Goal: Task Accomplishment & Management: Manage account settings

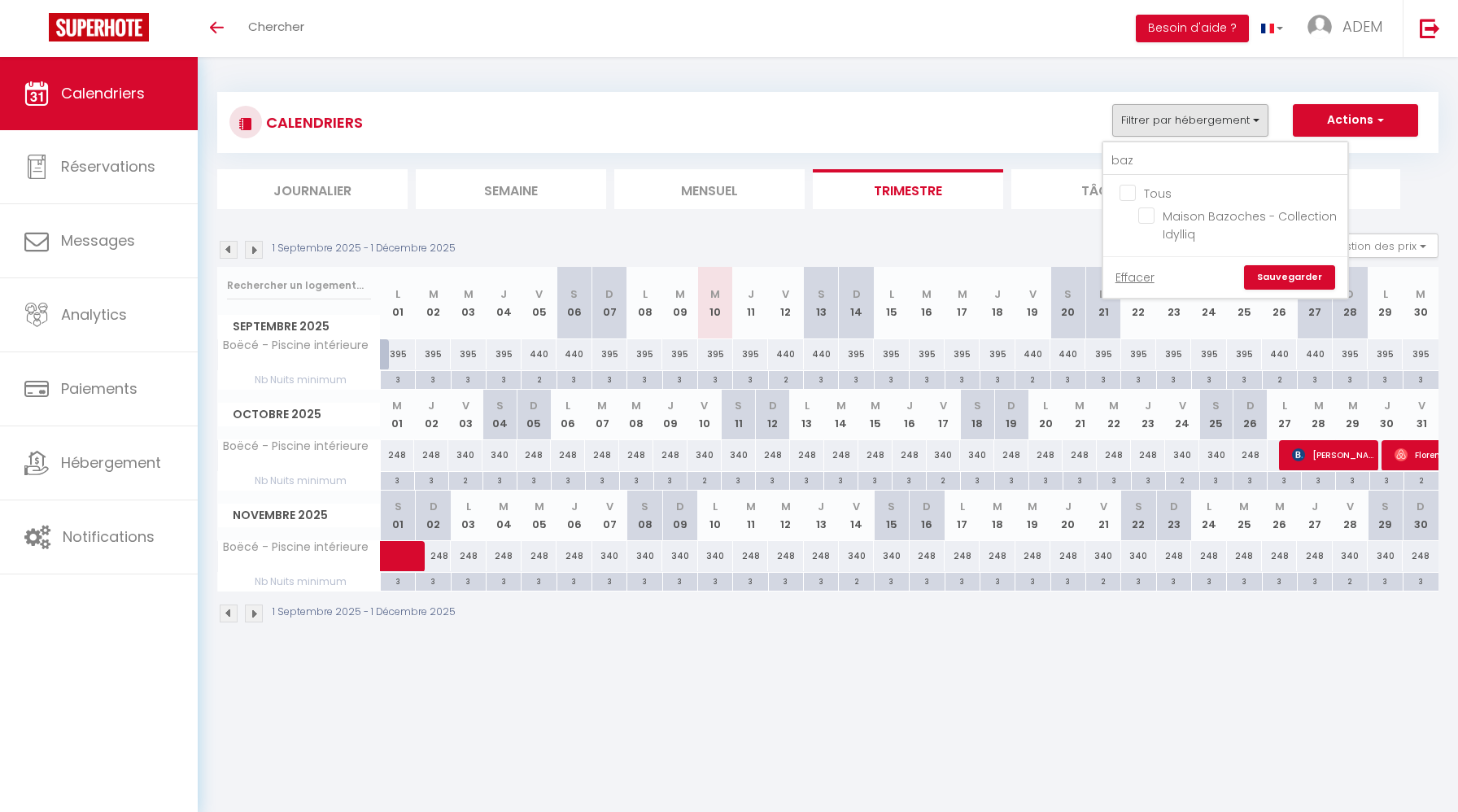
click at [1117, 161] on input "baz" at bounding box center [1225, 161] width 244 height 29
type input "b"
type input "etan"
click at [1148, 217] on input "Le Domaine des Deux Etangs - Collection Idylliq" at bounding box center [1239, 216] width 203 height 16
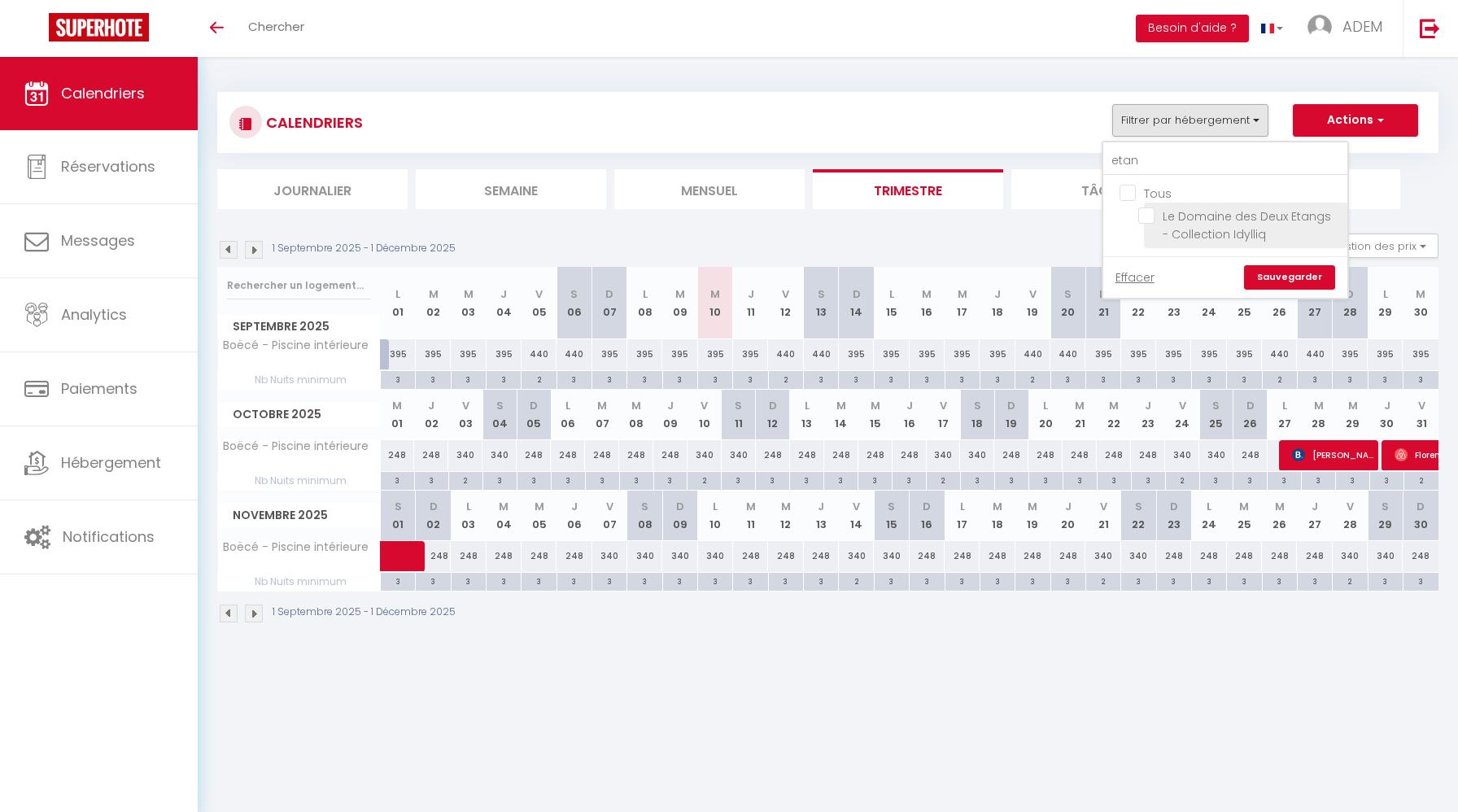
checkbox input "true"
click at [1300, 272] on link "Sauvegarder" at bounding box center [1289, 277] width 91 height 24
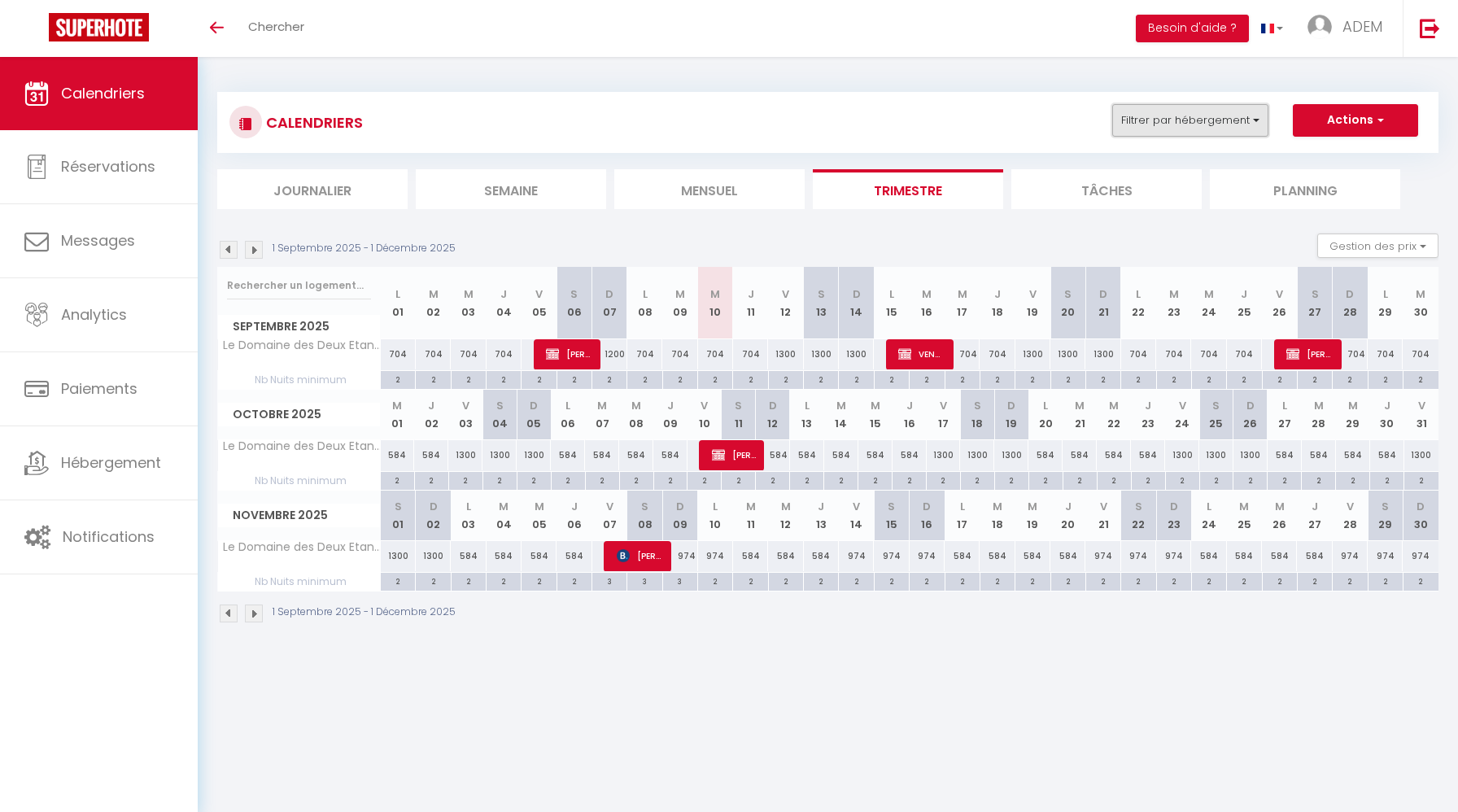
click at [1144, 114] on button "Filtrer par hébergement" at bounding box center [1190, 121] width 156 height 33
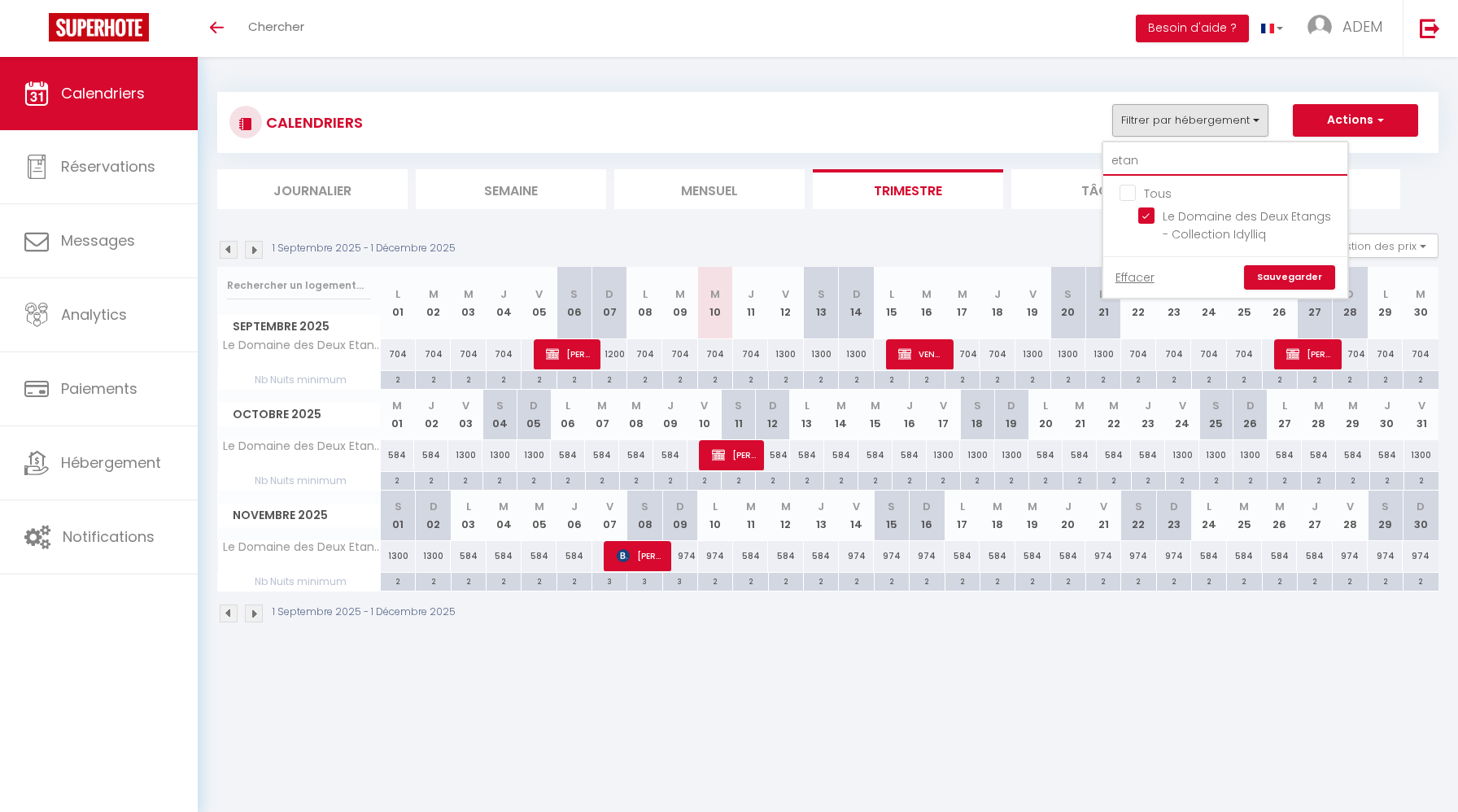
click at [1149, 170] on input "etan" at bounding box center [1225, 161] width 244 height 29
type input "b"
checkbox input "false"
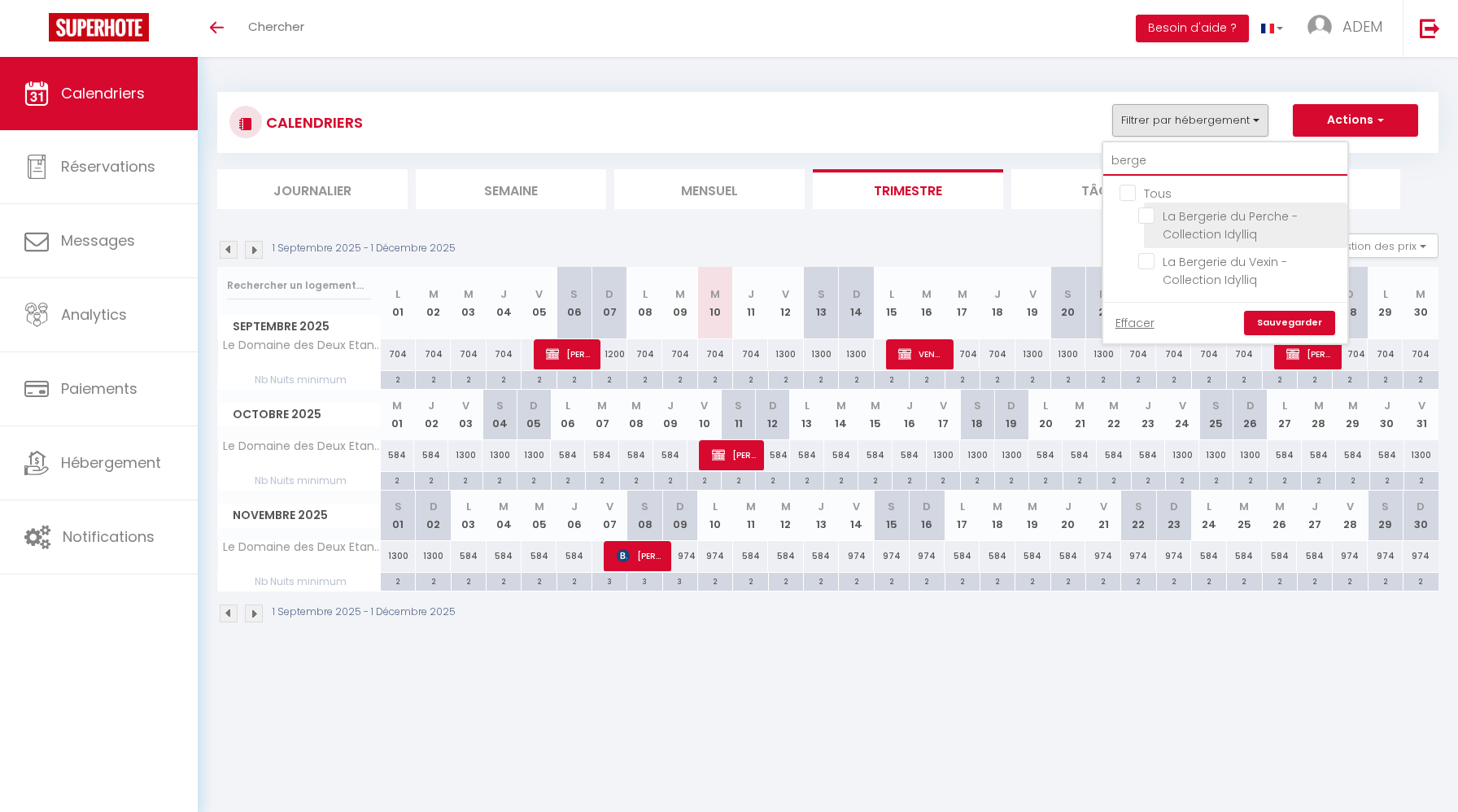
type input "berge"
click at [1148, 216] on input "La Bergerie du Perche -Collection Idylliq" at bounding box center [1239, 216] width 203 height 16
checkbox input "true"
click at [1280, 319] on link "Sauvegarder" at bounding box center [1289, 323] width 91 height 24
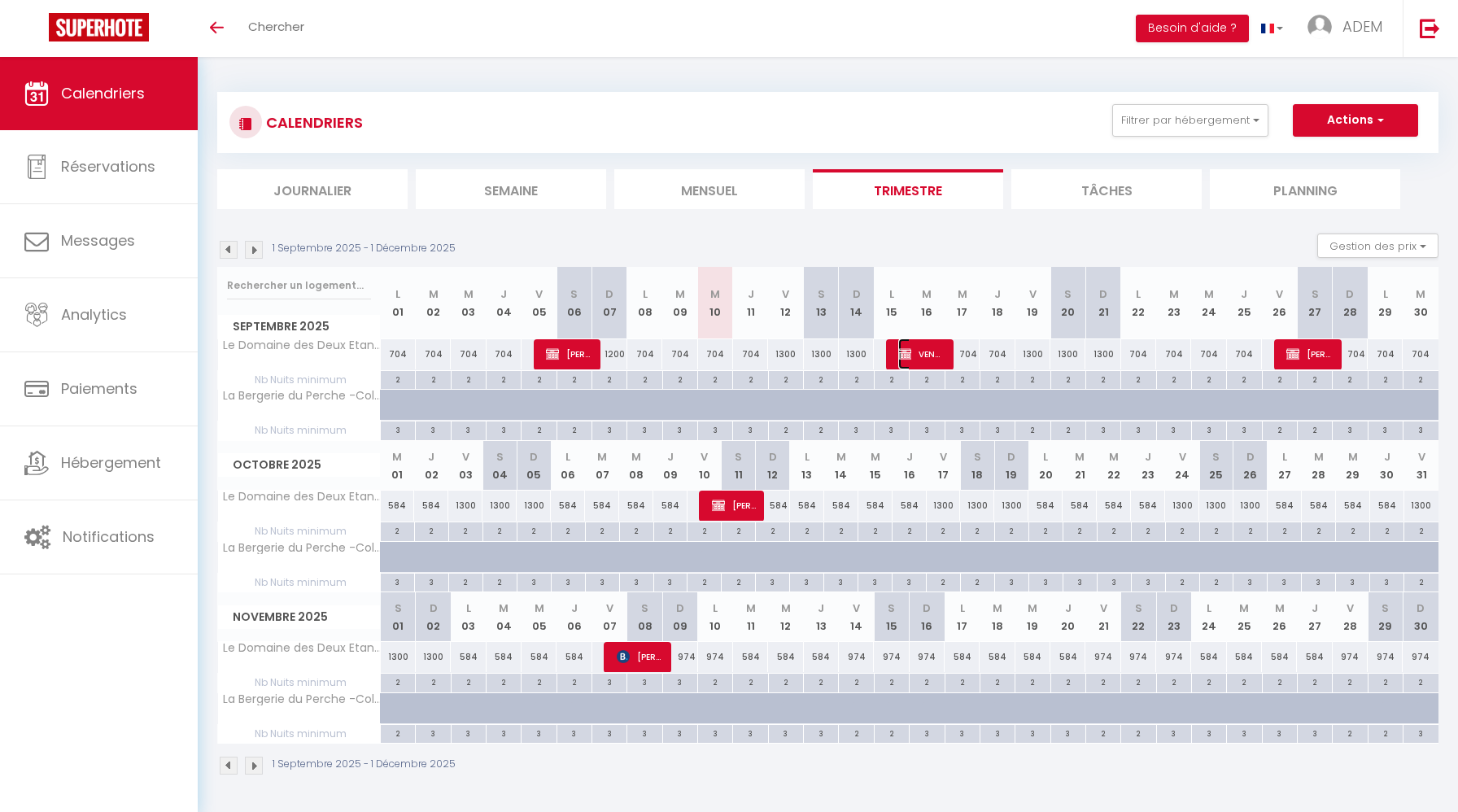
click at [920, 348] on span "VENDEESCAPE SARL" at bounding box center [921, 354] width 46 height 31
select select "OK"
select select "KO"
select select "0"
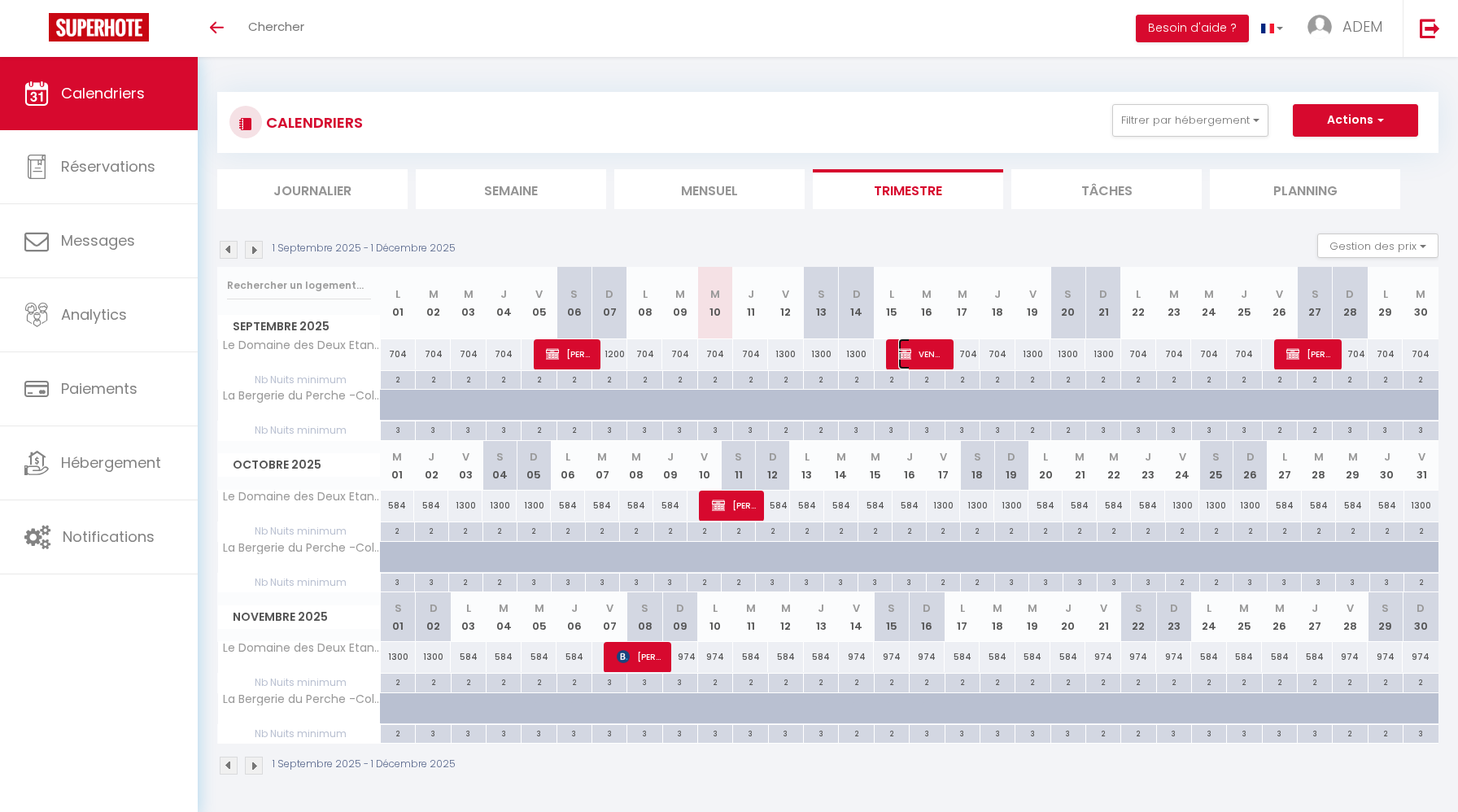
select select "1"
select select
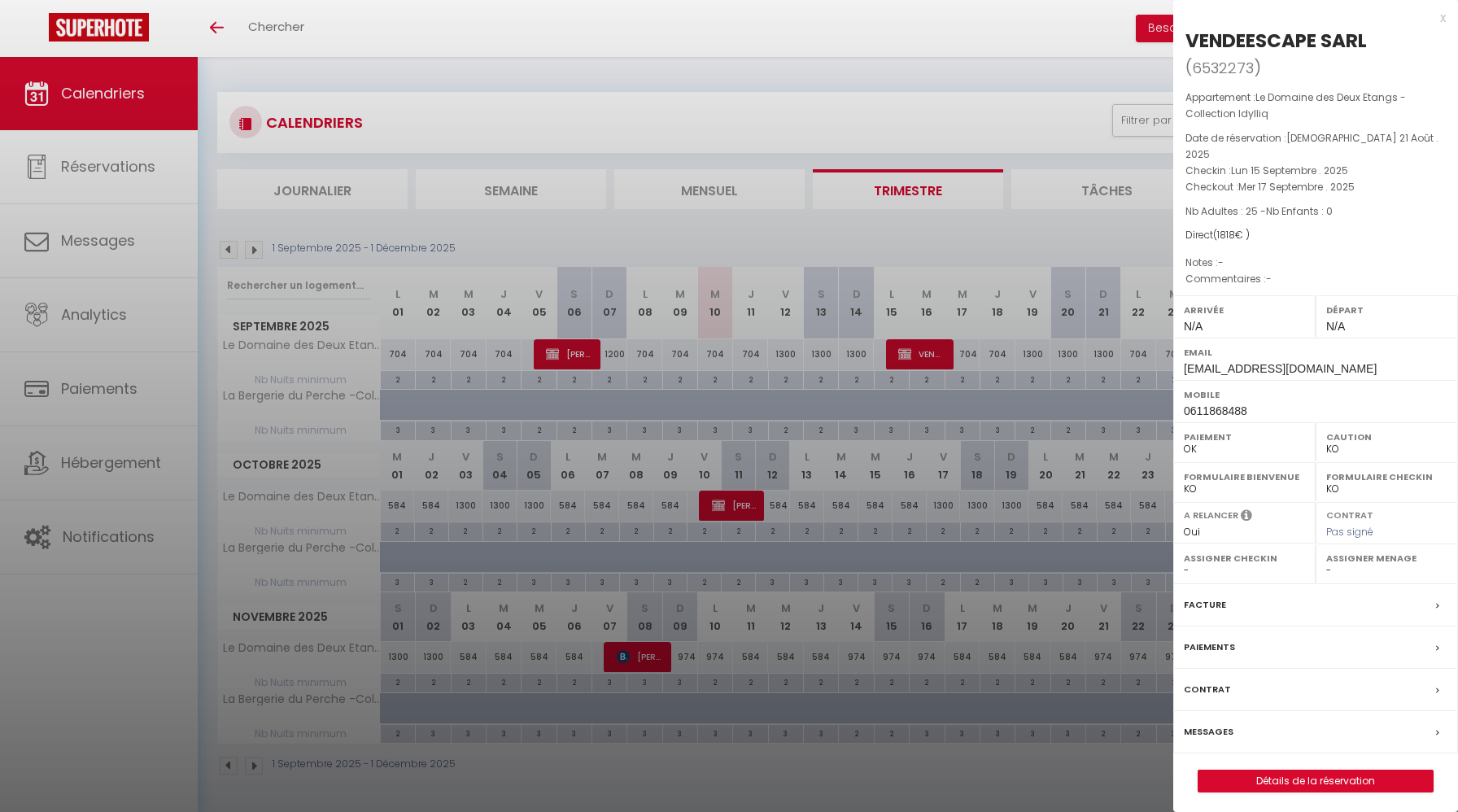
click at [1228, 33] on div "VENDEESCAPE SARL" at bounding box center [1277, 40] width 181 height 26
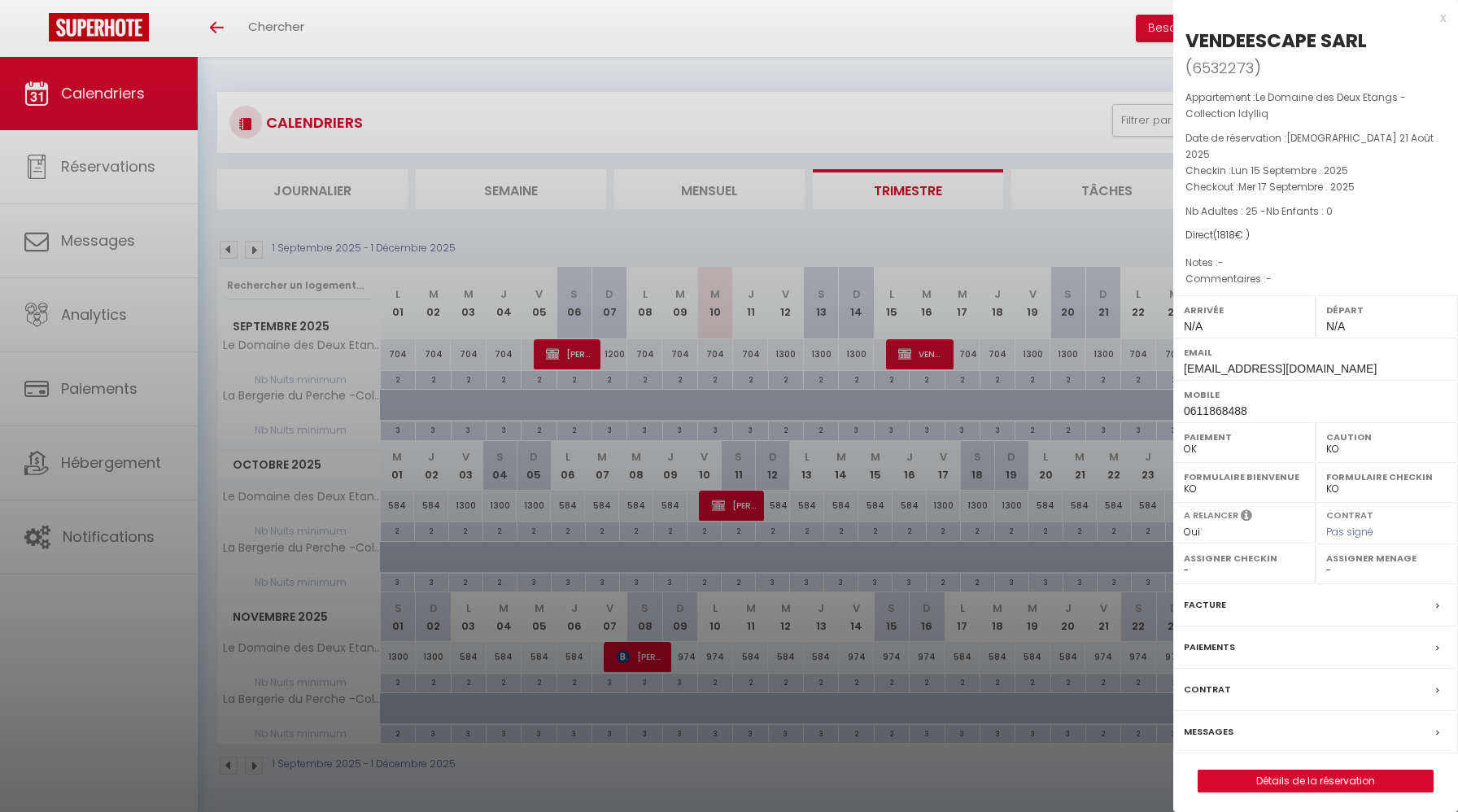
click at [1228, 37] on div "VENDEESCAPE SARL" at bounding box center [1277, 40] width 181 height 26
copy div "VENDEESCAPE"
click at [693, 234] on div at bounding box center [729, 406] width 1458 height 812
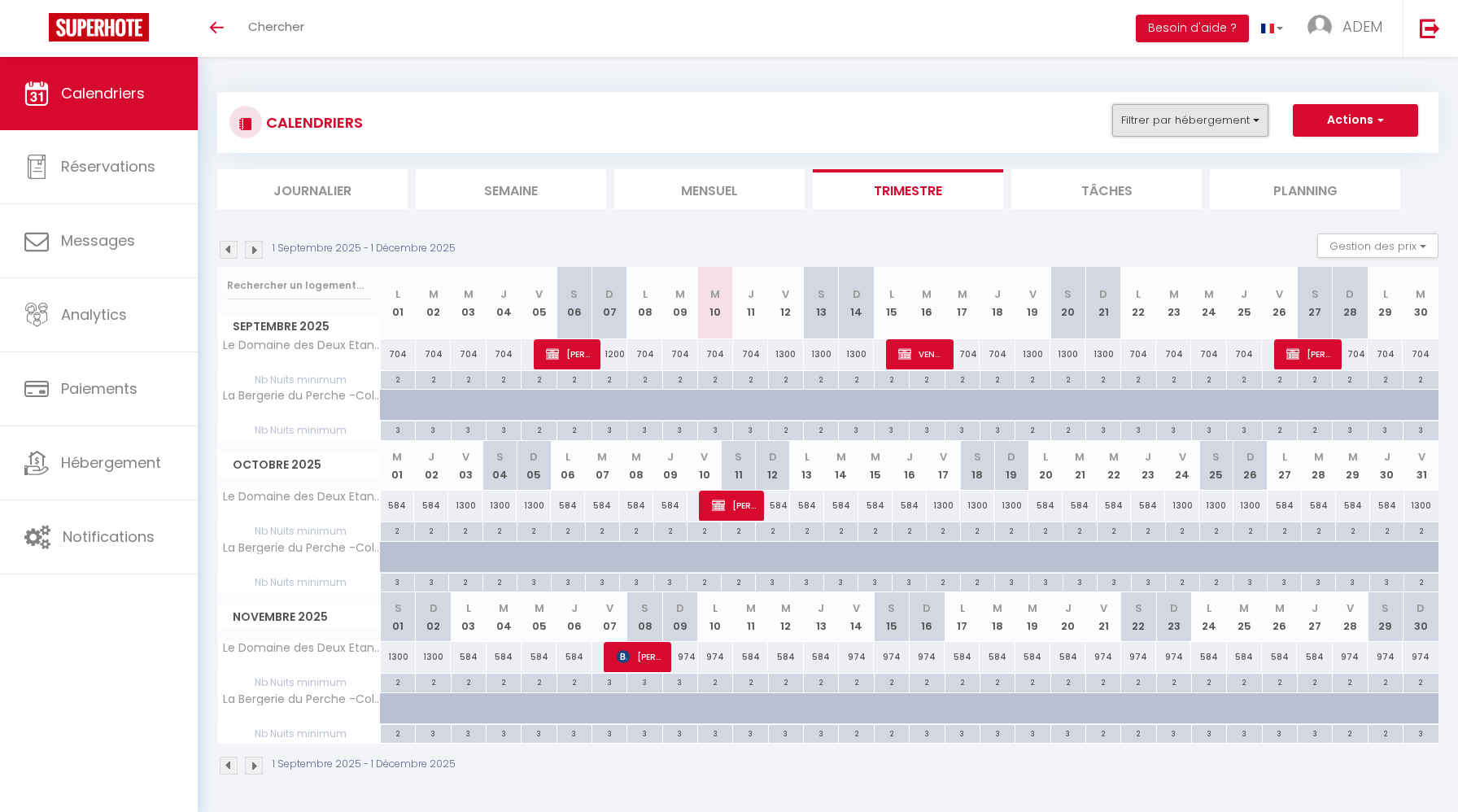
click at [1149, 114] on button "Filtrer par hébergement" at bounding box center [1190, 121] width 156 height 33
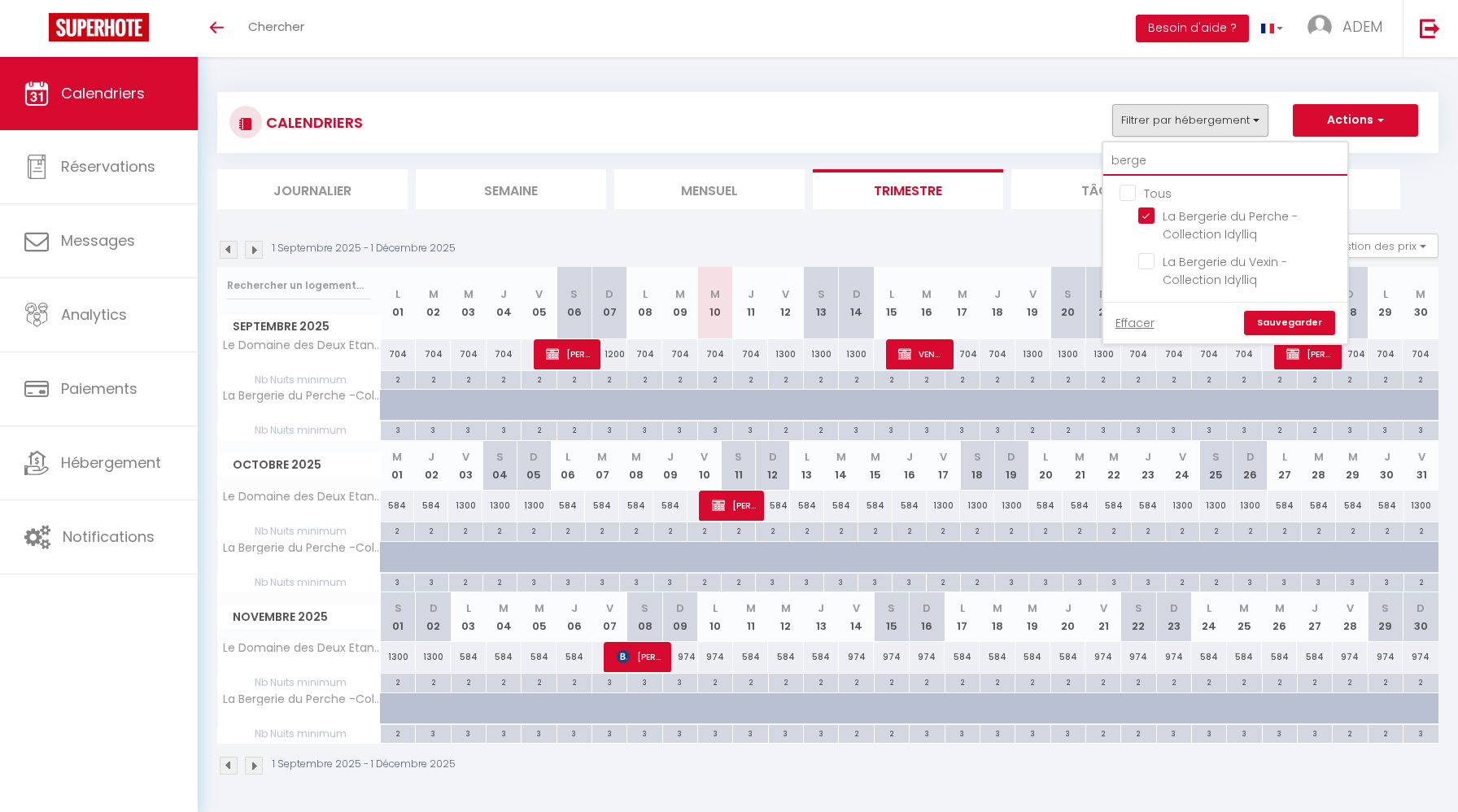
click at [1129, 161] on input "berge" at bounding box center [1225, 161] width 244 height 29
type input "l"
checkbox input "false"
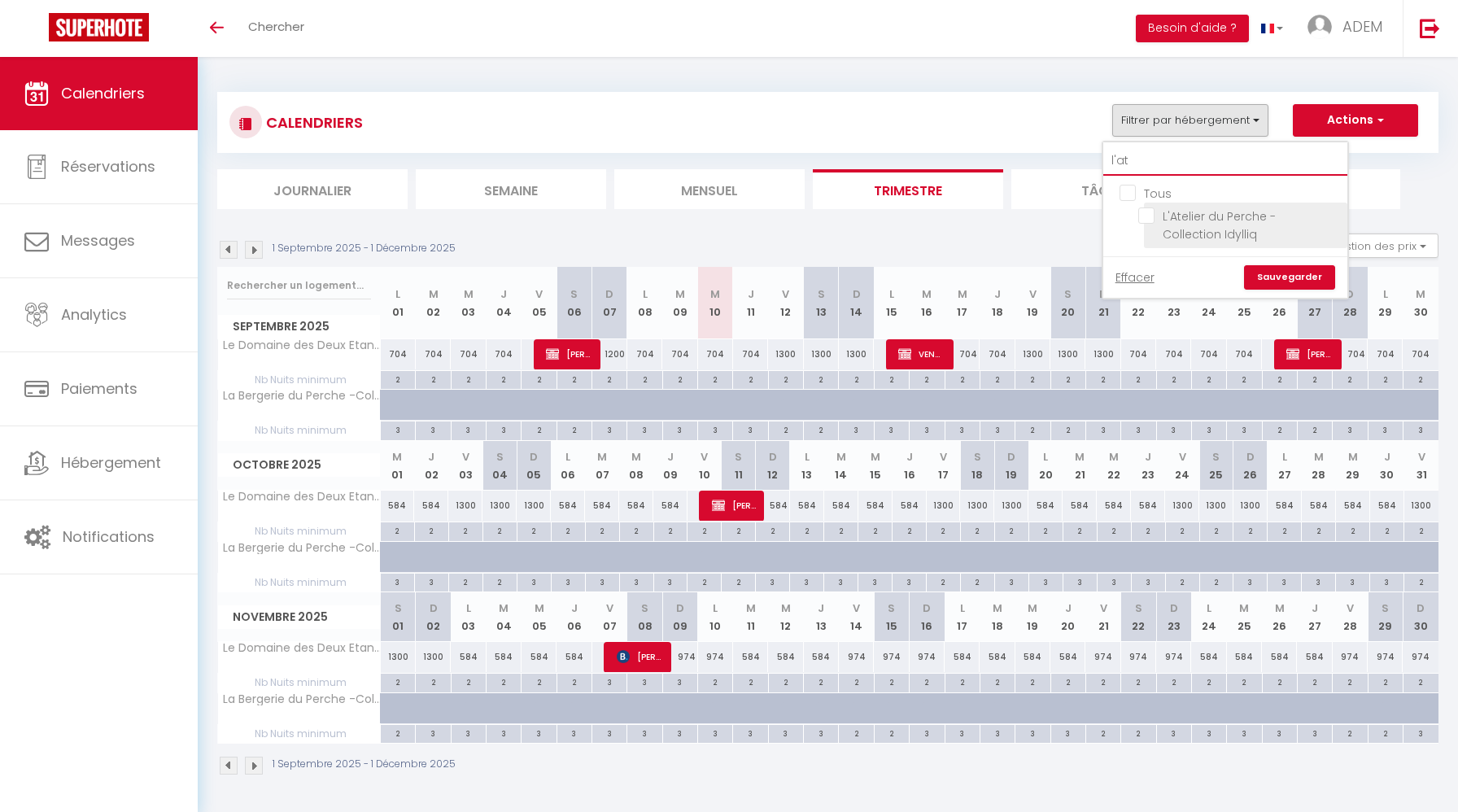
type input "l'at"
click at [1153, 216] on input "L'Atelier du Perche - Collection Idylliq" at bounding box center [1239, 216] width 203 height 16
checkbox input "true"
click at [1279, 275] on link "Sauvegarder" at bounding box center [1289, 277] width 91 height 24
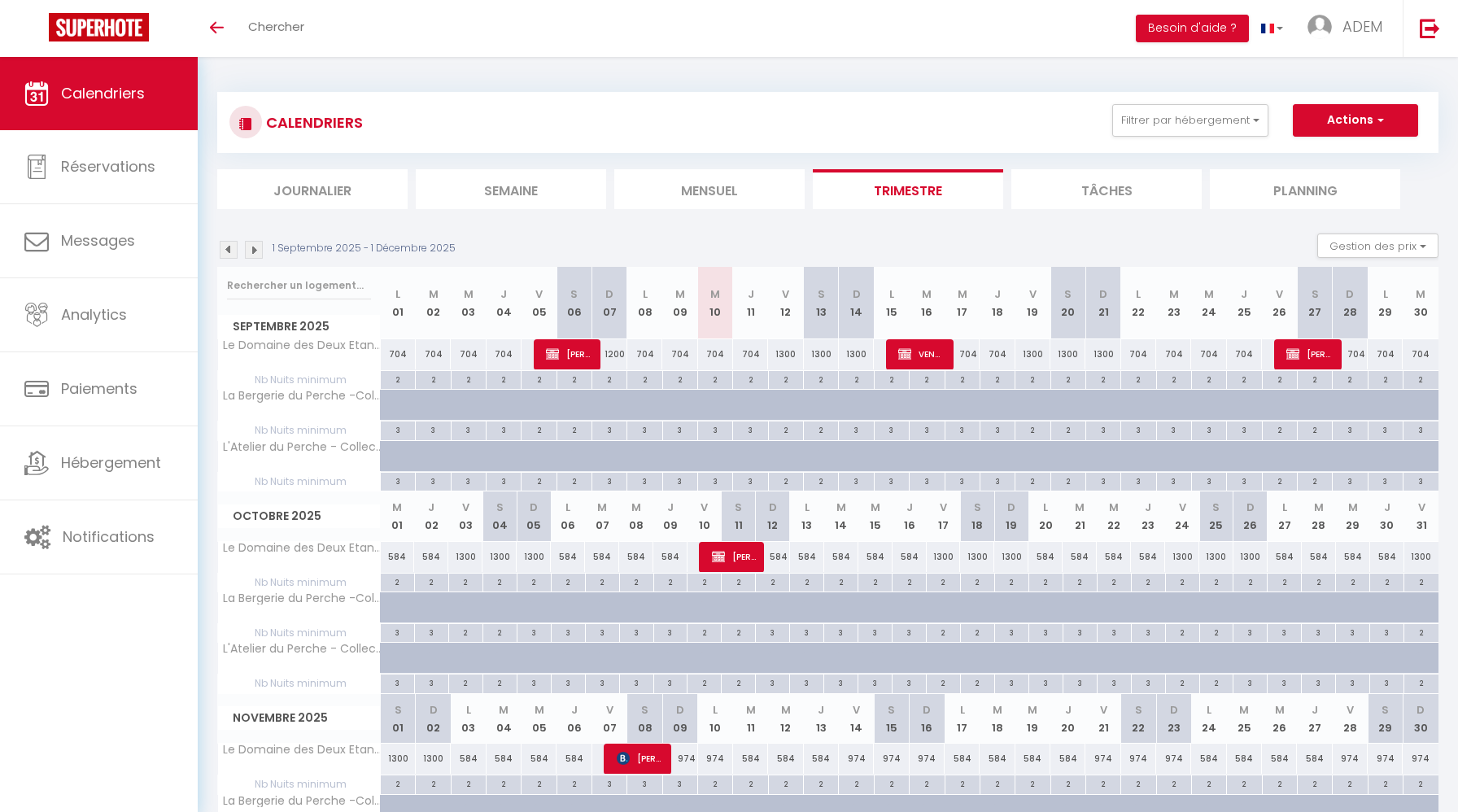
click at [720, 403] on div at bounding box center [728, 414] width 35 height 31
type input "538"
select select "1"
type input "Mer 10 Septembre 2025"
type input "Jeu 11 Septembre 2025"
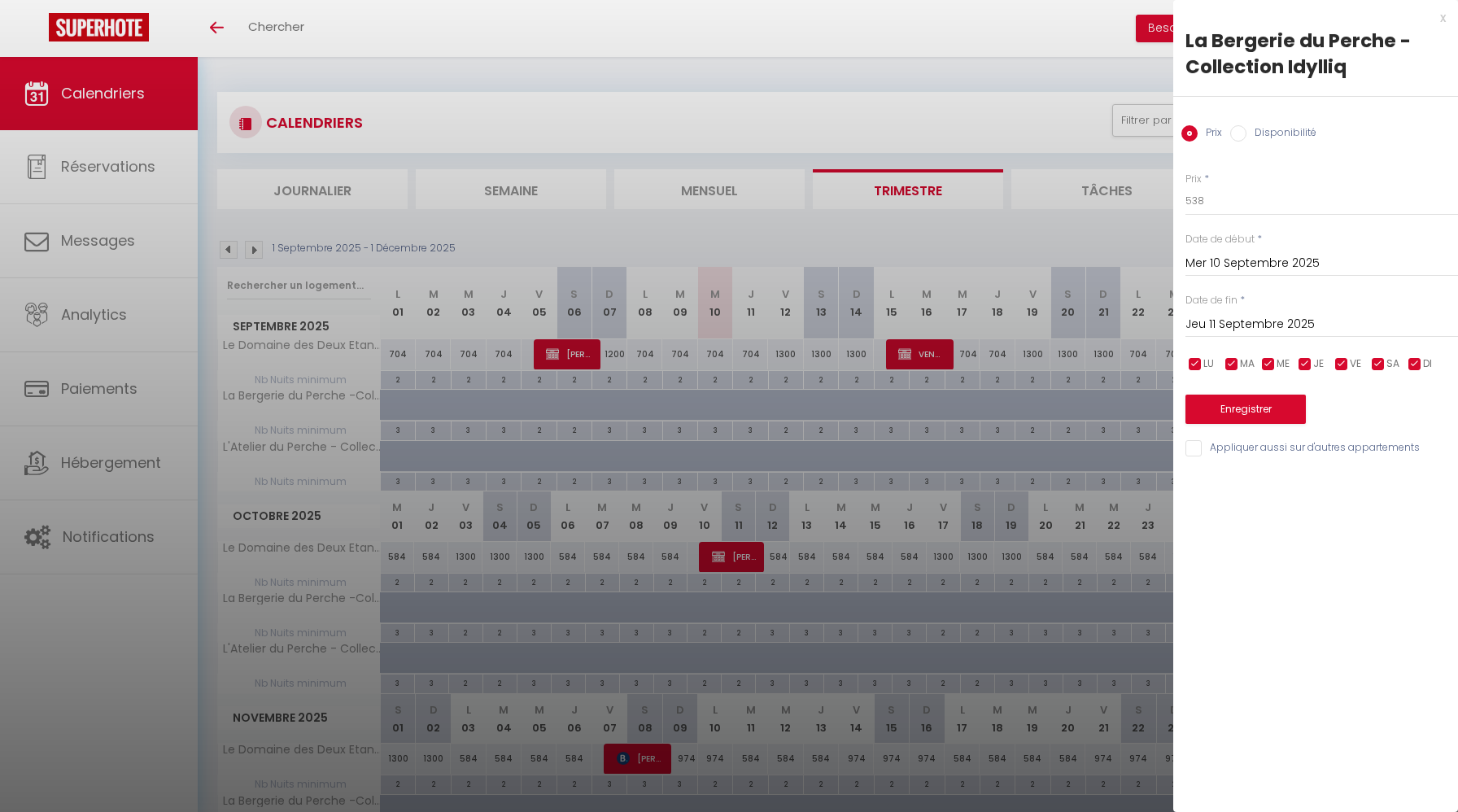
click at [1253, 131] on label "Disponibilité" at bounding box center [1281, 134] width 70 height 18
click at [1247, 131] on input "Disponibilité" at bounding box center [1238, 133] width 16 height 16
radio input "true"
radio input "false"
click at [1237, 328] on input "Jeu 11 Septembre 2025" at bounding box center [1322, 326] width 272 height 21
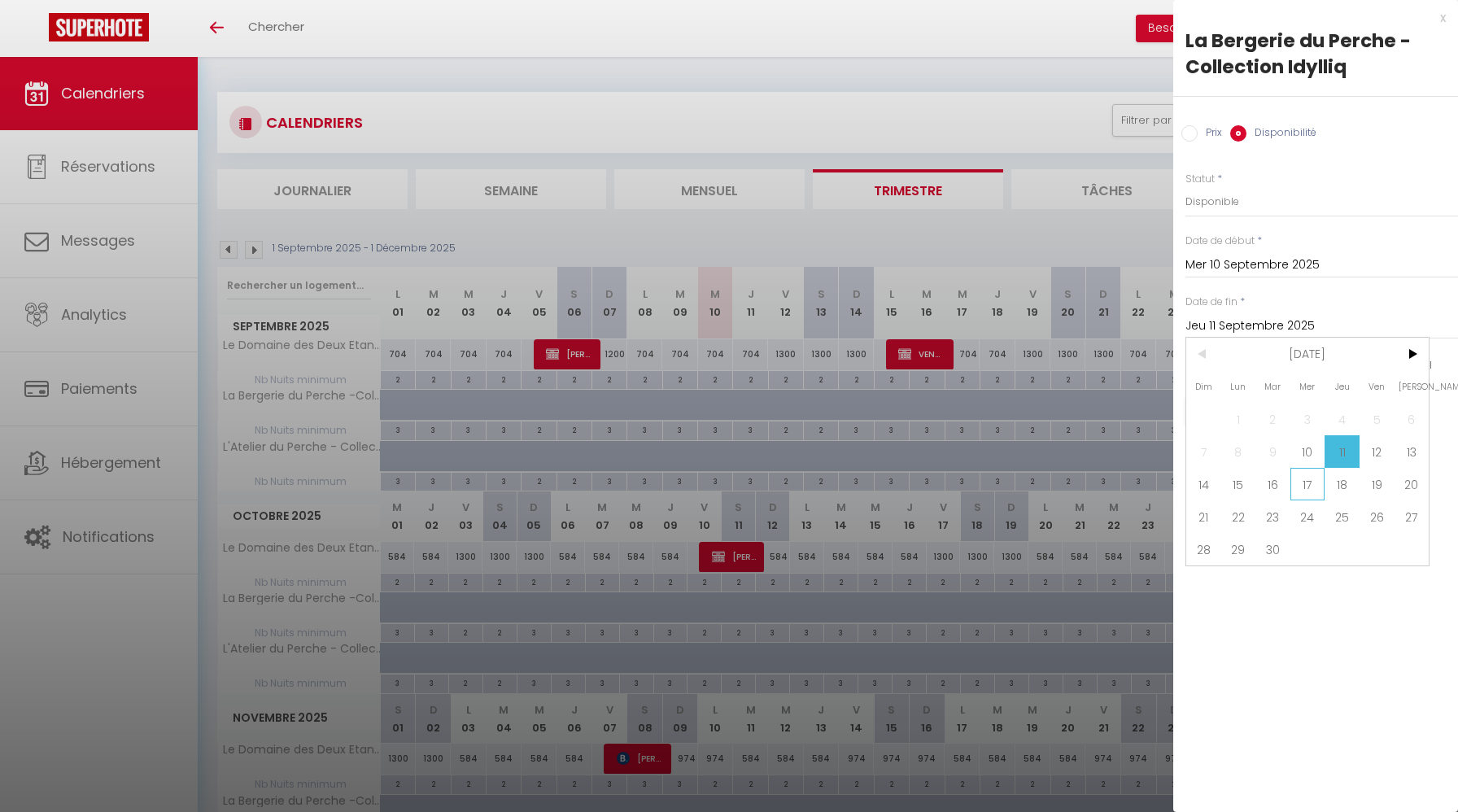
click at [1317, 494] on span "17" at bounding box center [1307, 484] width 35 height 33
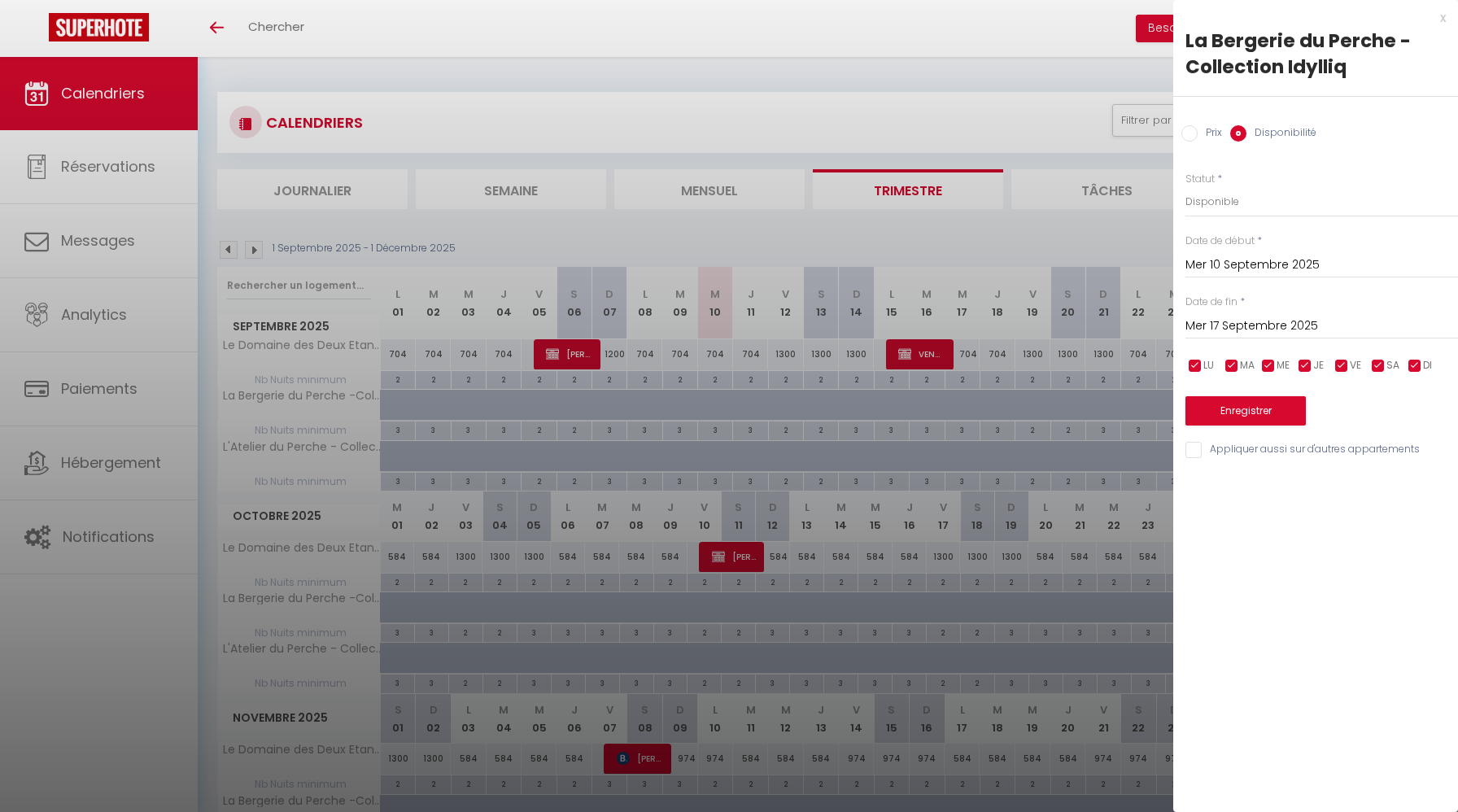
click at [1352, 319] on input "Mer 17 Septembre 2025" at bounding box center [1322, 326] width 272 height 21
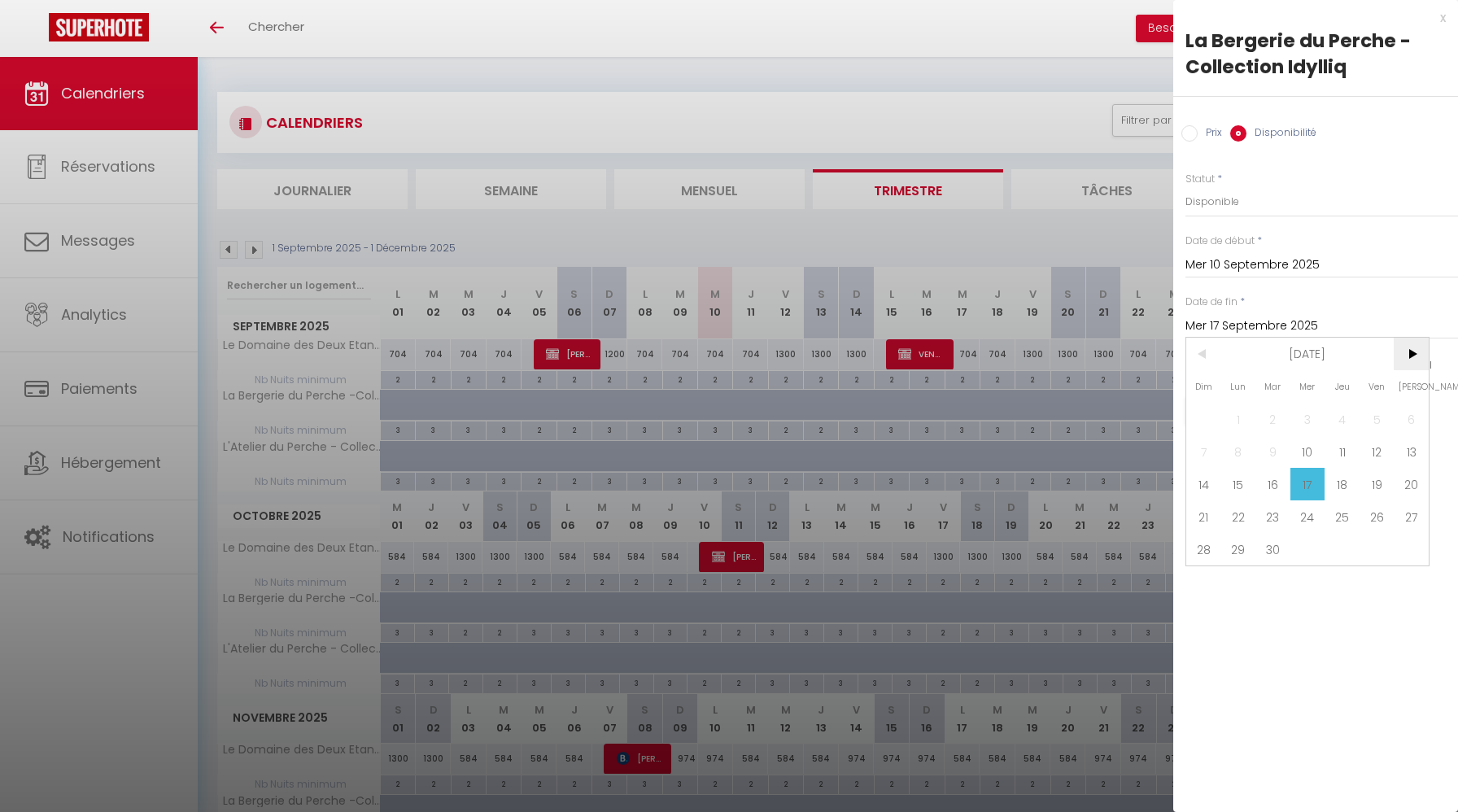
click at [1410, 359] on span ">" at bounding box center [1411, 354] width 35 height 33
click at [1367, 484] on span "17" at bounding box center [1376, 484] width 35 height 33
type input "Ven 17 Octobre 2025"
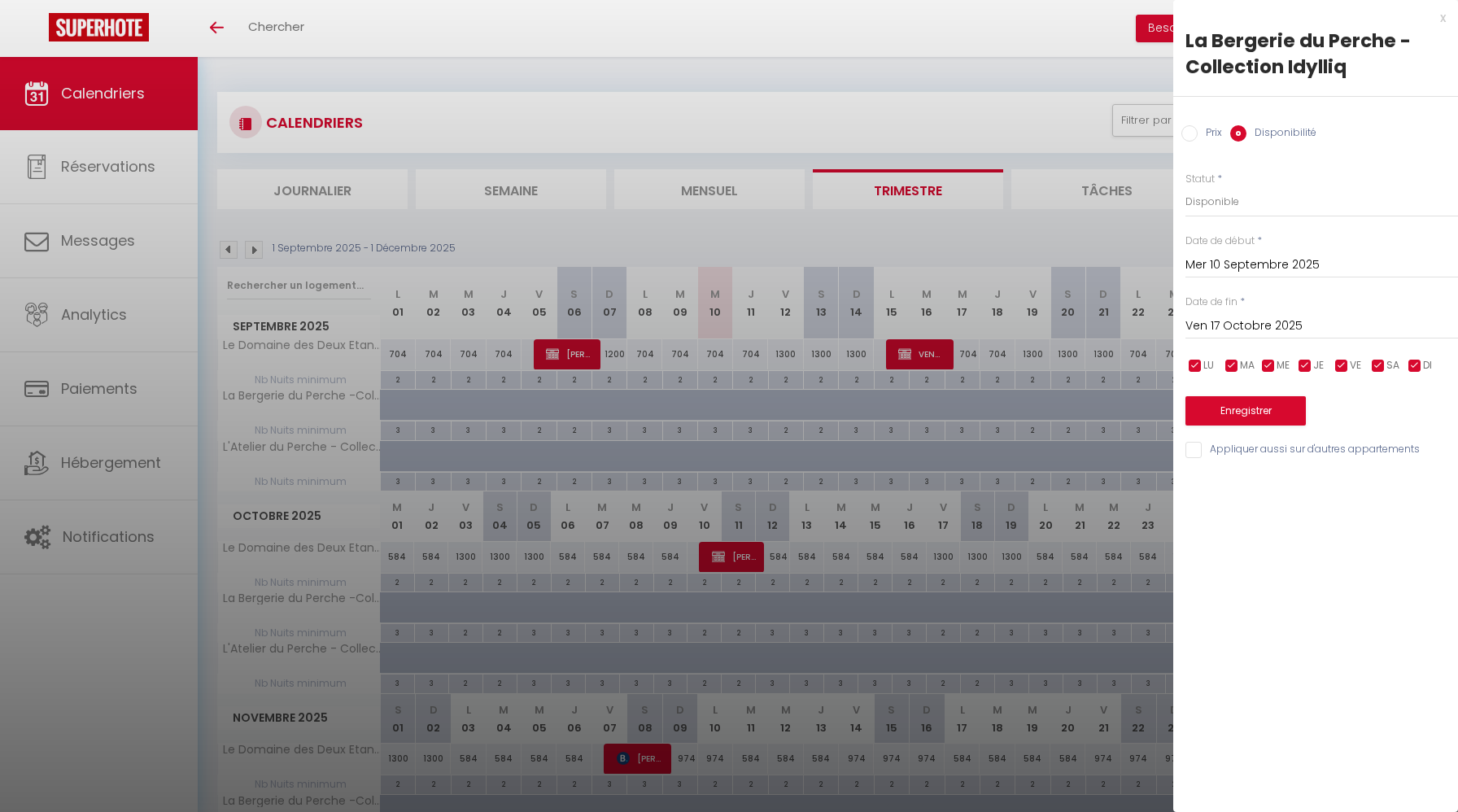
click at [1351, 455] on input "Appliquer aussi sur d'autres appartements" at bounding box center [1322, 450] width 272 height 16
checkbox input "true"
click at [1268, 406] on button "Enregistrer" at bounding box center [1246, 411] width 121 height 29
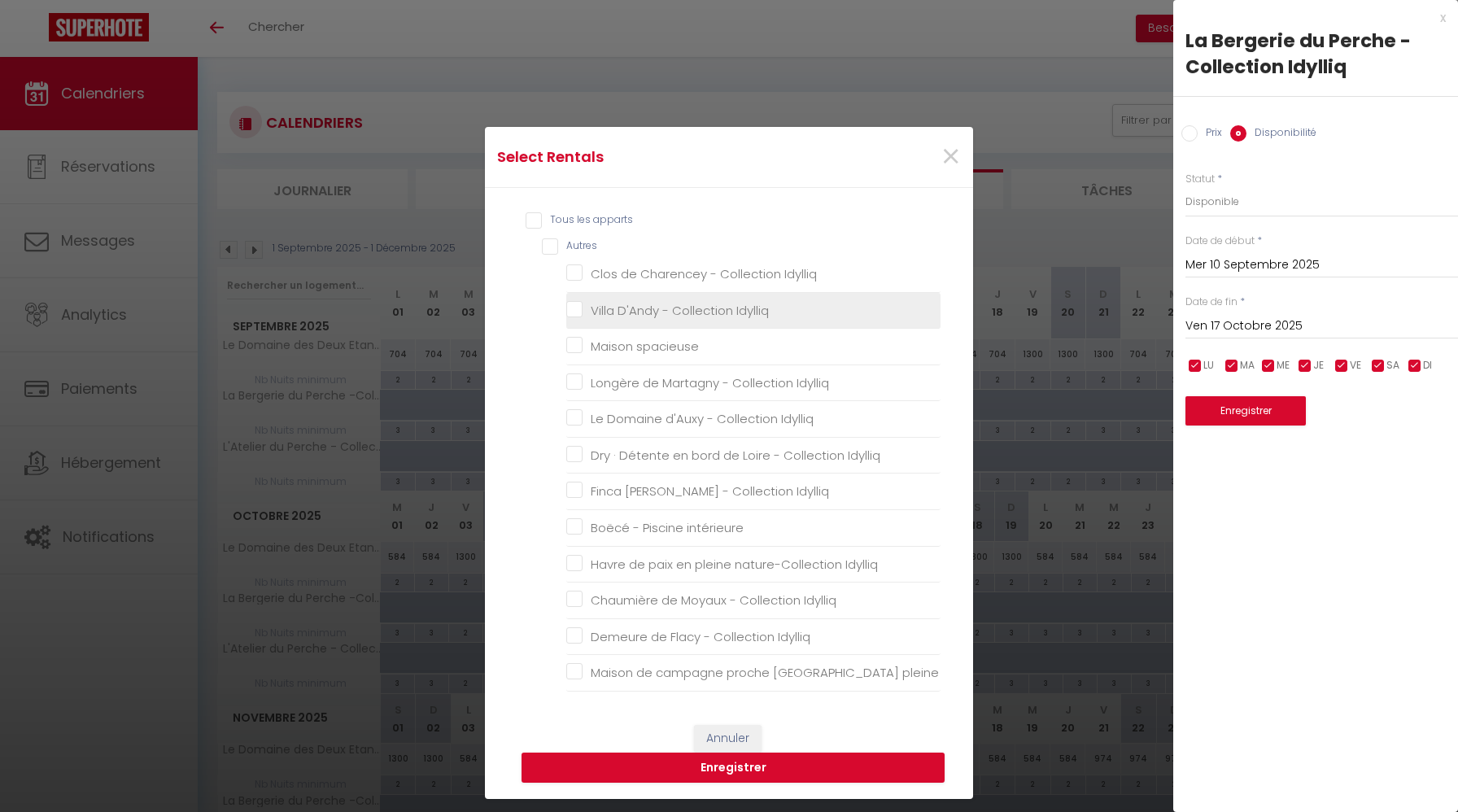
scroll to position [1457, 0]
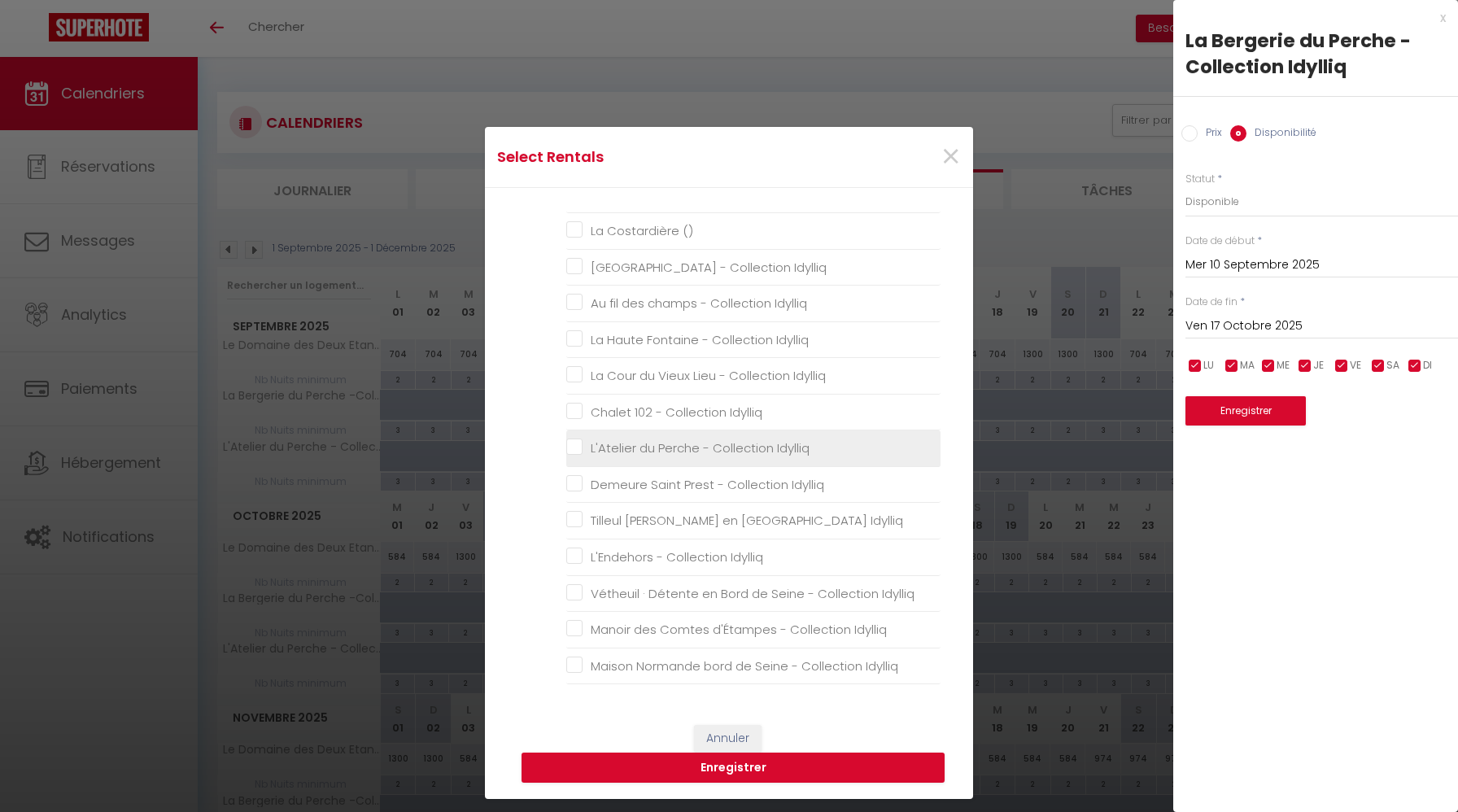
click at [575, 448] on Idylliq "L'Atelier du Perche - Collection Idylliq" at bounding box center [753, 448] width 374 height 16
checkbox Idylliq "true"
checkbox Idylliq "false"
checkbox spacieuse "false"
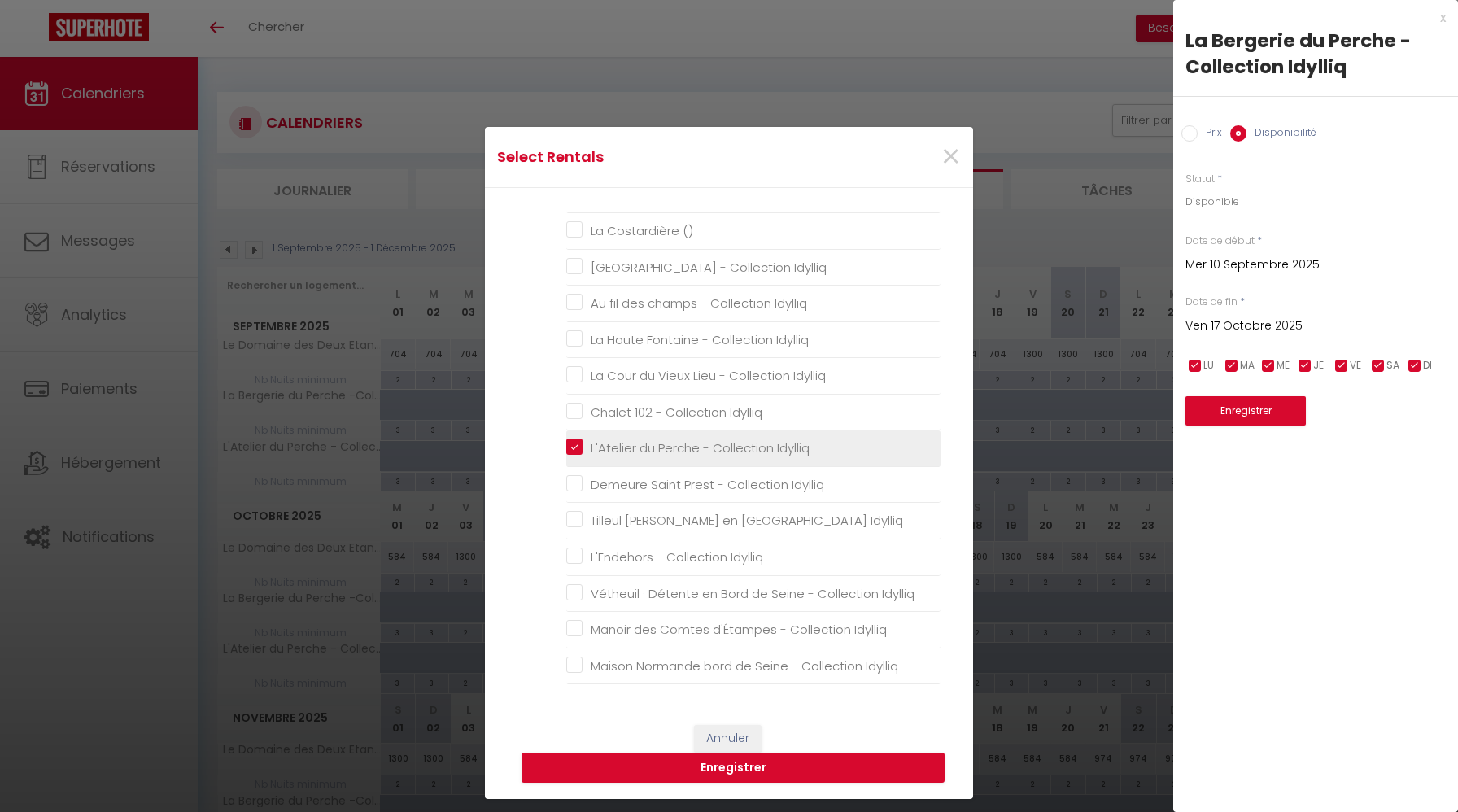
checkbox Idylliq "false"
checkbox intérieure "false"
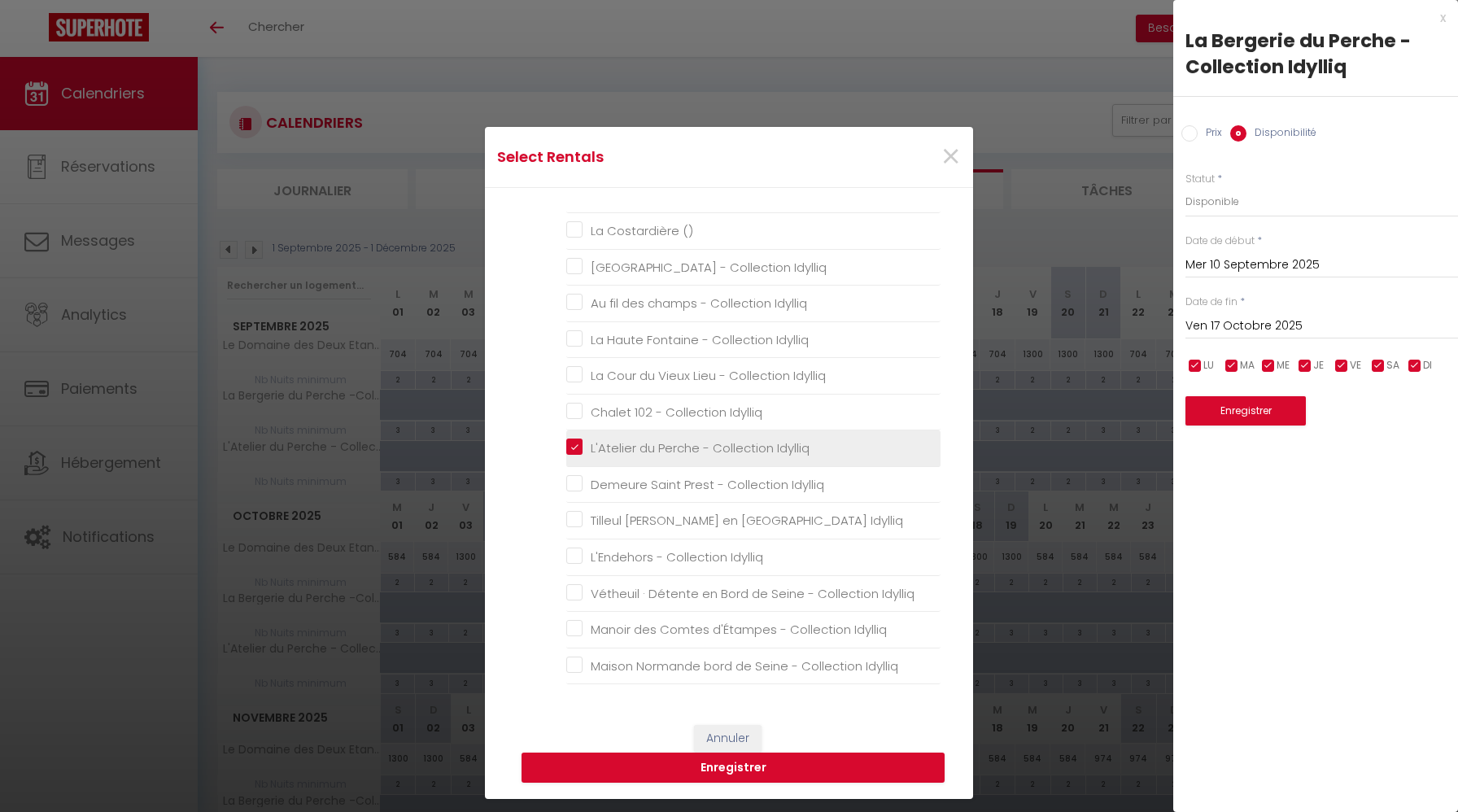
checkbox Idylliq "false"
checkbox charme "false"
checkbox Idylliq "false"
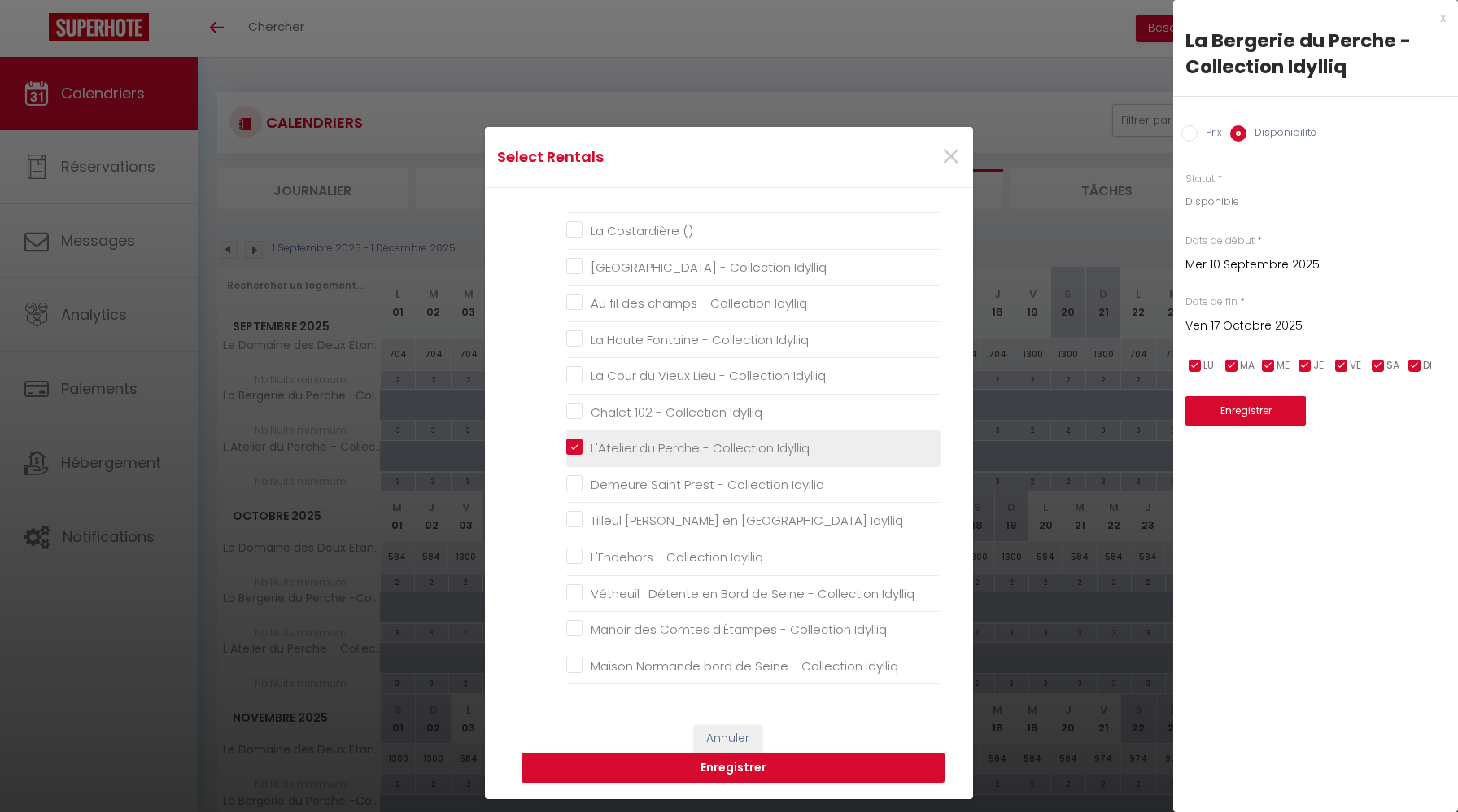
checkbox Idylliq "false"
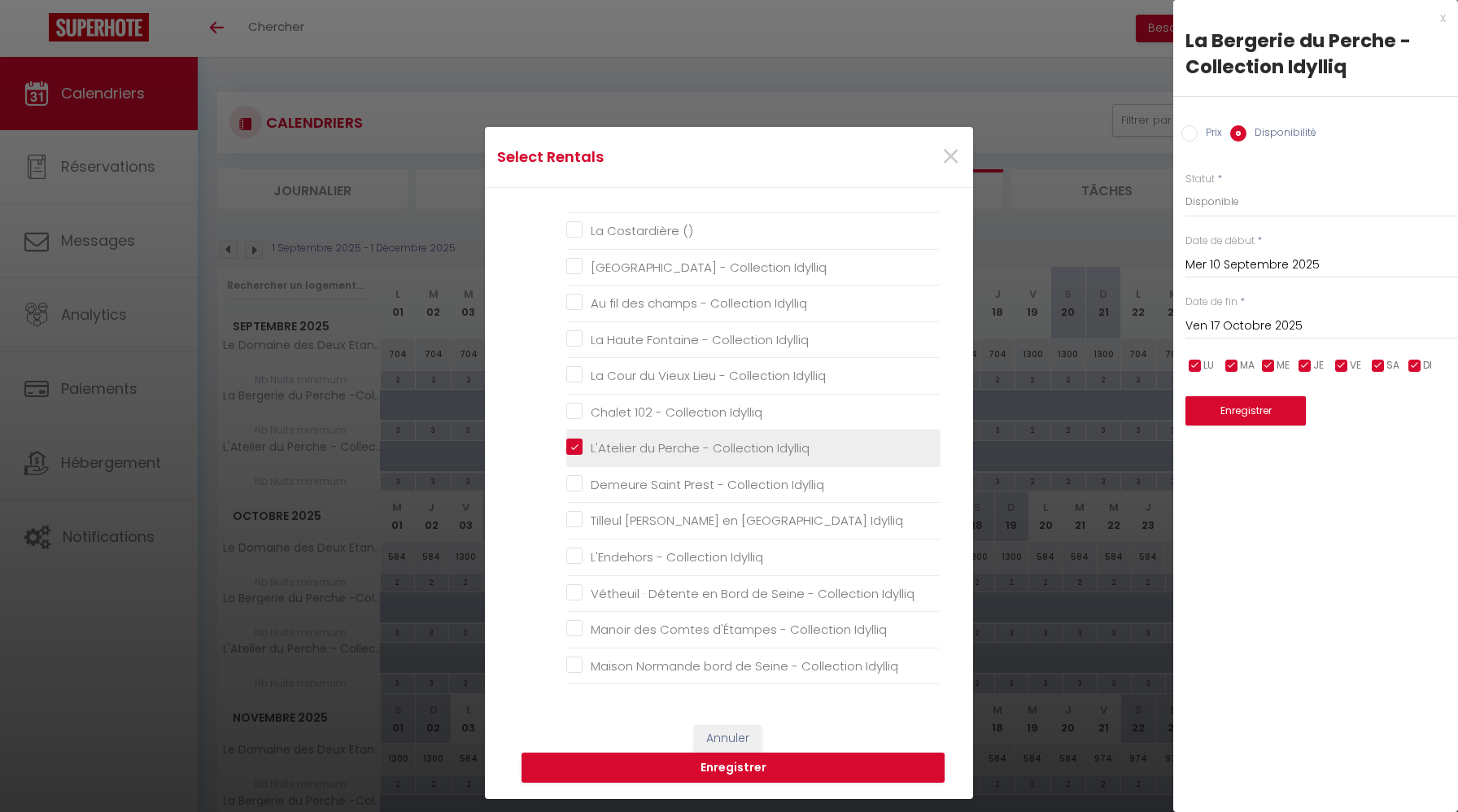
checkbox Idylliq "false"
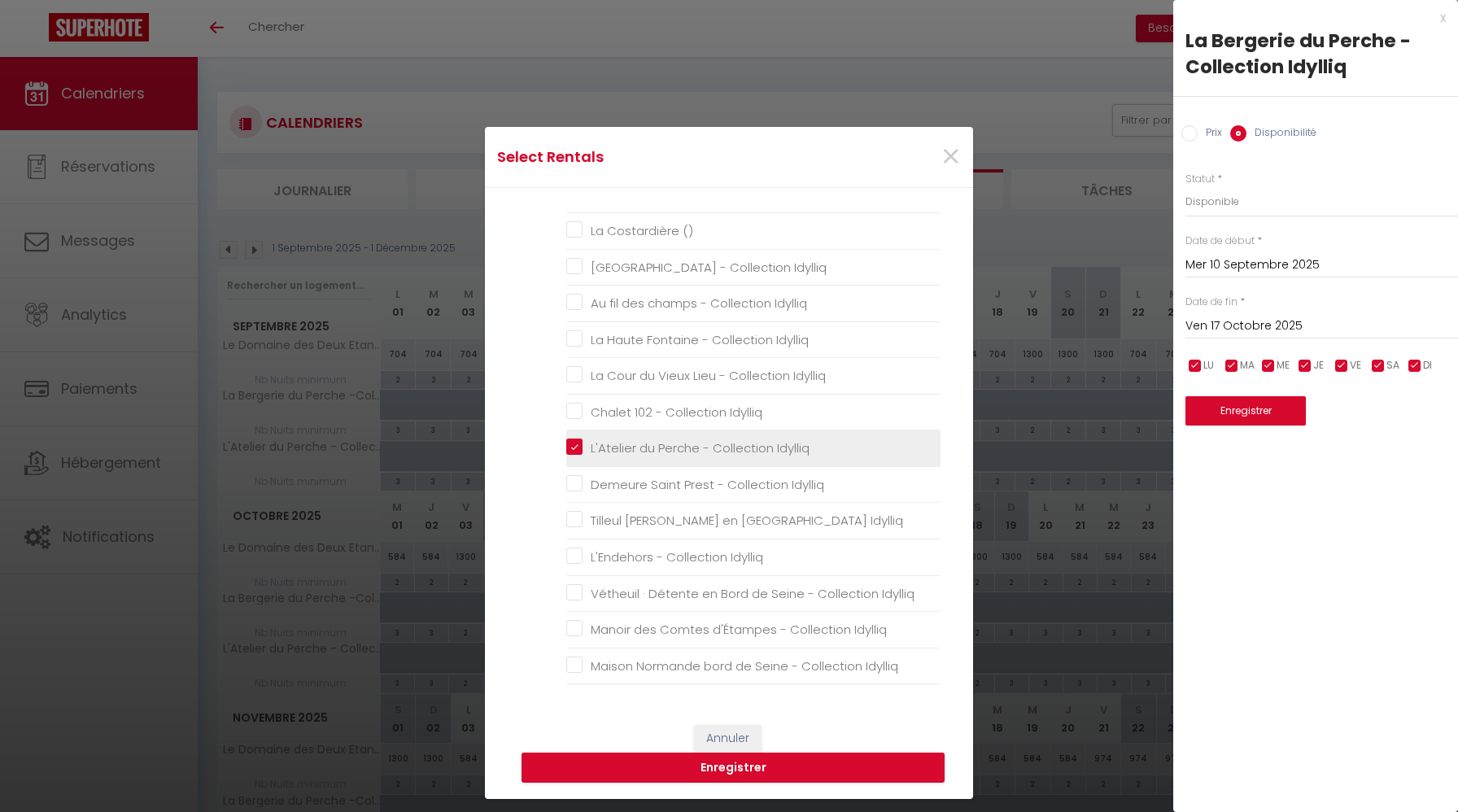
checkbox Idylliq "false"
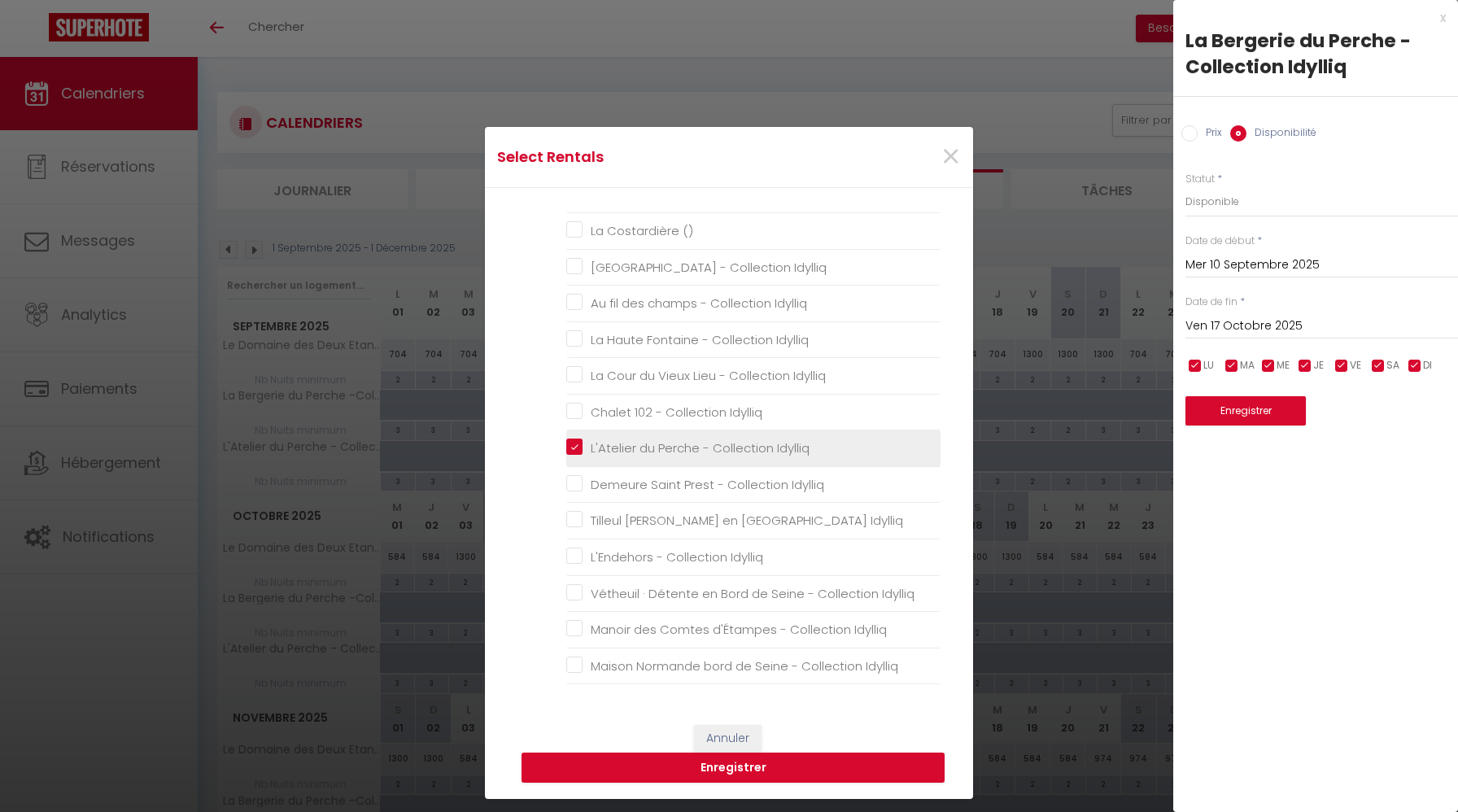
checkbox Idylliq "false"
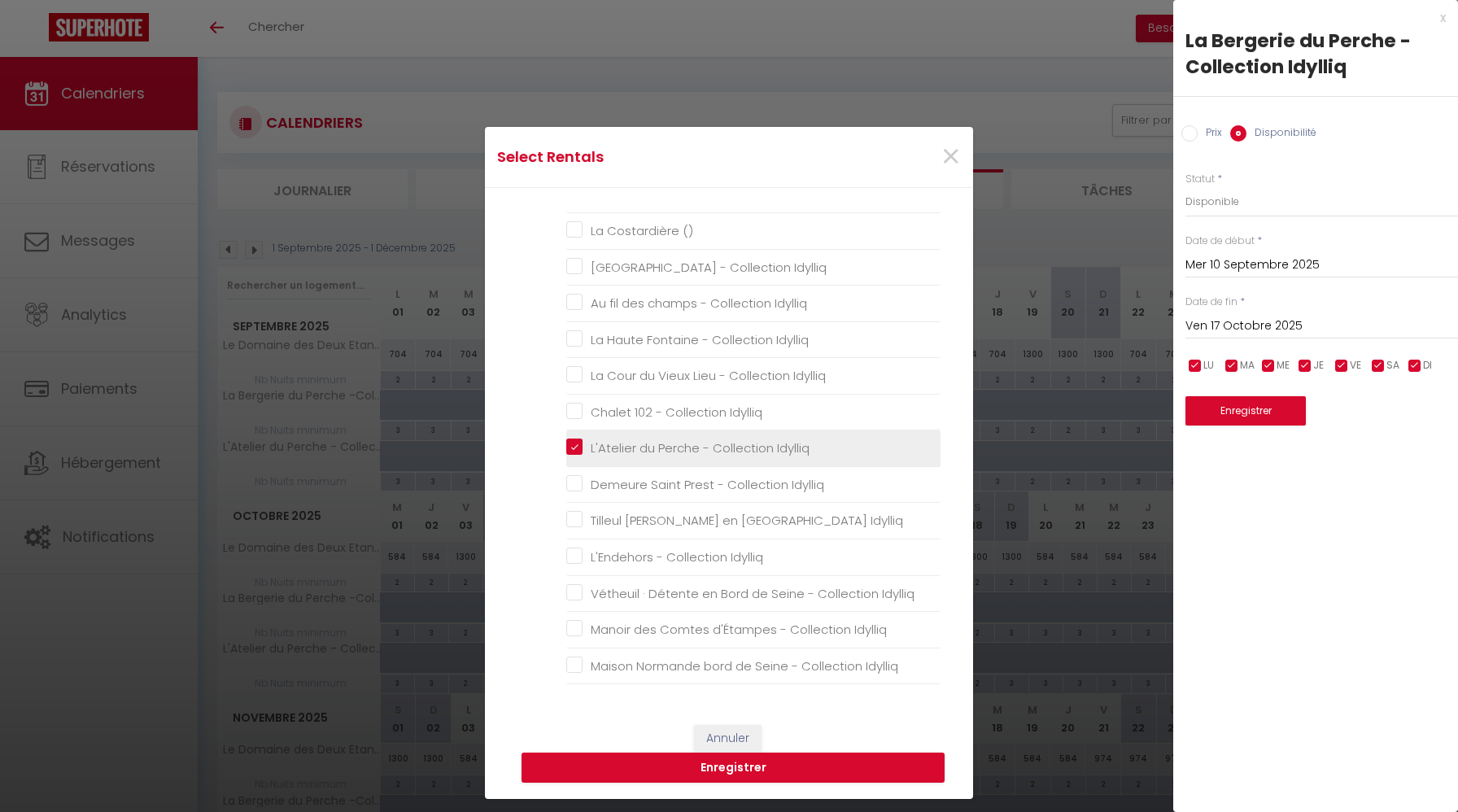
checkbox Idylliq "false"
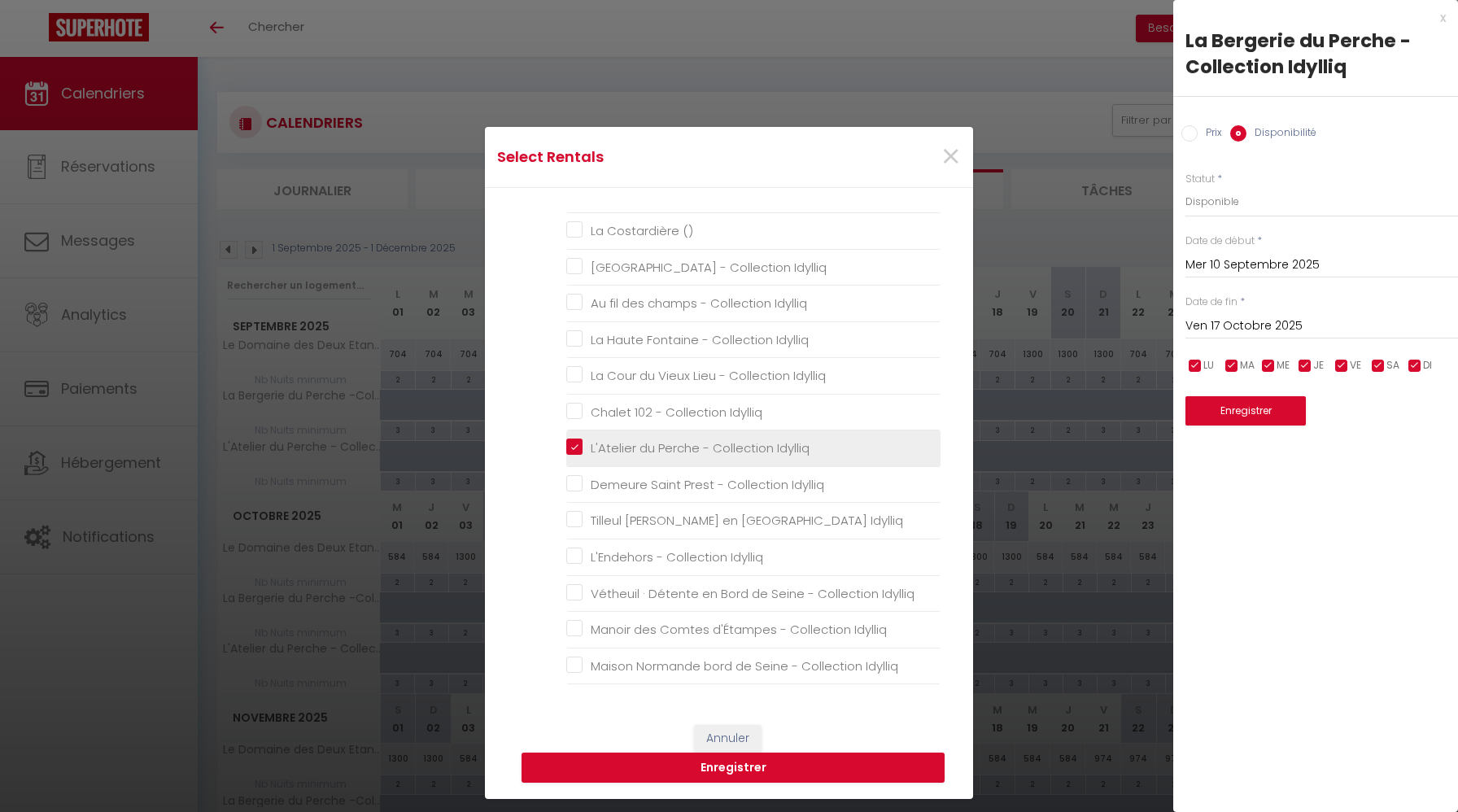
checkbox Idylliq "false"
checkbox \(\) "false"
checkbox Idylliq "false"
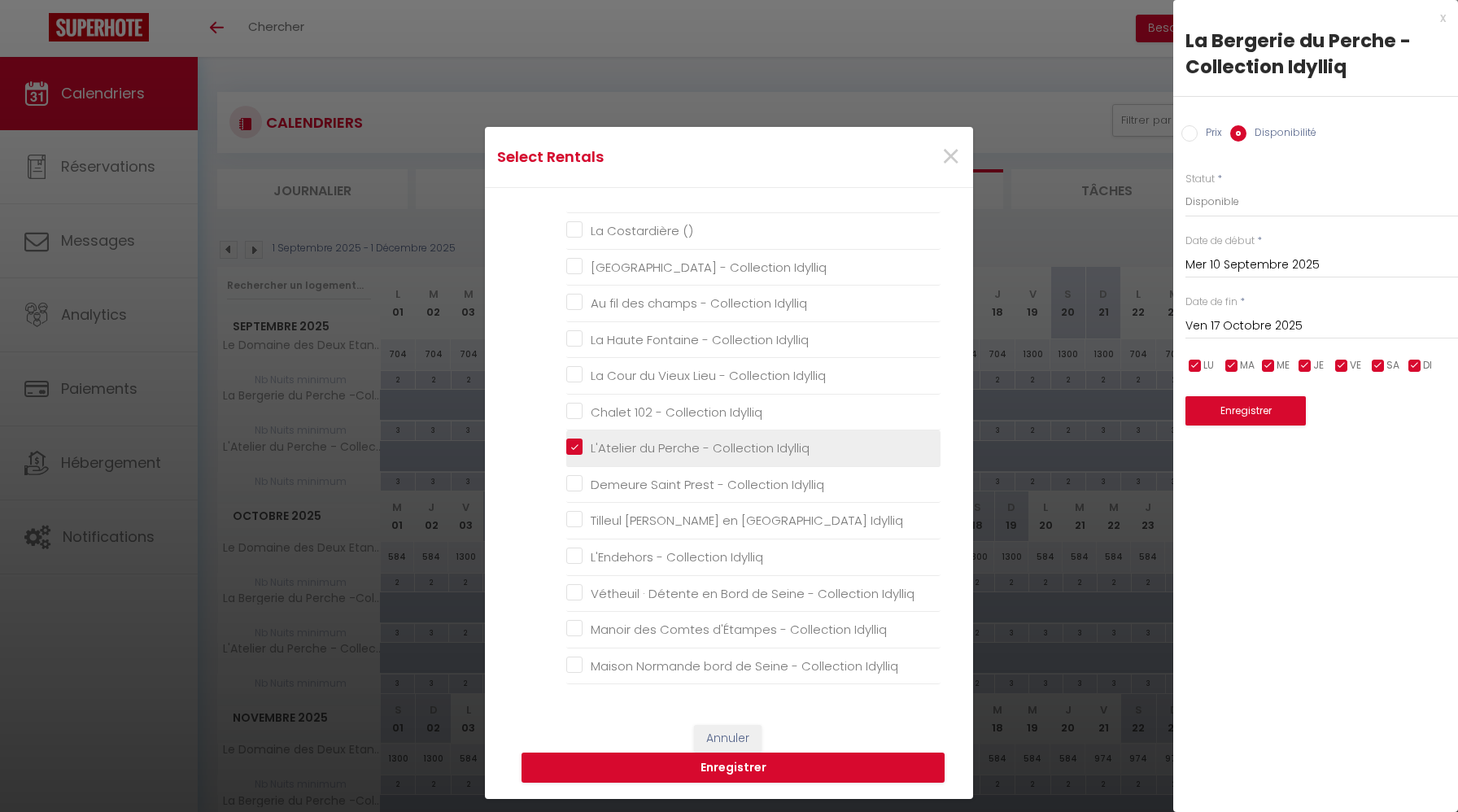
checkbox Idylliq "false"
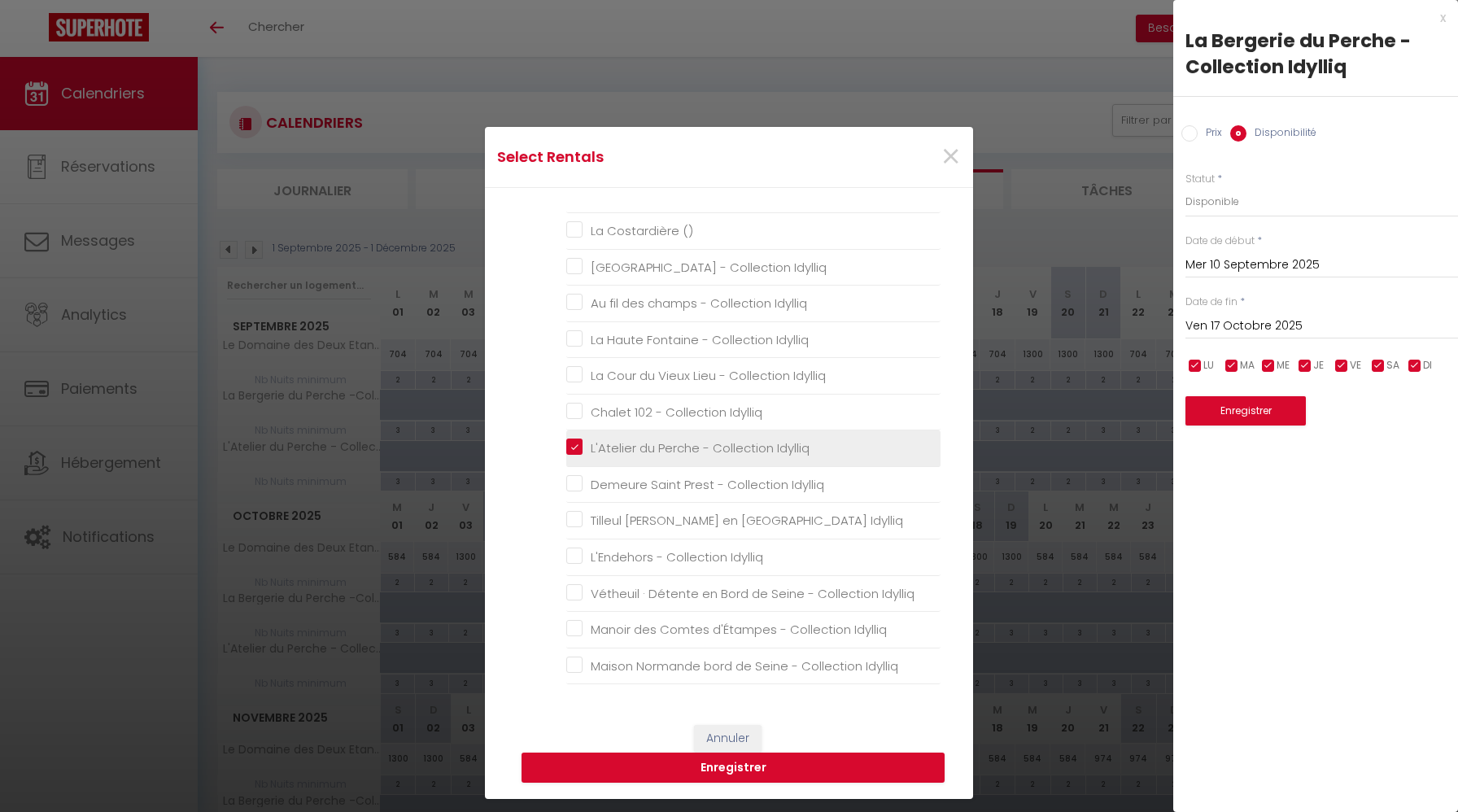
checkbox Idylliq "false"
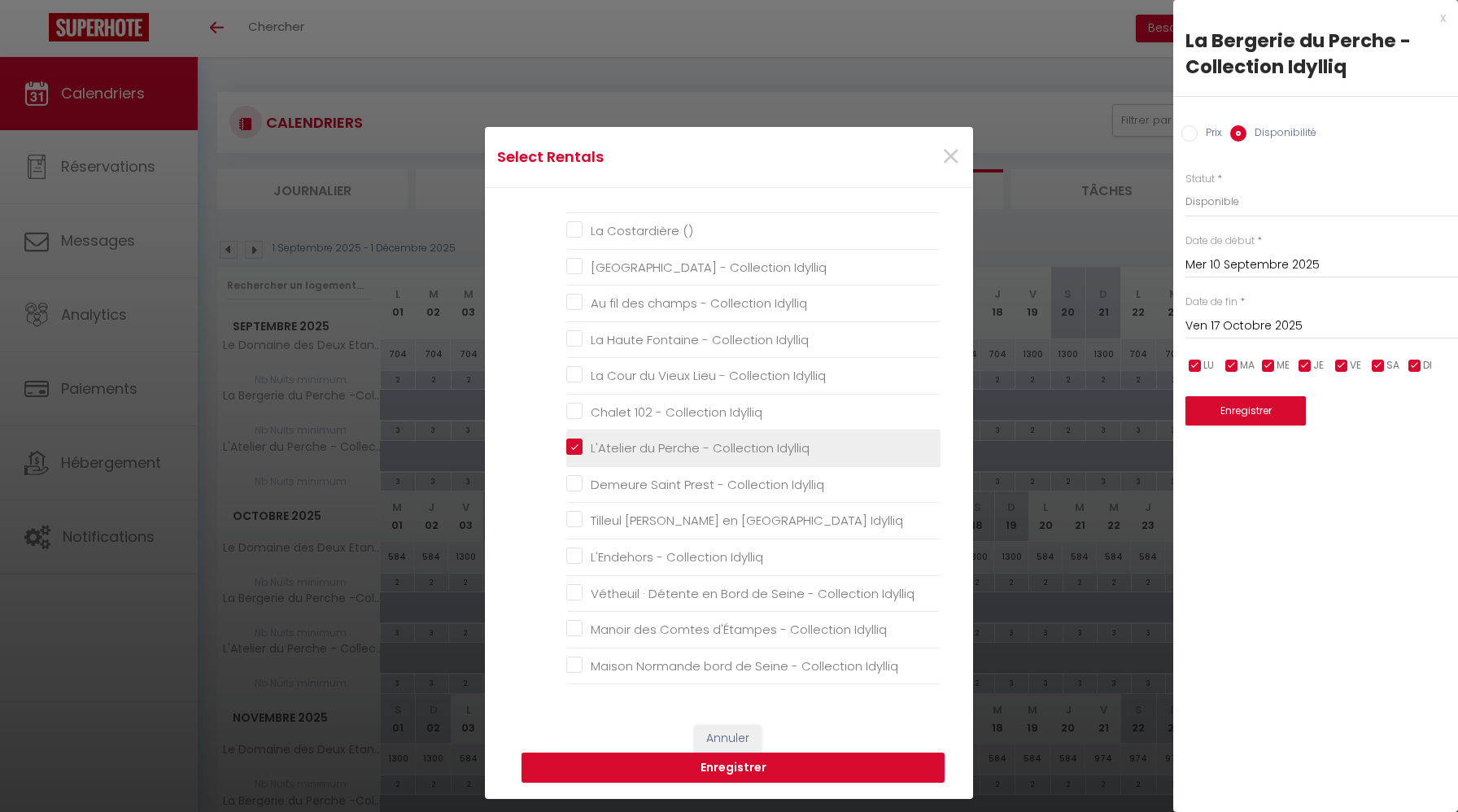
checkbox Idylliq "false"
click at [722, 755] on button "Enregistrer" at bounding box center [733, 768] width 423 height 31
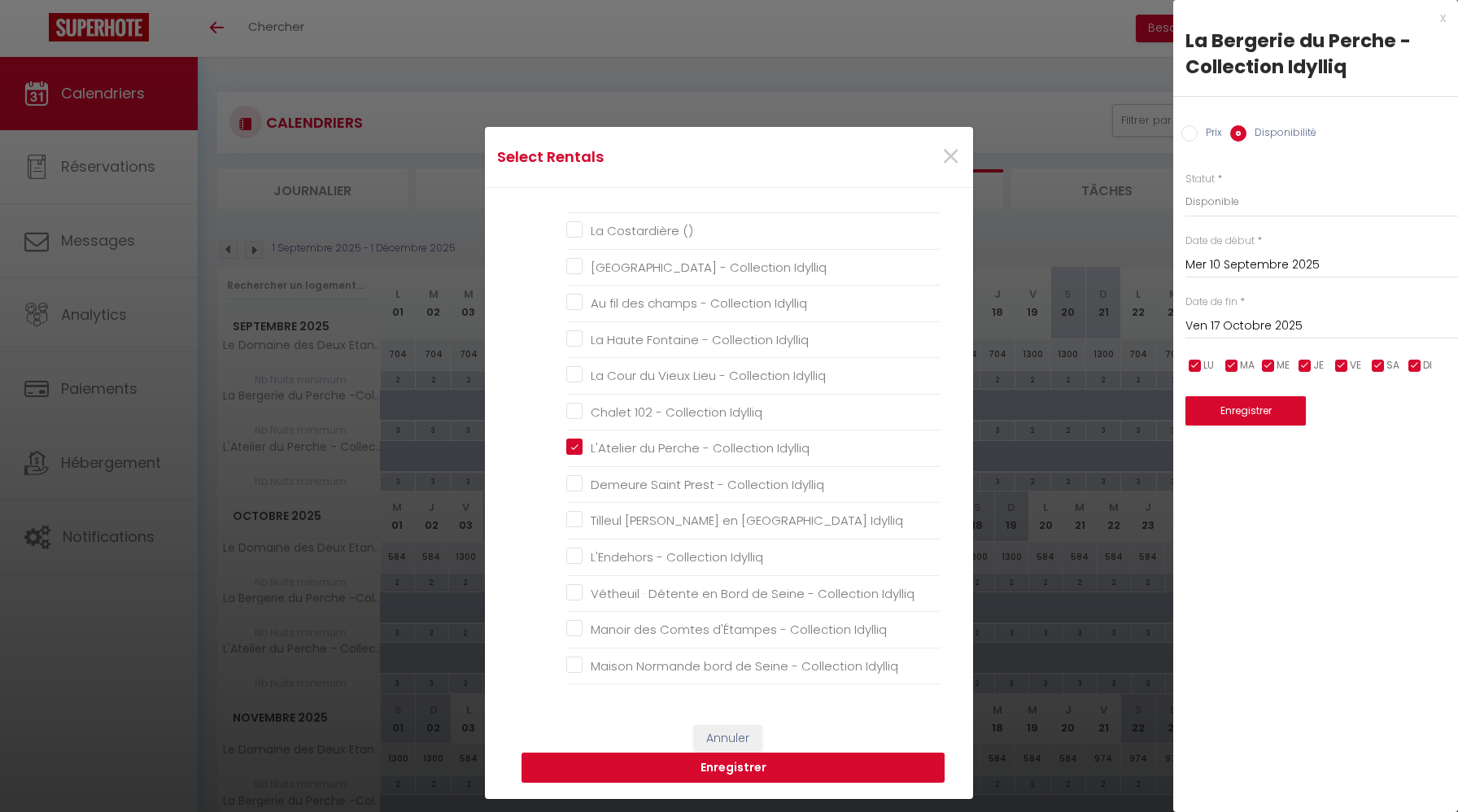
scroll to position [0, 0]
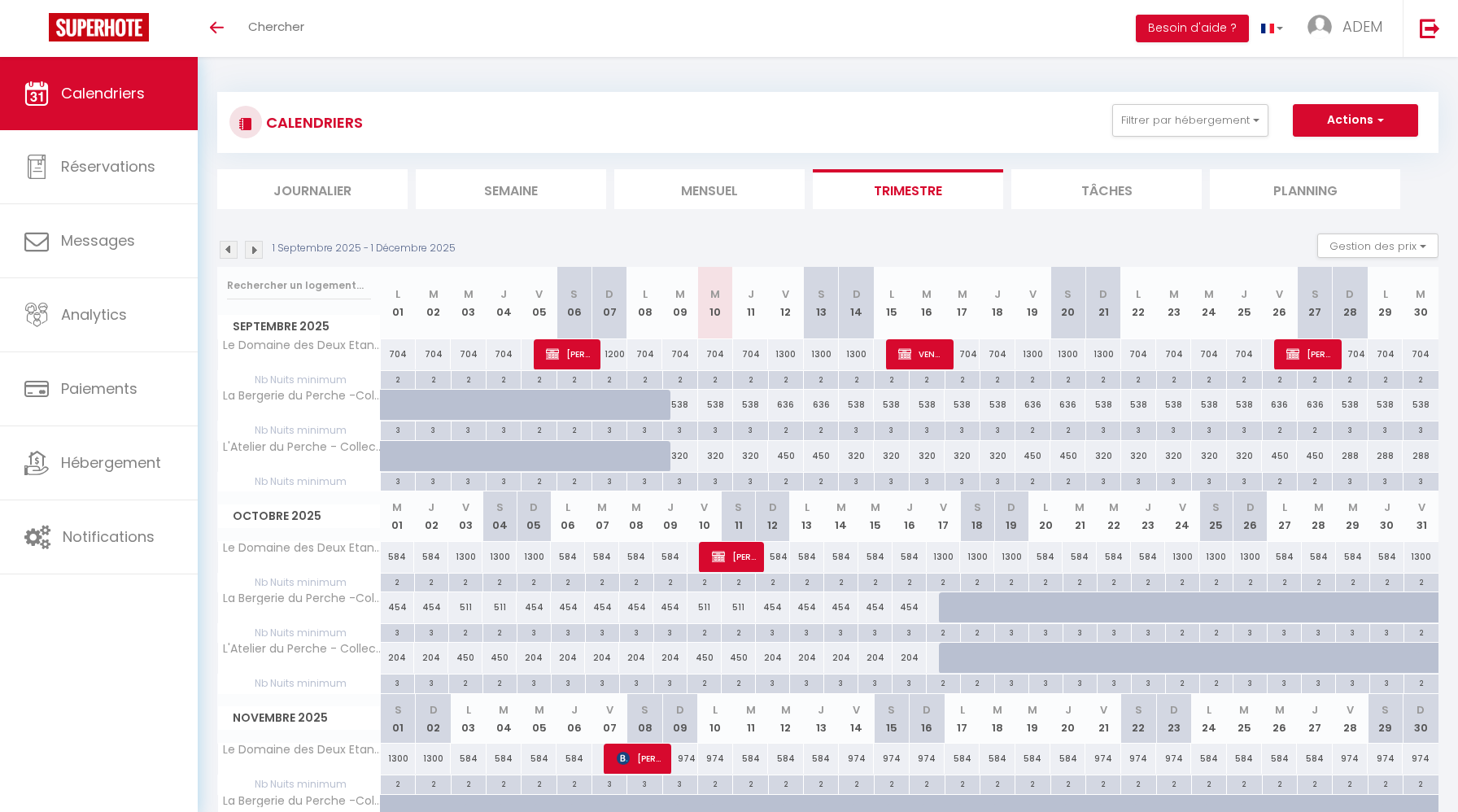
click at [780, 402] on div "636" at bounding box center [785, 405] width 35 height 30
select select "1"
type input "Ven 12 Septembre 2025"
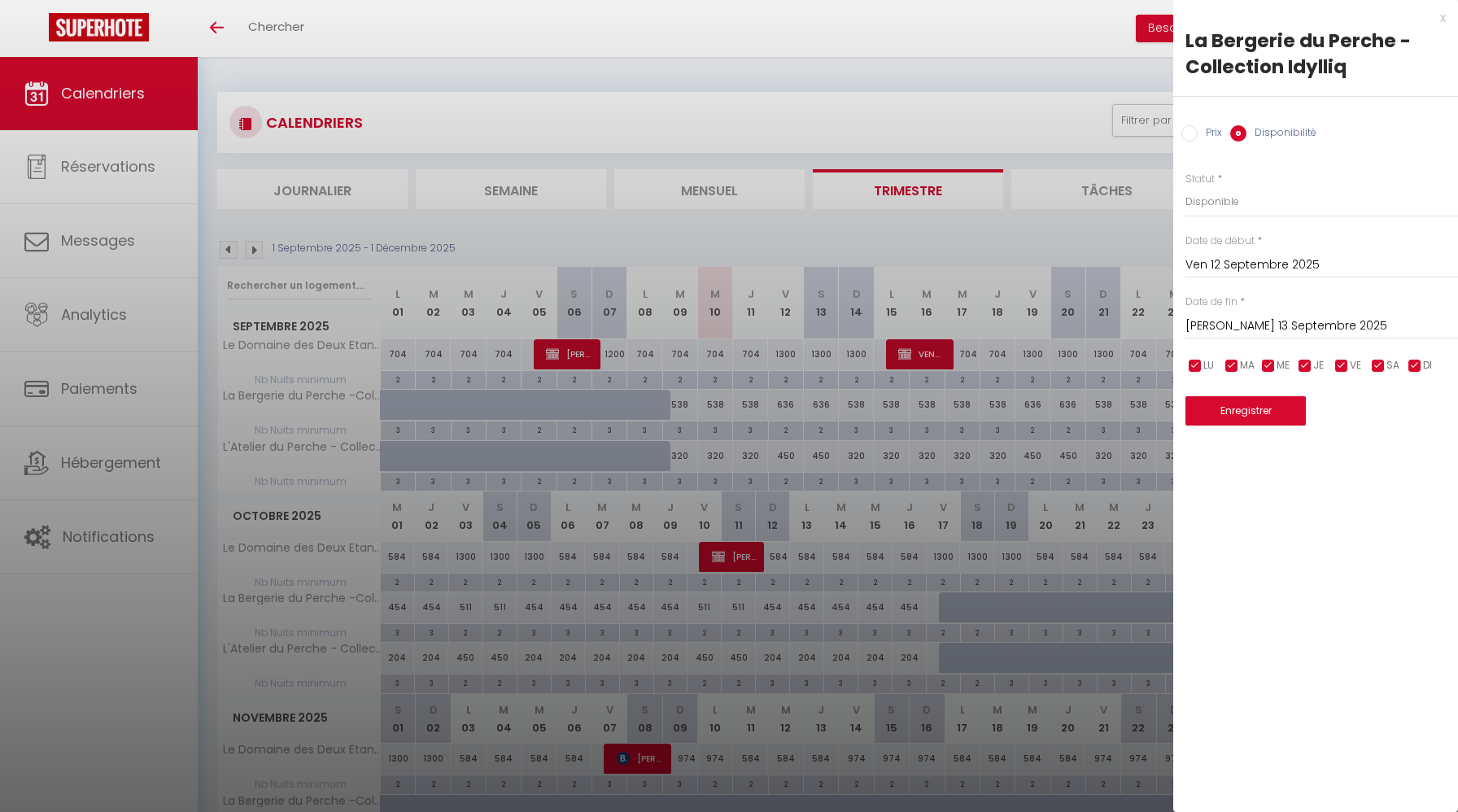
click at [1271, 327] on input "Sam 13 Septembre 2025" at bounding box center [1322, 326] width 272 height 21
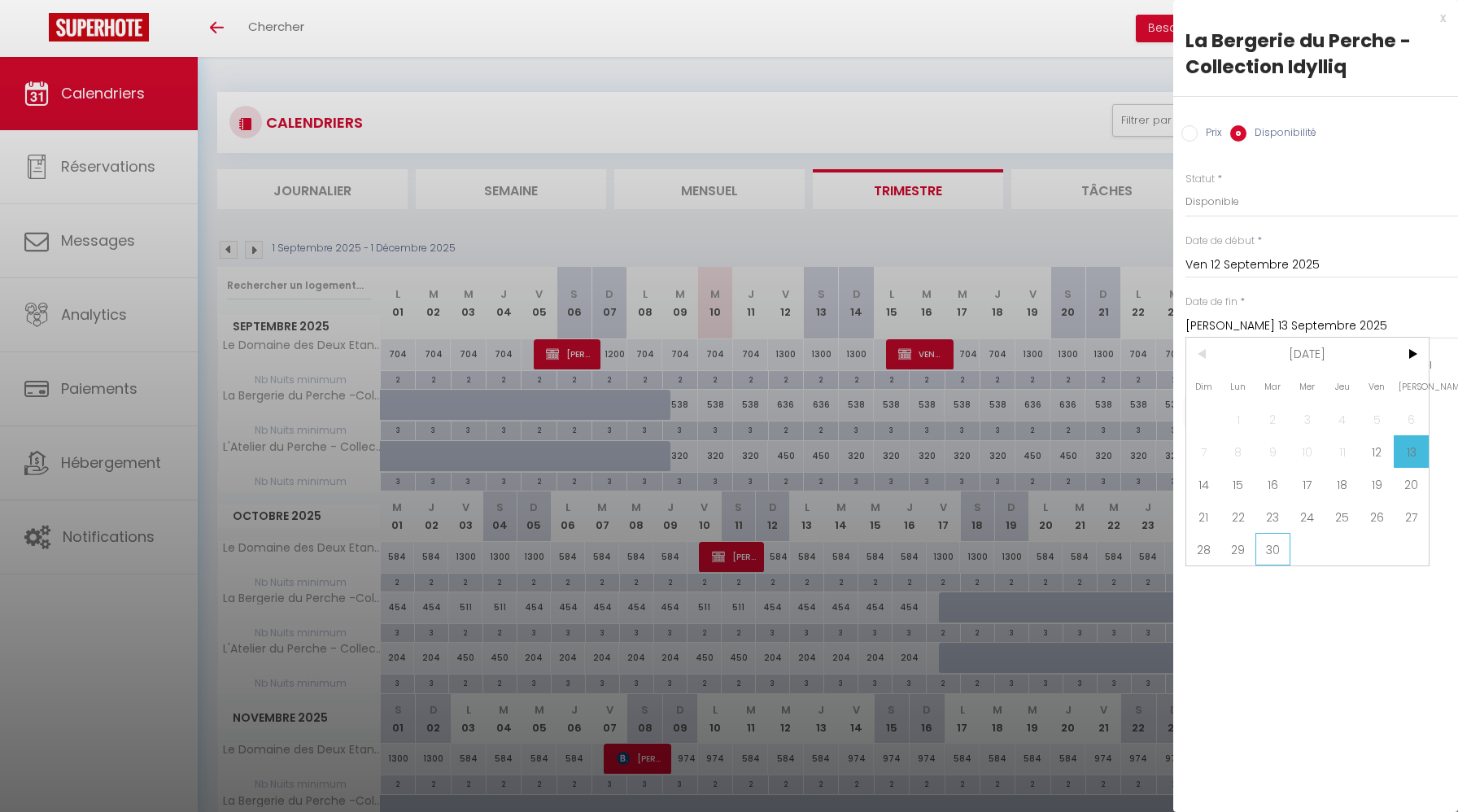
click at [1270, 543] on span "30" at bounding box center [1273, 549] width 35 height 33
type input "Mar 30 Septembre 2025"
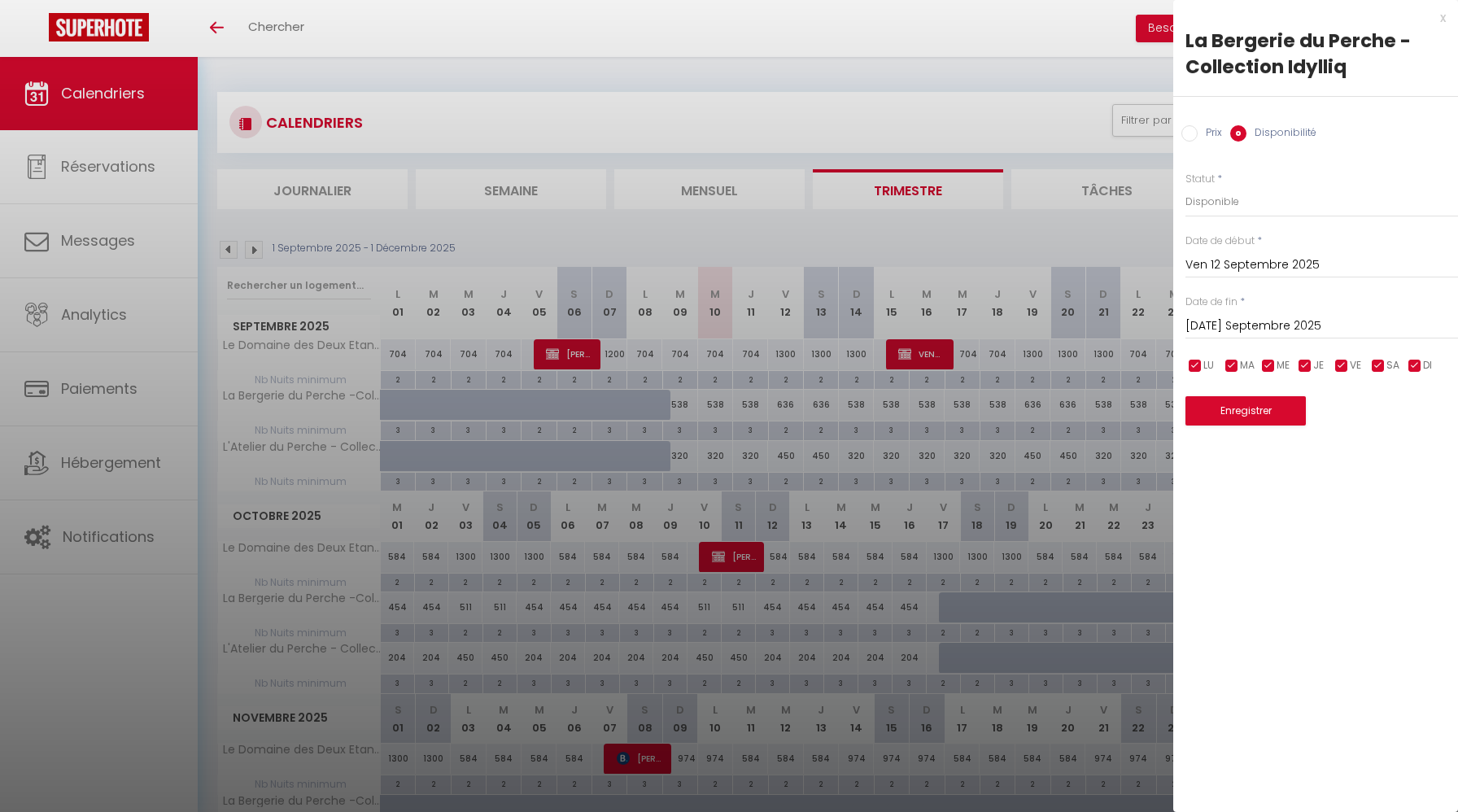
click at [1191, 133] on input "Prix" at bounding box center [1189, 133] width 16 height 16
radio input "true"
radio input "false"
click at [1422, 372] on li "DI" at bounding box center [1423, 365] width 16 height 18
checkbox input "false"
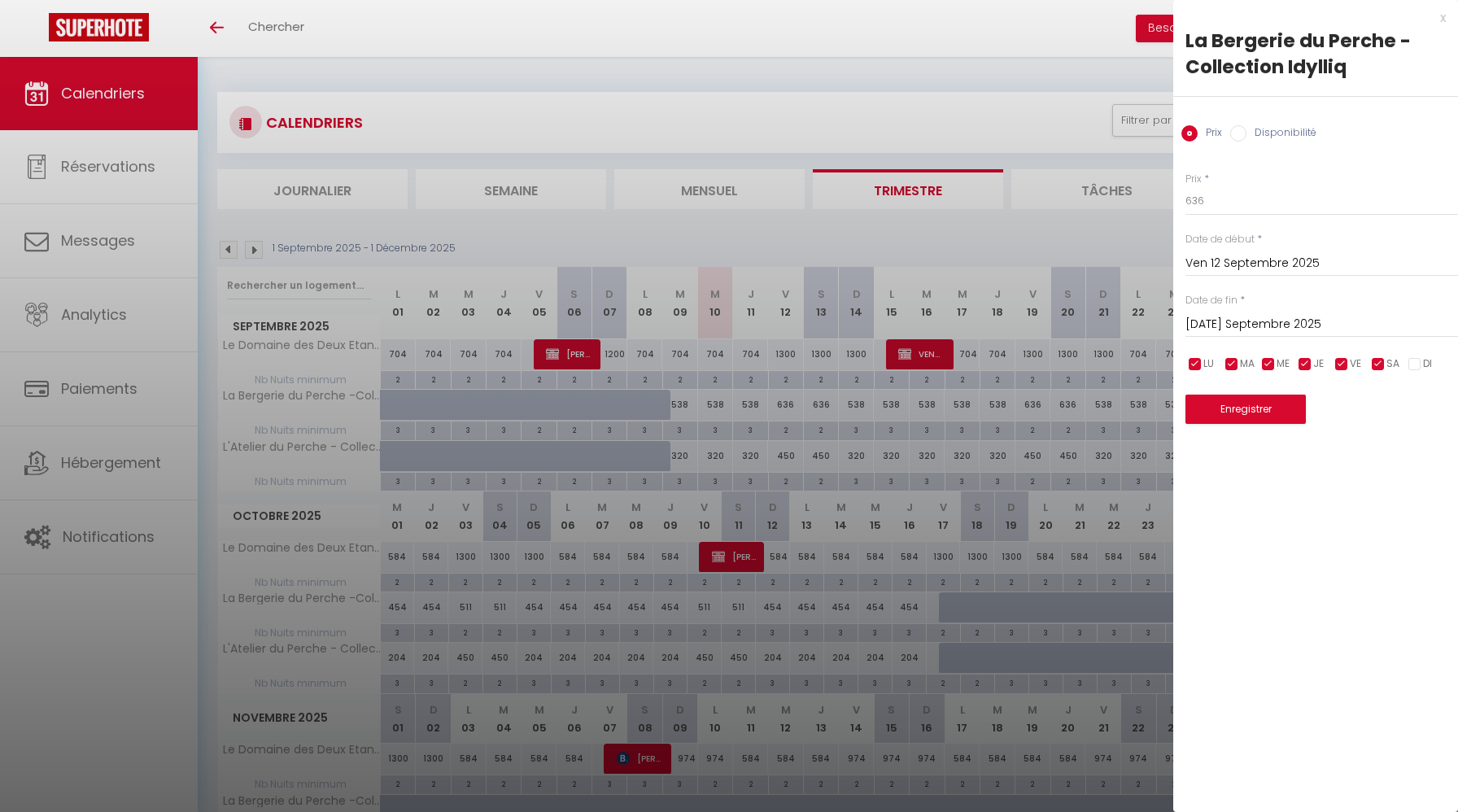
click at [1316, 360] on span "JE" at bounding box center [1318, 364] width 11 height 15
checkbox input "false"
click at [1279, 362] on span "ME" at bounding box center [1283, 364] width 13 height 15
checkbox input "false"
click at [1242, 362] on span "MA" at bounding box center [1248, 364] width 15 height 15
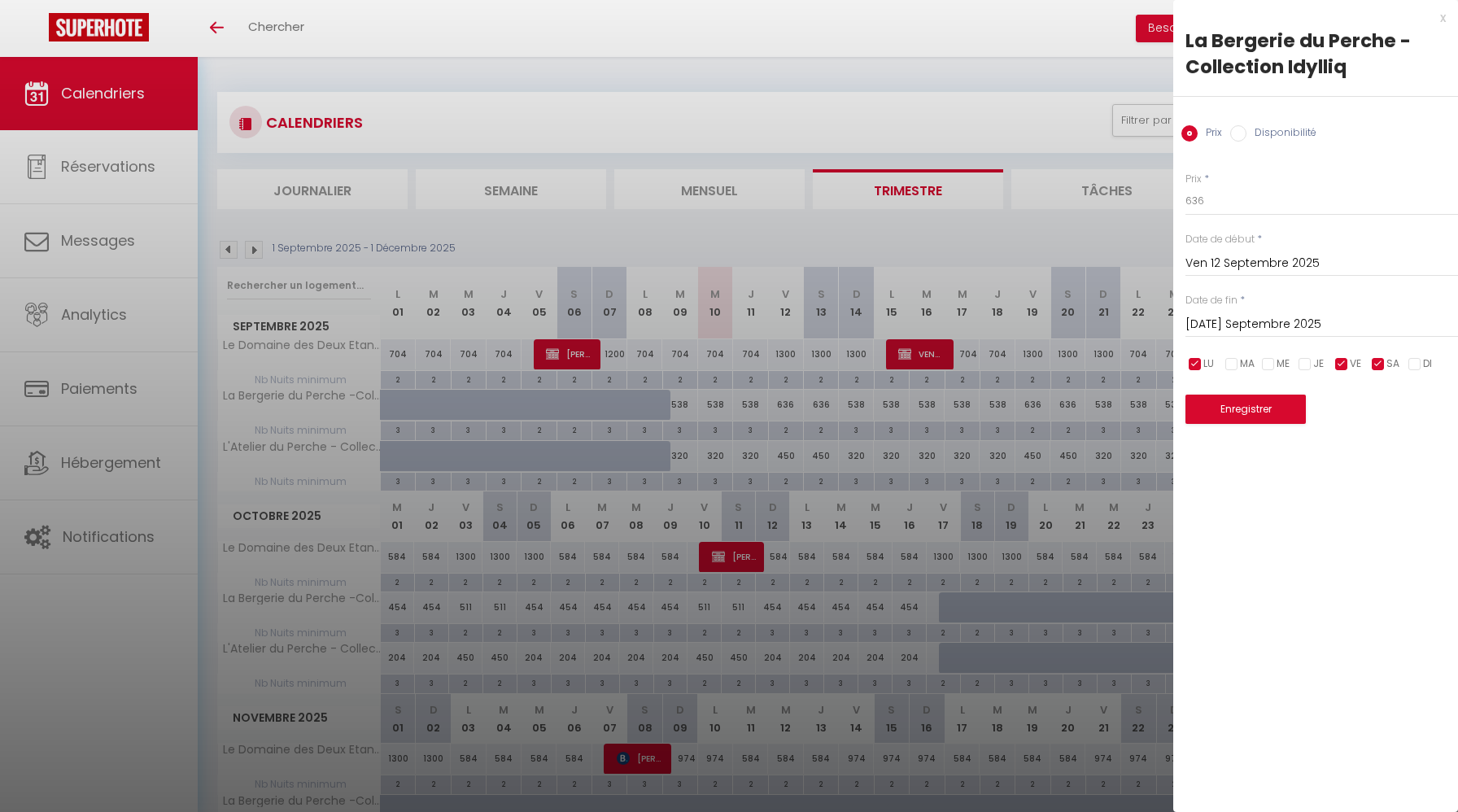
checkbox input "false"
click at [1203, 362] on span "LU" at bounding box center [1208, 364] width 11 height 15
checkbox input "false"
drag, startPoint x: 1220, startPoint y: 194, endPoint x: 1133, endPoint y: 193, distance: 87.0
click at [1134, 193] on body "🟢 Des questions ou besoin d'assistance pour la migration AirBnB? Connectez-vous…" at bounding box center [729, 510] width 1458 height 906
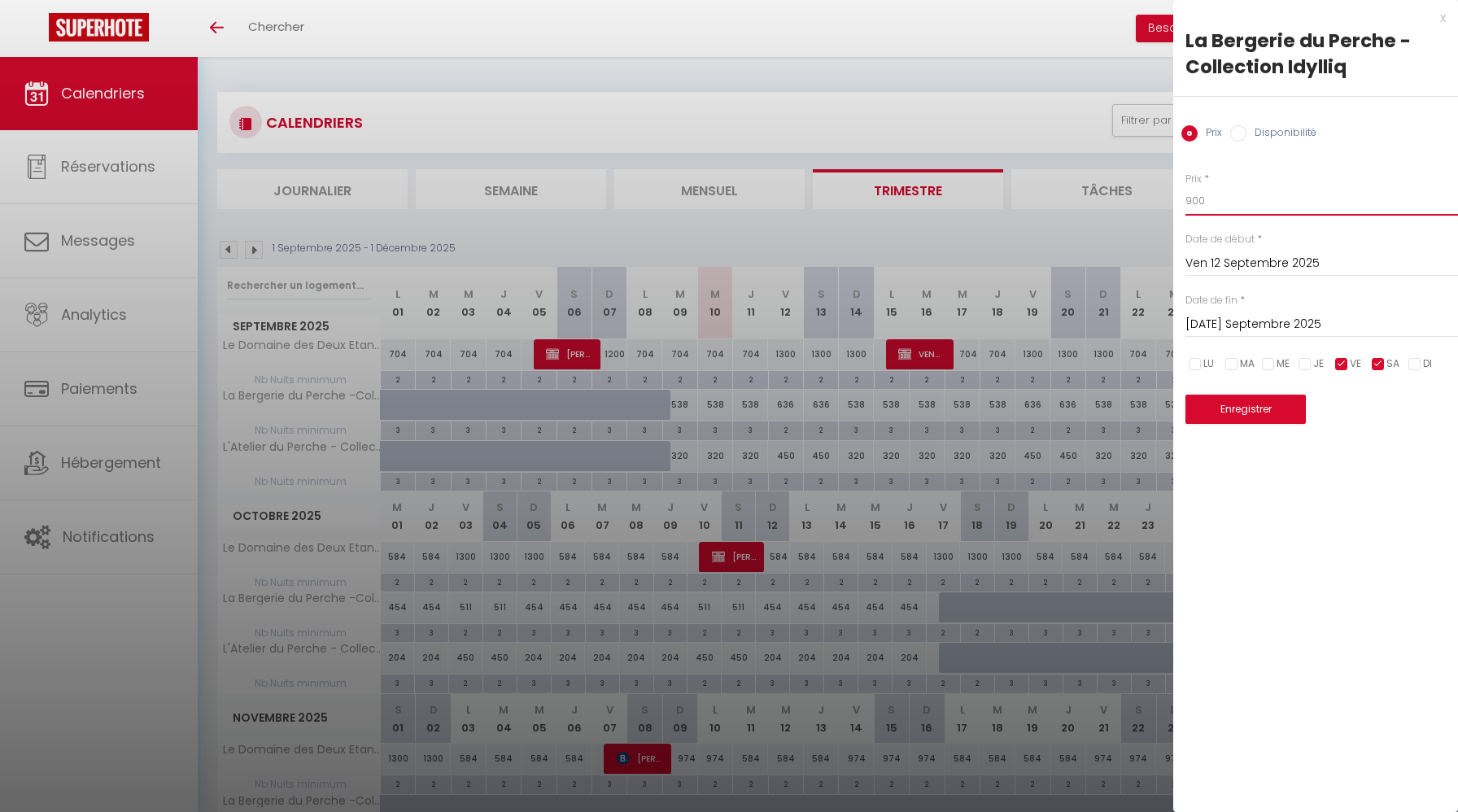
type input "900"
click at [1254, 407] on button "Enregistrer" at bounding box center [1246, 409] width 121 height 29
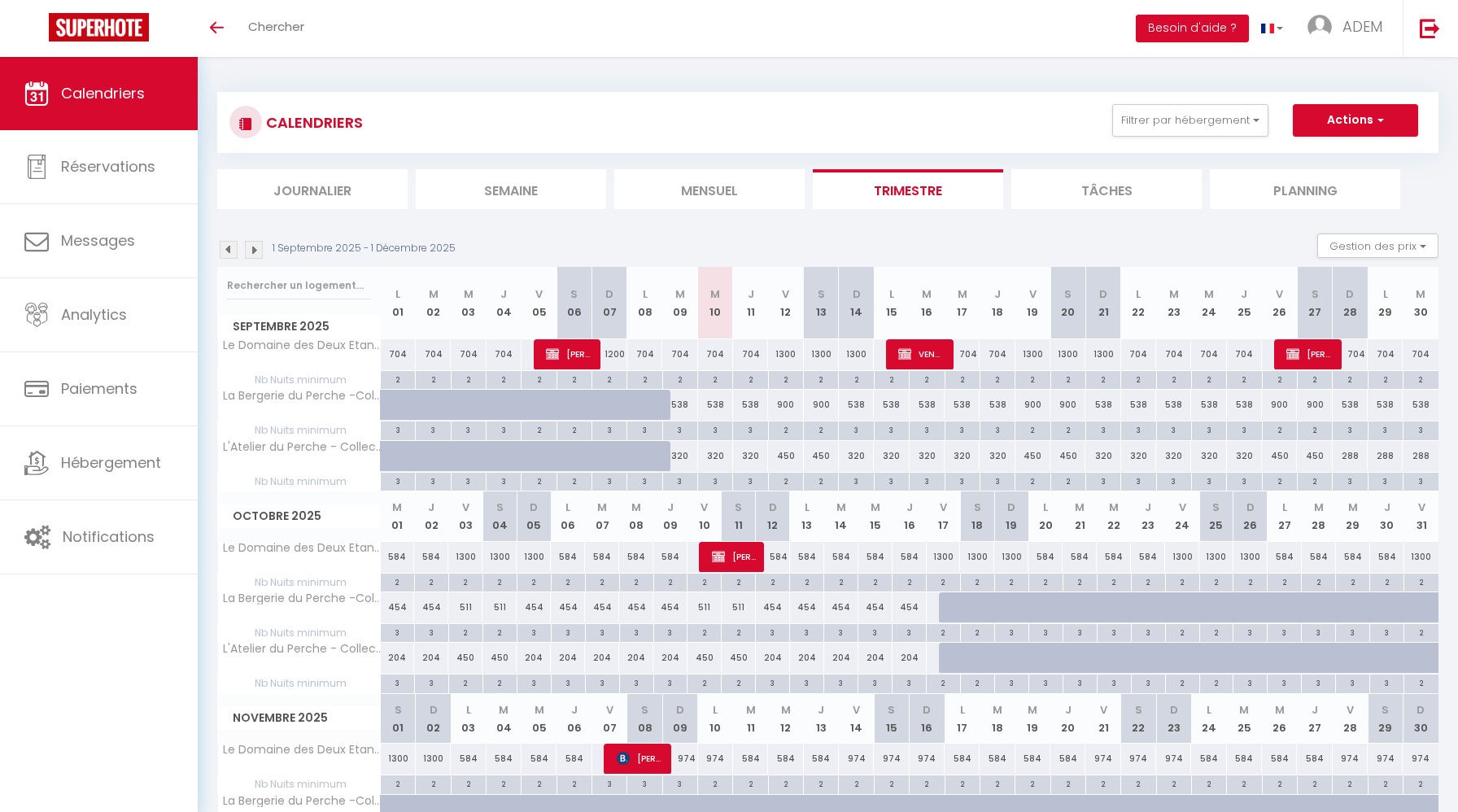
click at [469, 611] on div "511" at bounding box center [465, 607] width 34 height 30
type input "511"
type input "Ven 03 Octobre 2025"
type input "Sam 04 Octobre 2025"
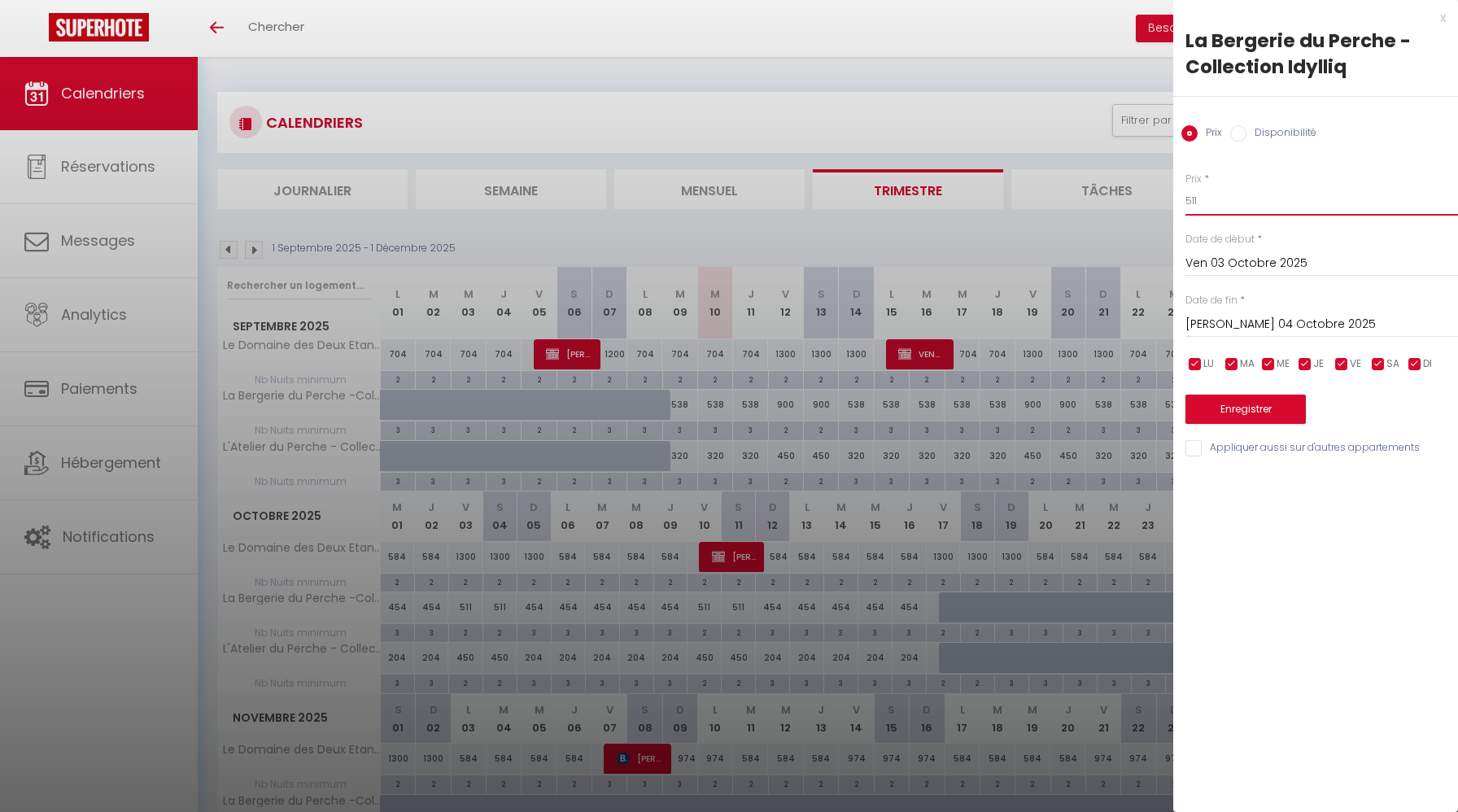
drag, startPoint x: 1230, startPoint y: 201, endPoint x: 1101, endPoint y: 201, distance: 129.0
click at [1101, 201] on body "🟢 Des questions ou besoin d'assistance pour la migration AirBnB? Connectez-vous…" at bounding box center [729, 510] width 1458 height 906
type input "900"
click at [1277, 324] on input "Sam 04 Octobre 2025" at bounding box center [1322, 324] width 272 height 21
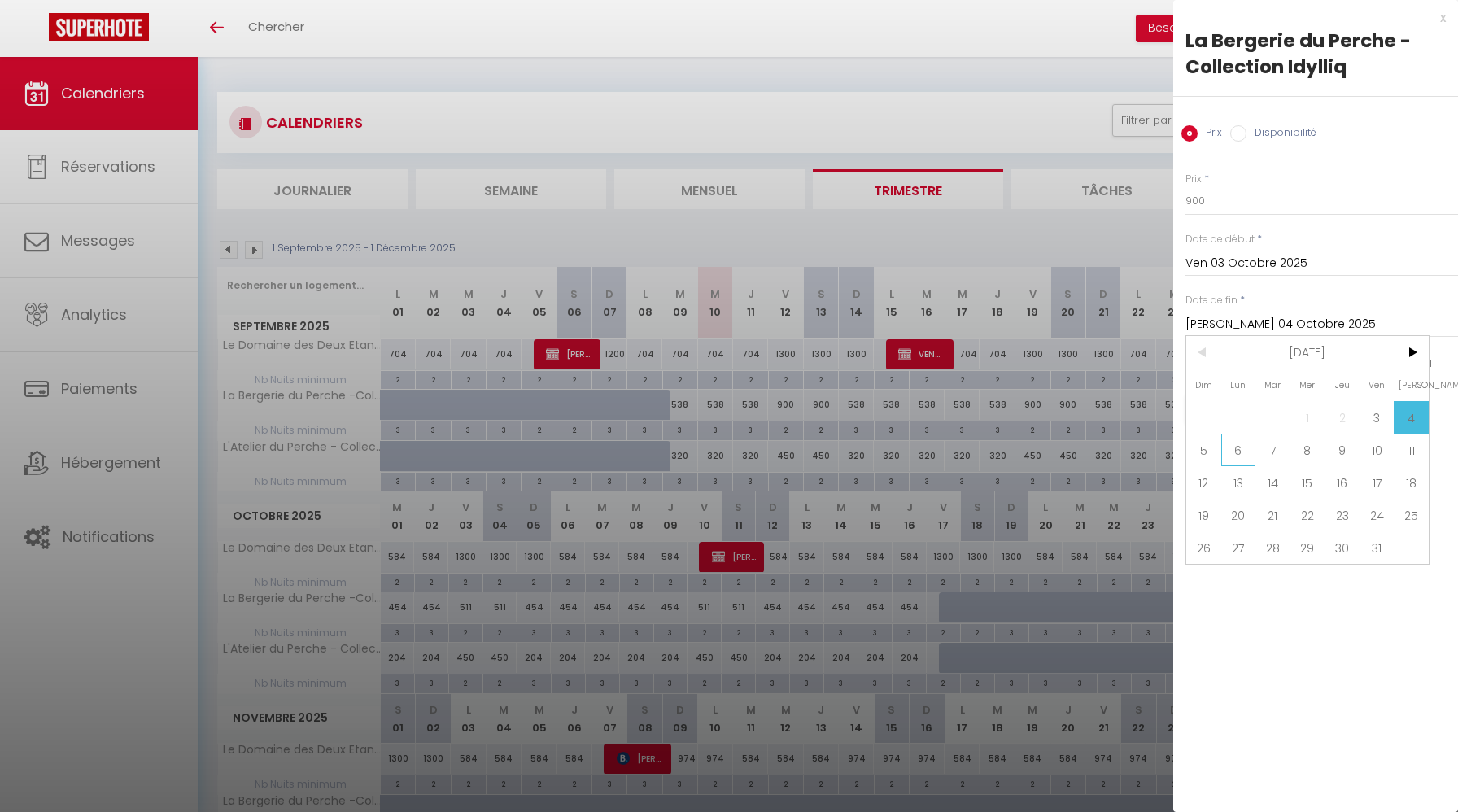
click at [1231, 446] on span "6" at bounding box center [1238, 450] width 35 height 33
type input "Lun 06 Octobre 2025"
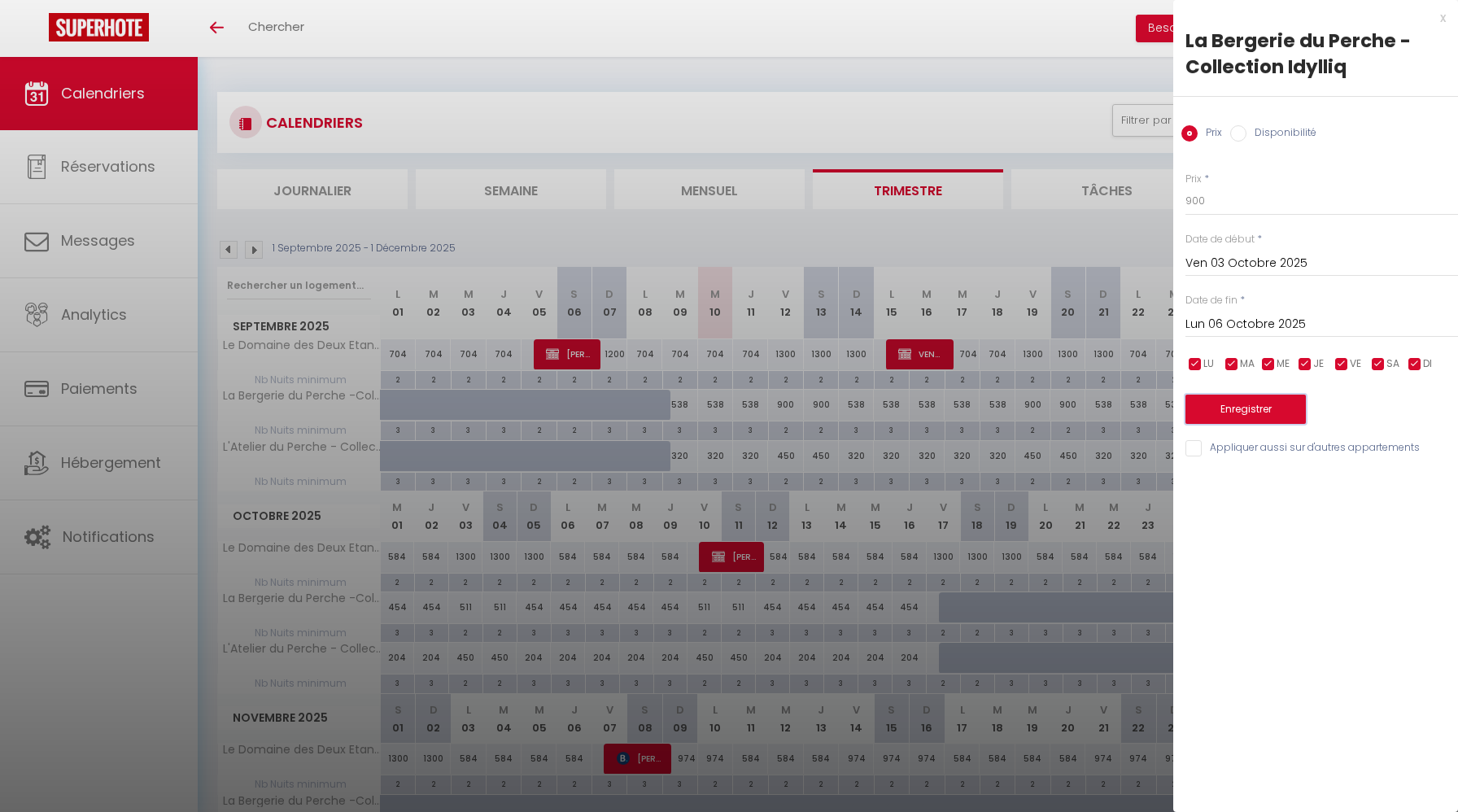
click at [1245, 414] on button "Enregistrer" at bounding box center [1246, 409] width 121 height 29
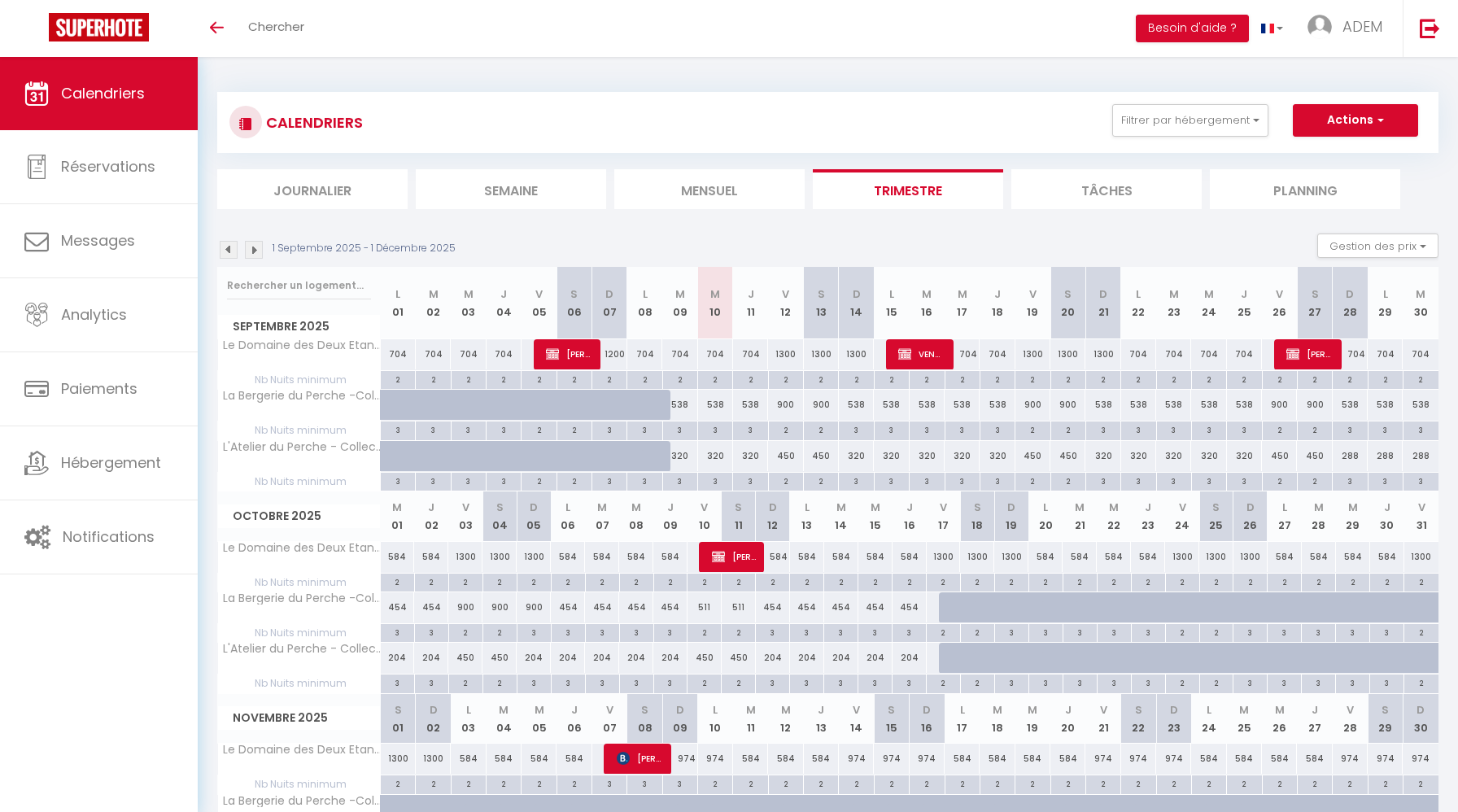
click at [784, 463] on div "450" at bounding box center [785, 455] width 35 height 30
type input "450"
type input "Ven 12 Septembre 2025"
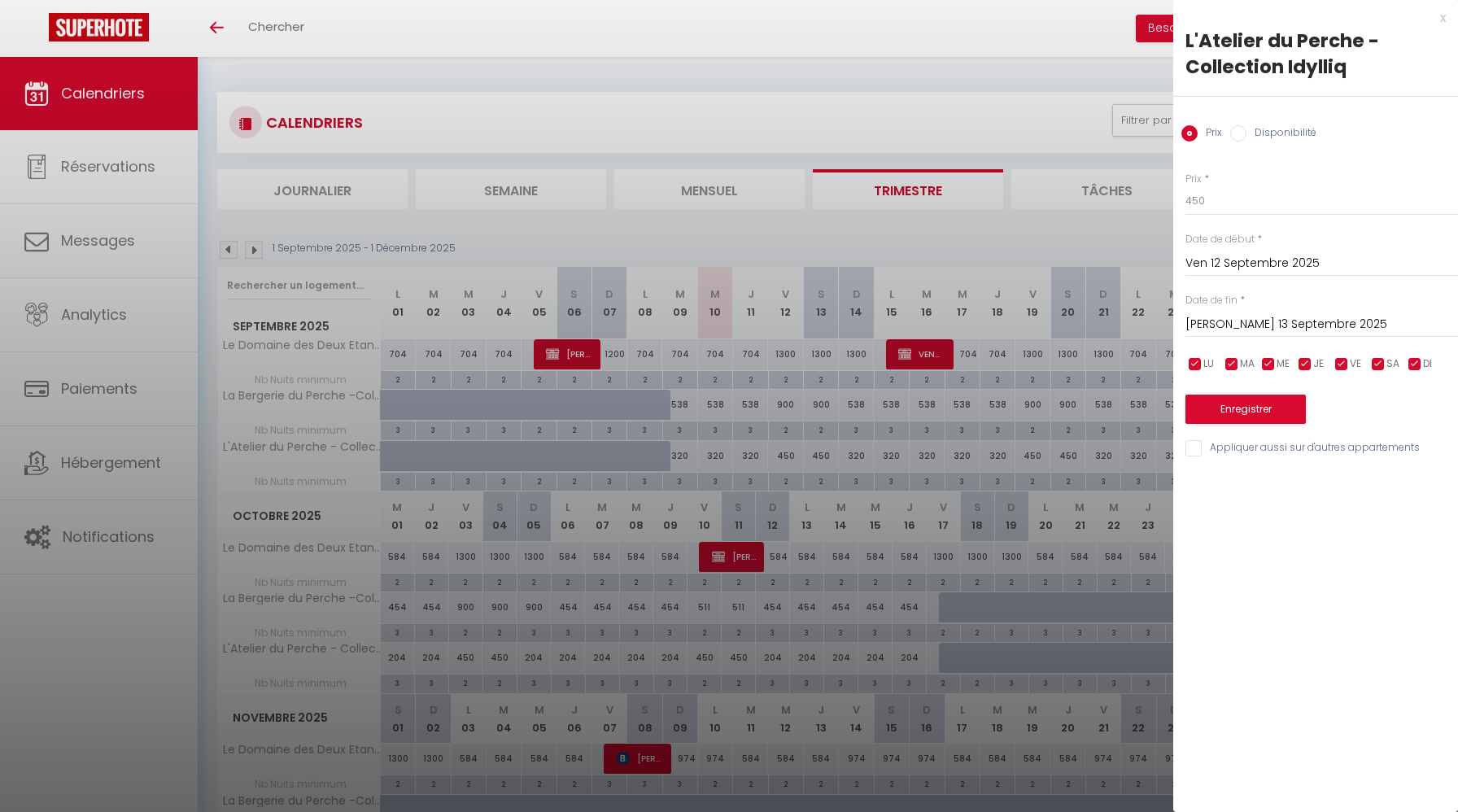
click at [1217, 323] on input "Sam 13 Septembre 2025" at bounding box center [1322, 324] width 272 height 21
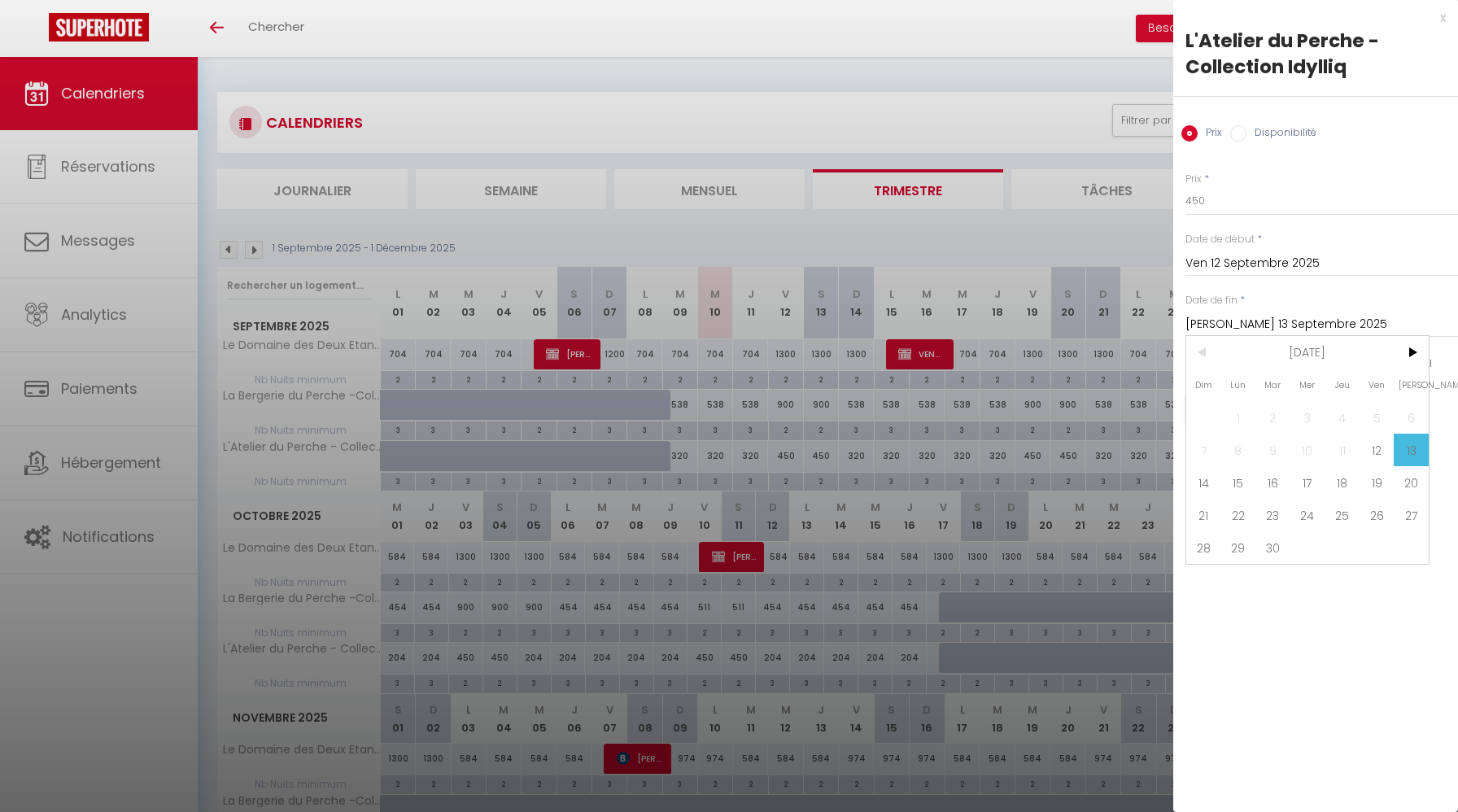
click at [1217, 323] on input "Sam 13 Septembre 2025" at bounding box center [1322, 324] width 272 height 21
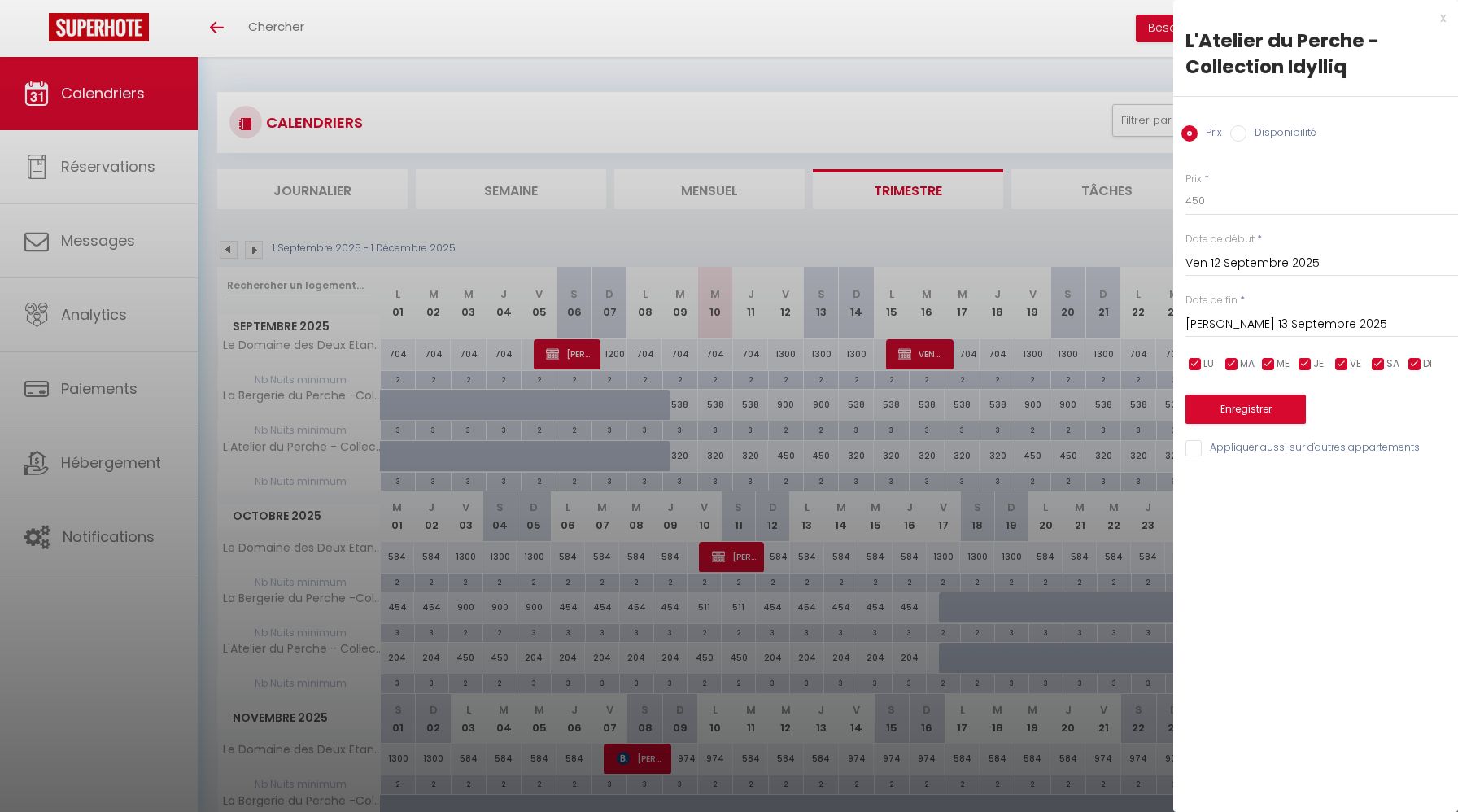
click at [1353, 327] on input "Sam 13 Septembre 2025" at bounding box center [1322, 324] width 272 height 21
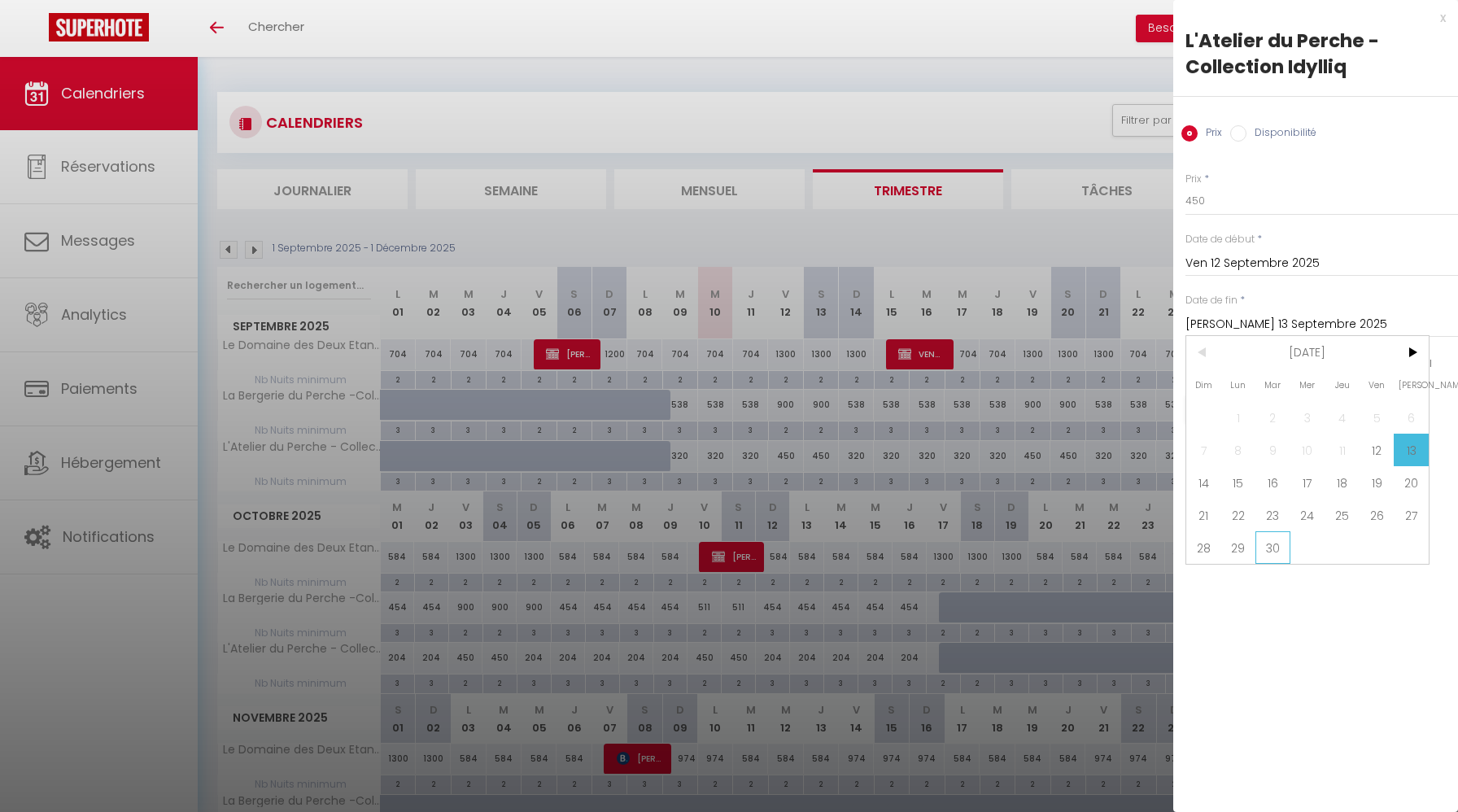
click at [1260, 547] on span "30" at bounding box center [1273, 548] width 35 height 33
type input "Mar 30 Septembre 2025"
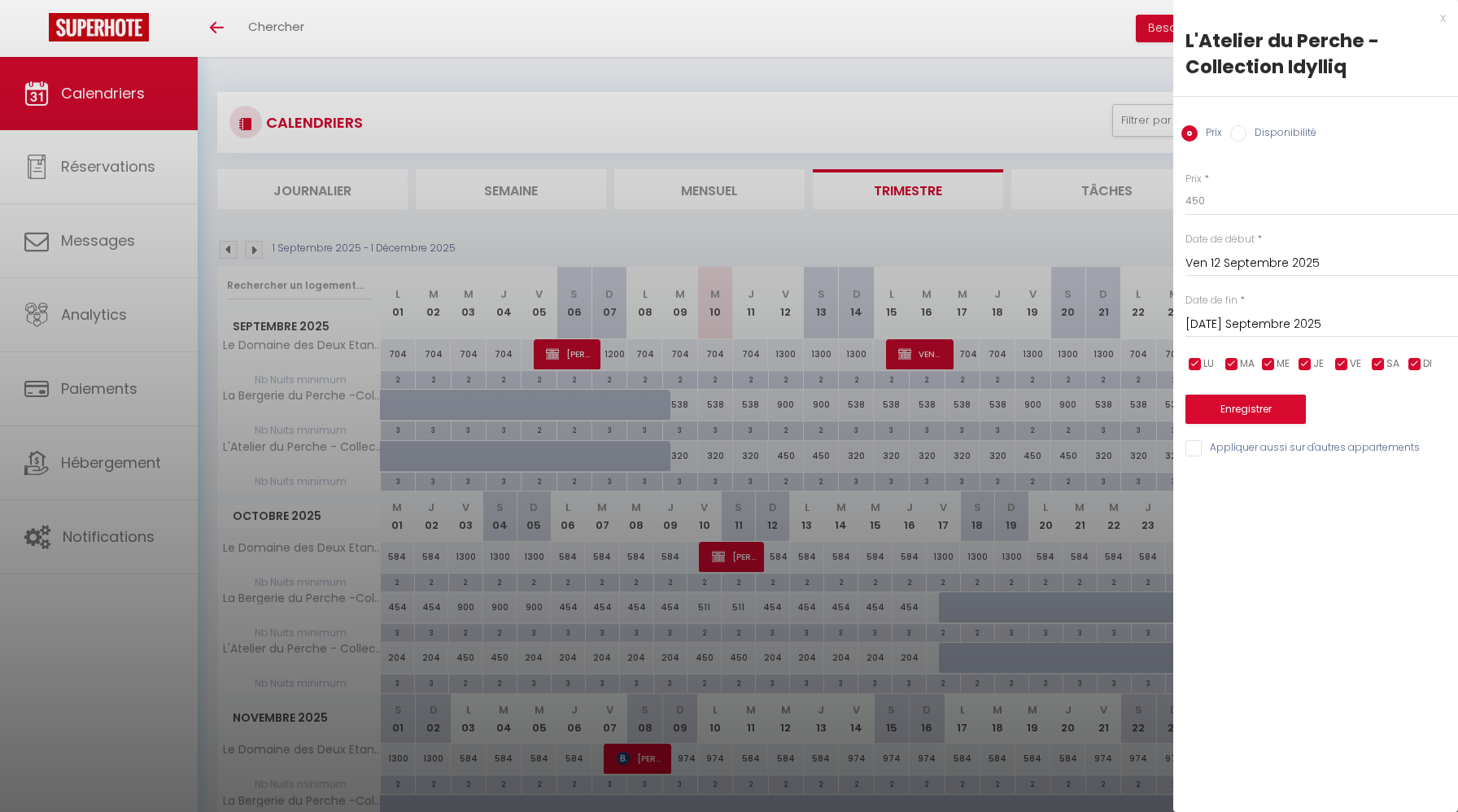
click at [1419, 358] on input "checkbox" at bounding box center [1414, 365] width 16 height 16
checkbox input "false"
click at [1307, 360] on input "checkbox" at bounding box center [1305, 365] width 16 height 16
checkbox input "false"
click at [1280, 360] on span "ME" at bounding box center [1283, 364] width 13 height 15
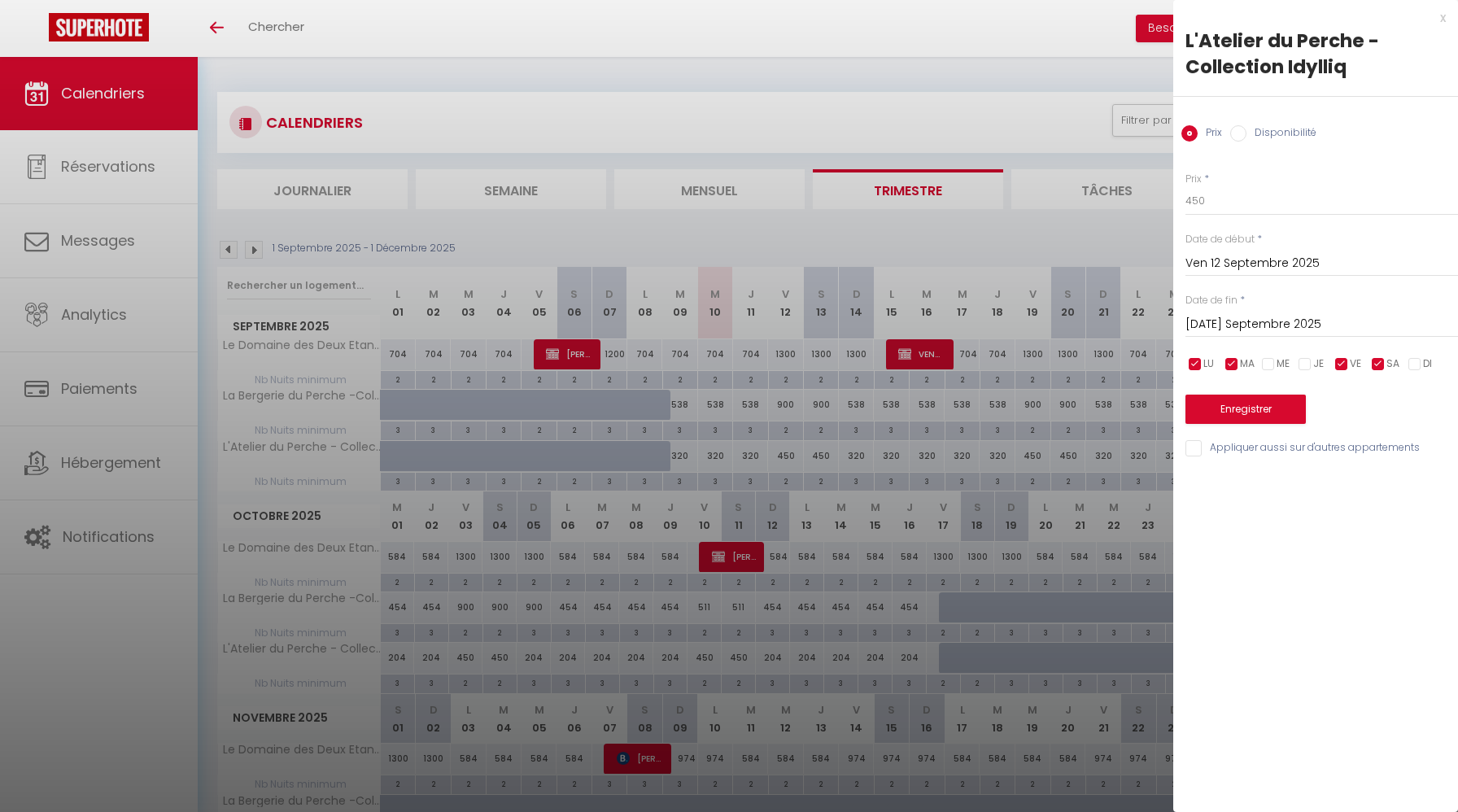
checkbox input "false"
click at [1248, 362] on span "MA" at bounding box center [1248, 364] width 15 height 15
checkbox input "false"
click at [1204, 362] on span "LU" at bounding box center [1208, 364] width 11 height 15
checkbox input "false"
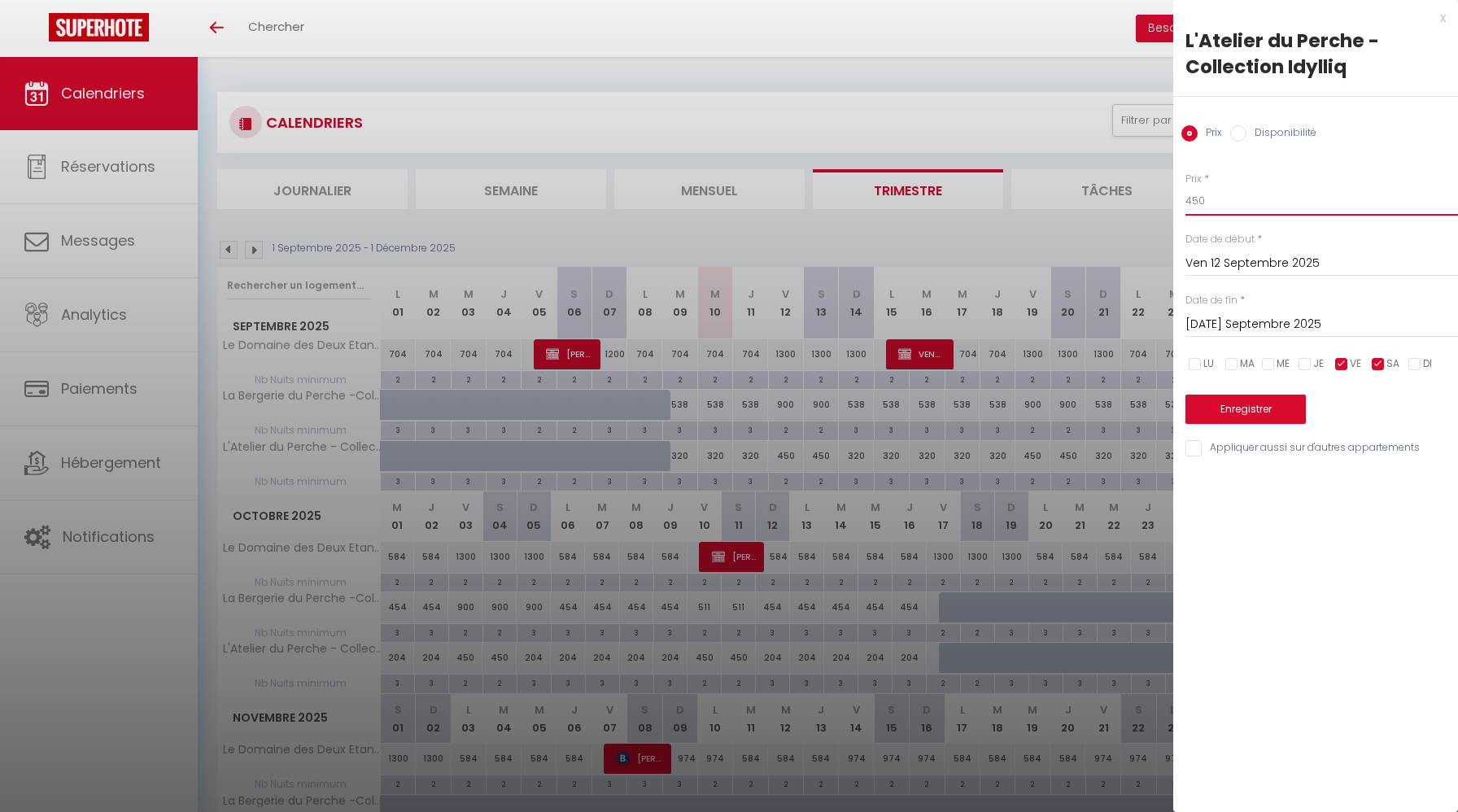
drag, startPoint x: 1232, startPoint y: 206, endPoint x: 1117, endPoint y: 199, distance: 115.2
click at [1117, 199] on body "🟢 Des questions ou besoin d'assistance pour la migration AirBnB? Connectez-vous…" at bounding box center [729, 510] width 1458 height 906
type input "6"
type input "500"
click at [1240, 407] on button "Enregistrer" at bounding box center [1246, 409] width 121 height 29
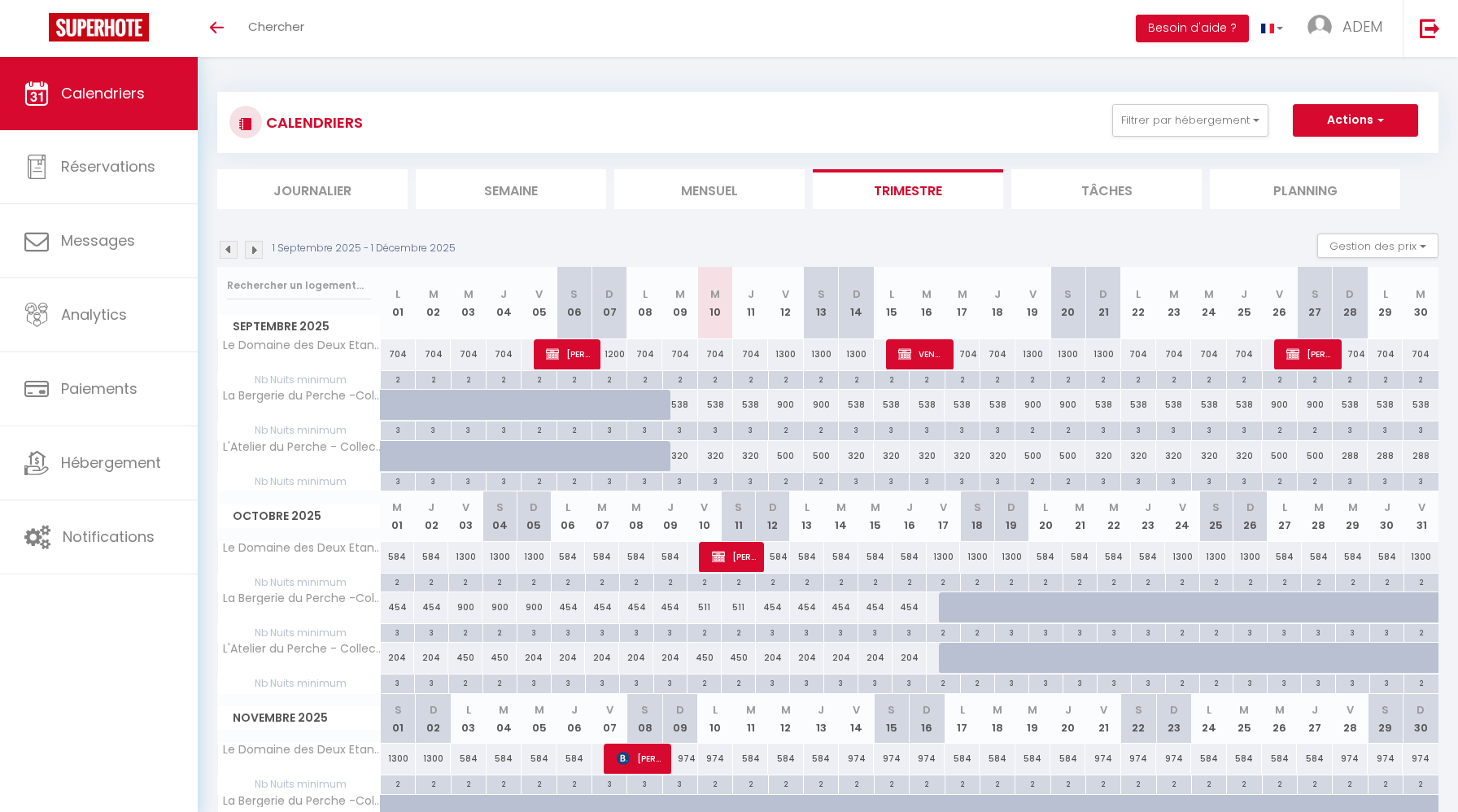
click at [690, 434] on div "3" at bounding box center [680, 428] width 34 height 15
type input "3"
type input "Mar 09 Septembre 2025"
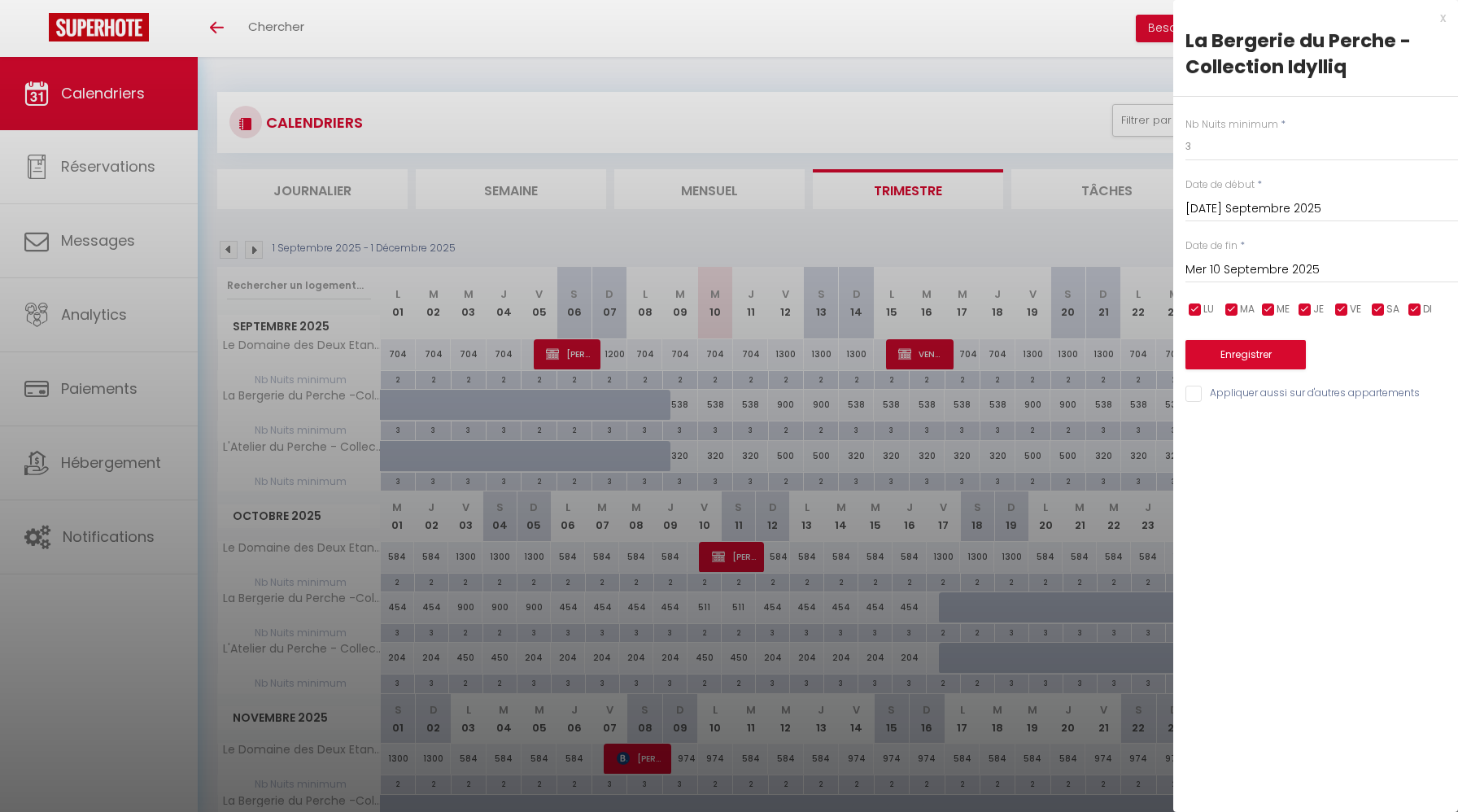
click at [1247, 269] on input "Mer 10 Septembre 2025" at bounding box center [1322, 269] width 272 height 21
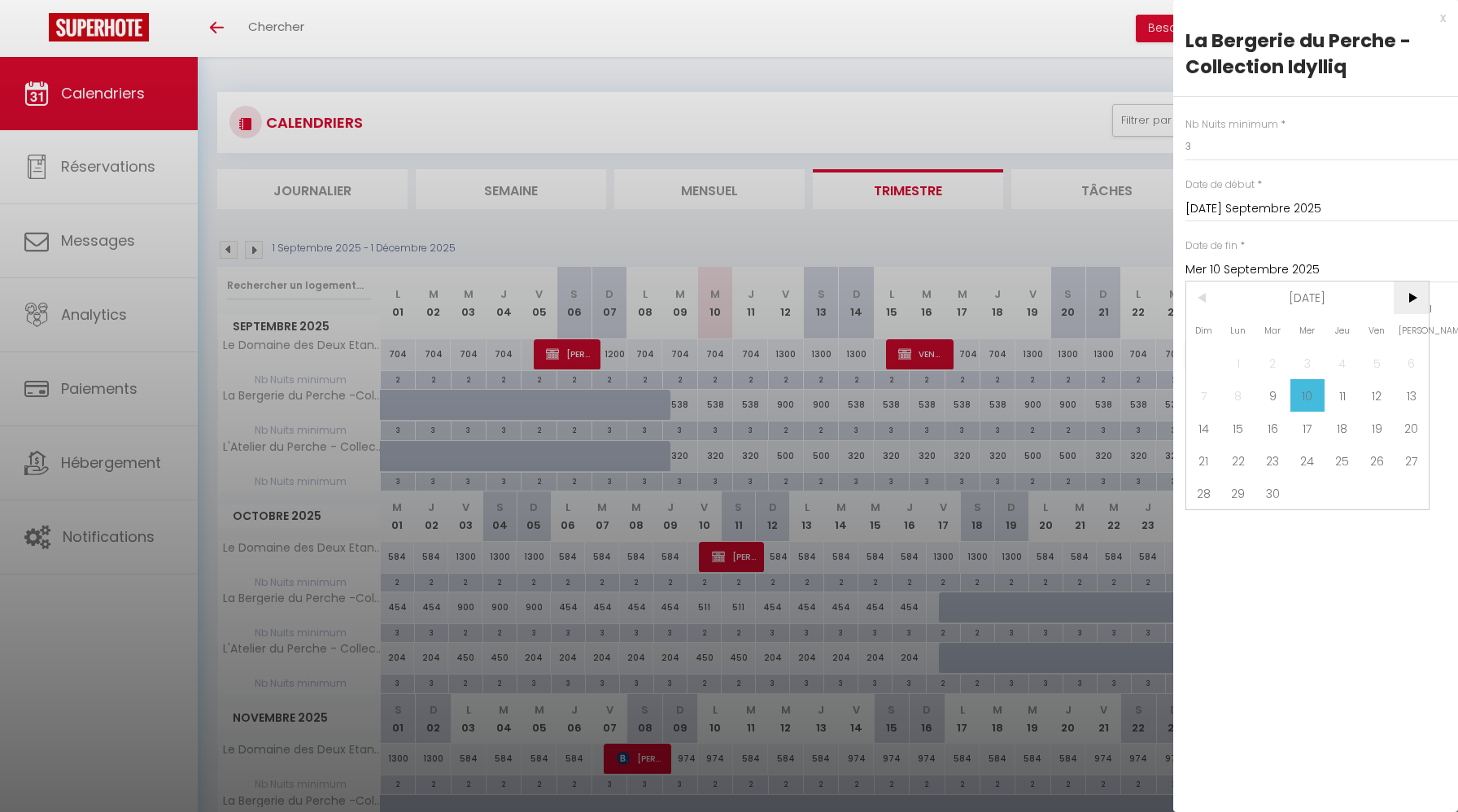
click at [1416, 305] on span ">" at bounding box center [1411, 298] width 35 height 33
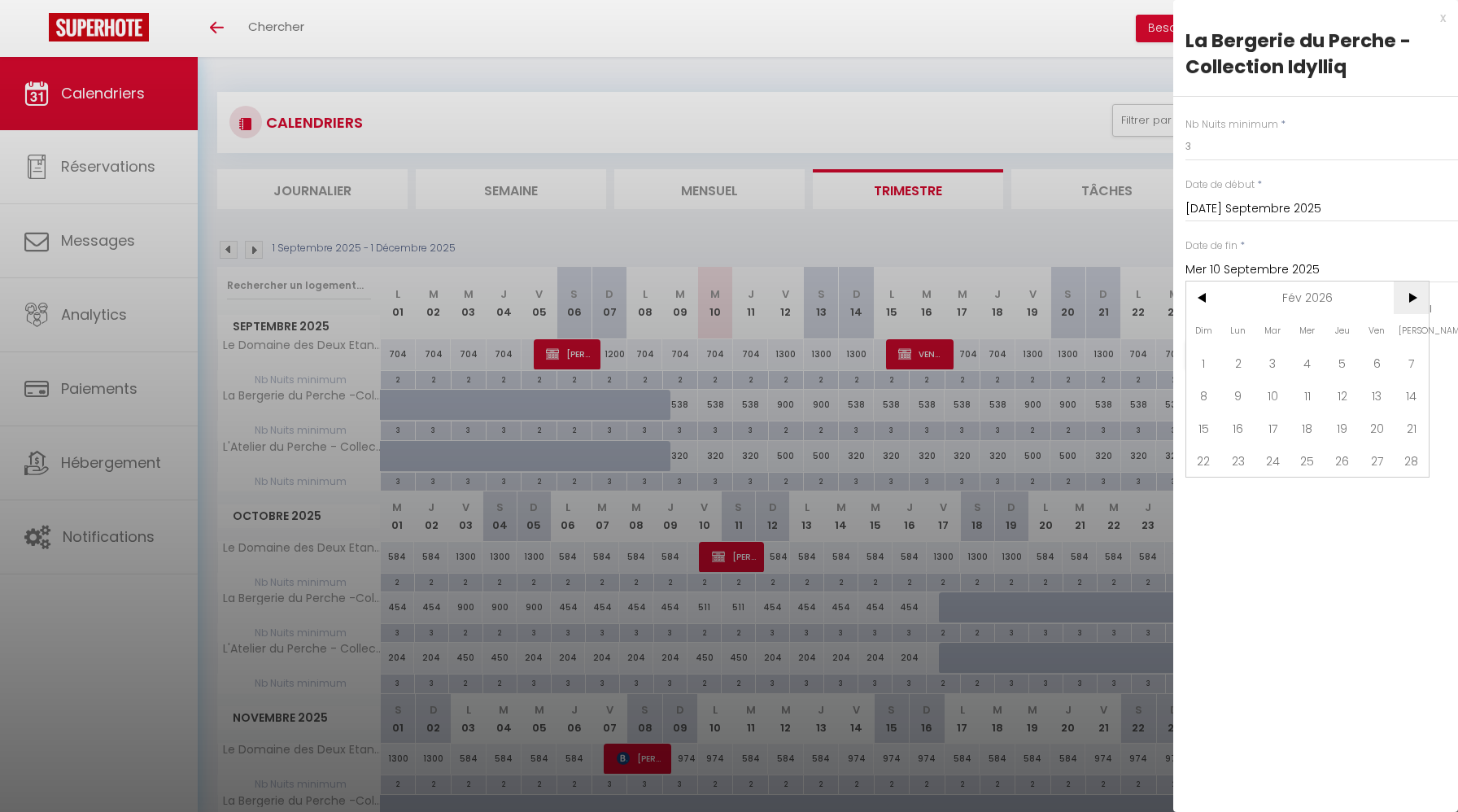
click at [1416, 305] on span ">" at bounding box center [1411, 298] width 35 height 33
click at [1278, 491] on span "31" at bounding box center [1273, 493] width 35 height 33
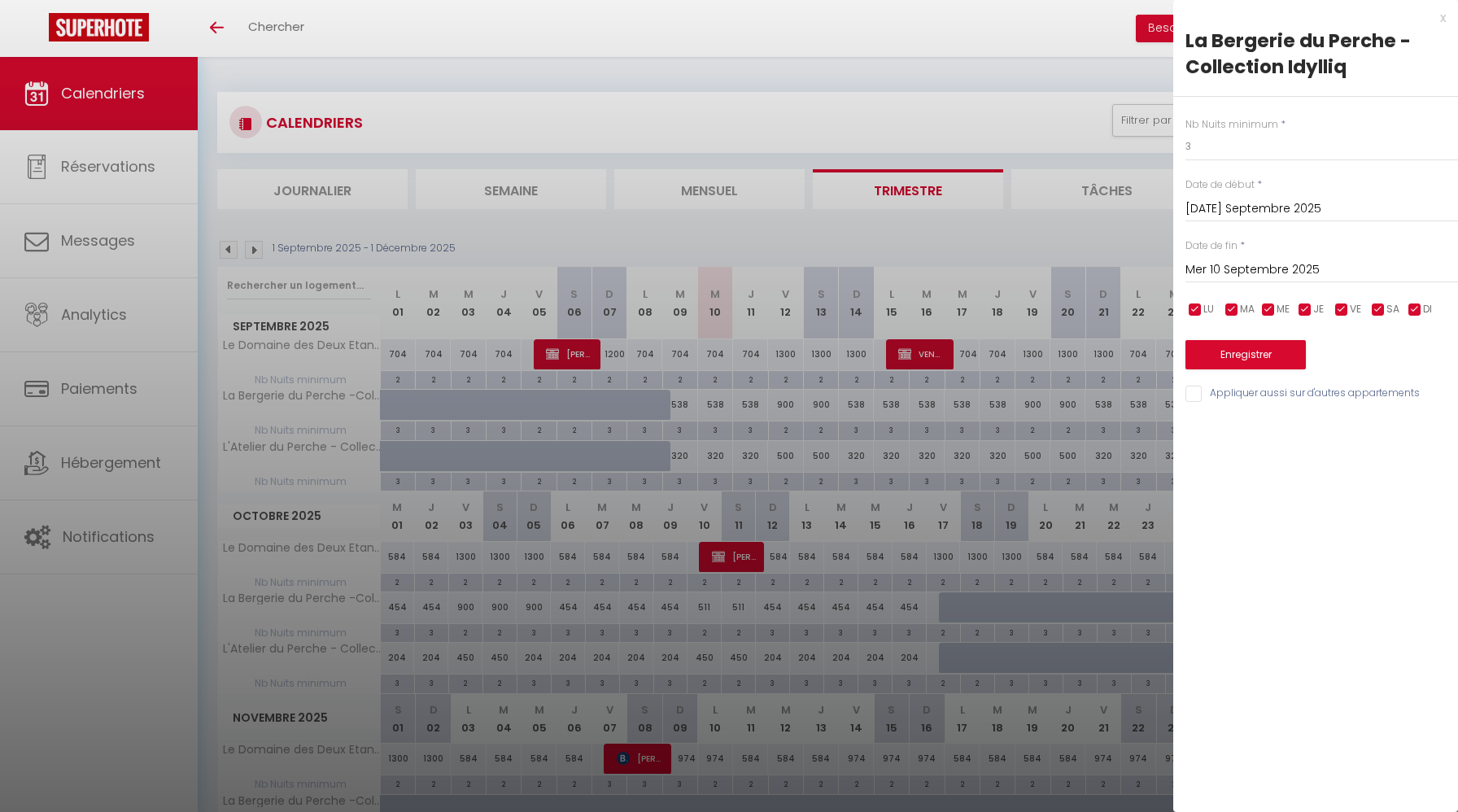
type input "Mar 31 Mars 2026"
drag, startPoint x: 1274, startPoint y: 154, endPoint x: 1091, endPoint y: 154, distance: 183.0
click at [1091, 154] on body "🟢 Des questions ou besoin d'assistance pour la migration AirBnB? Connectez-vous…" at bounding box center [729, 510] width 1458 height 906
type input "2"
click at [1247, 365] on button "Enregistrer" at bounding box center [1246, 355] width 121 height 29
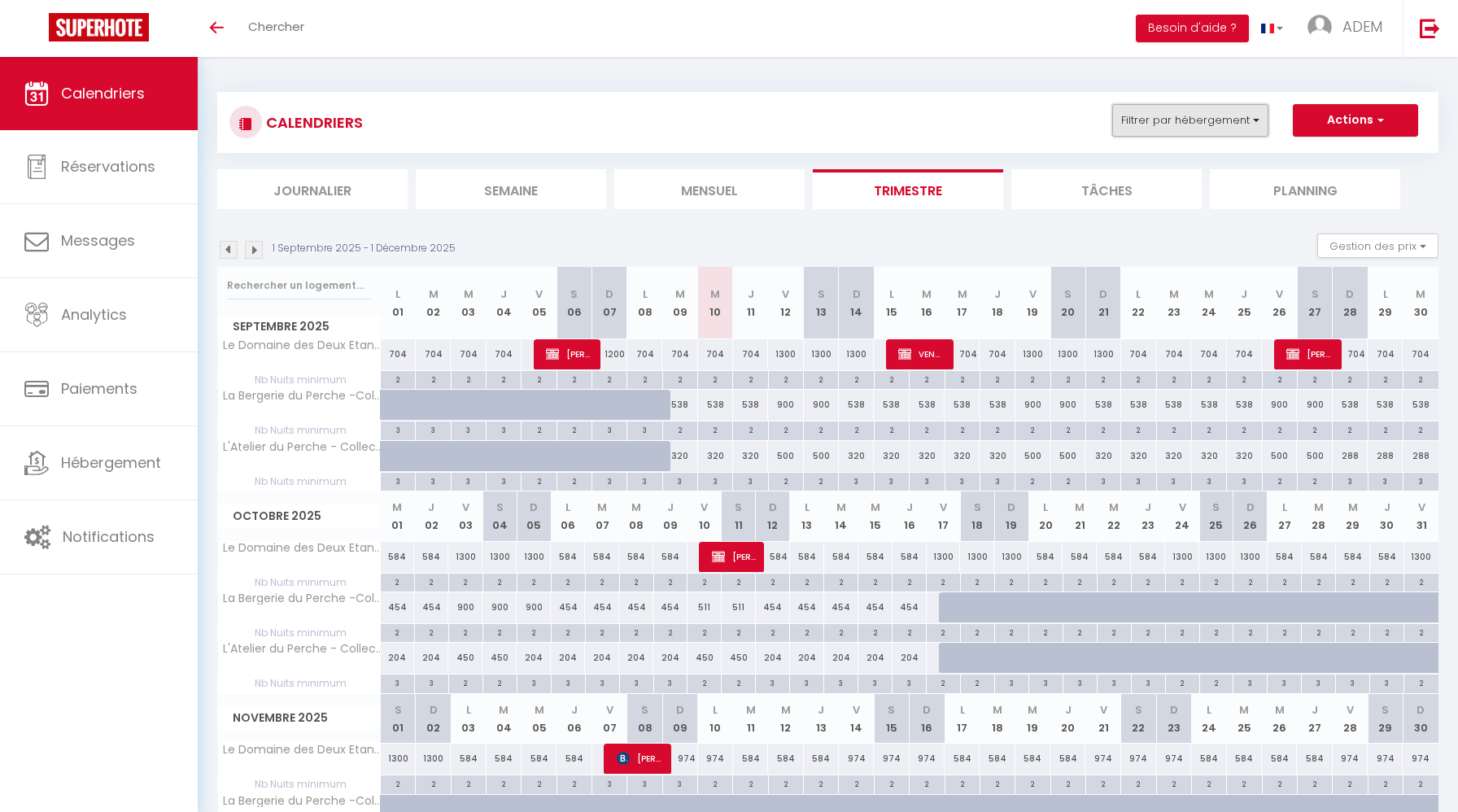
click at [1179, 125] on button "Filtrer par hébergement" at bounding box center [1190, 121] width 156 height 33
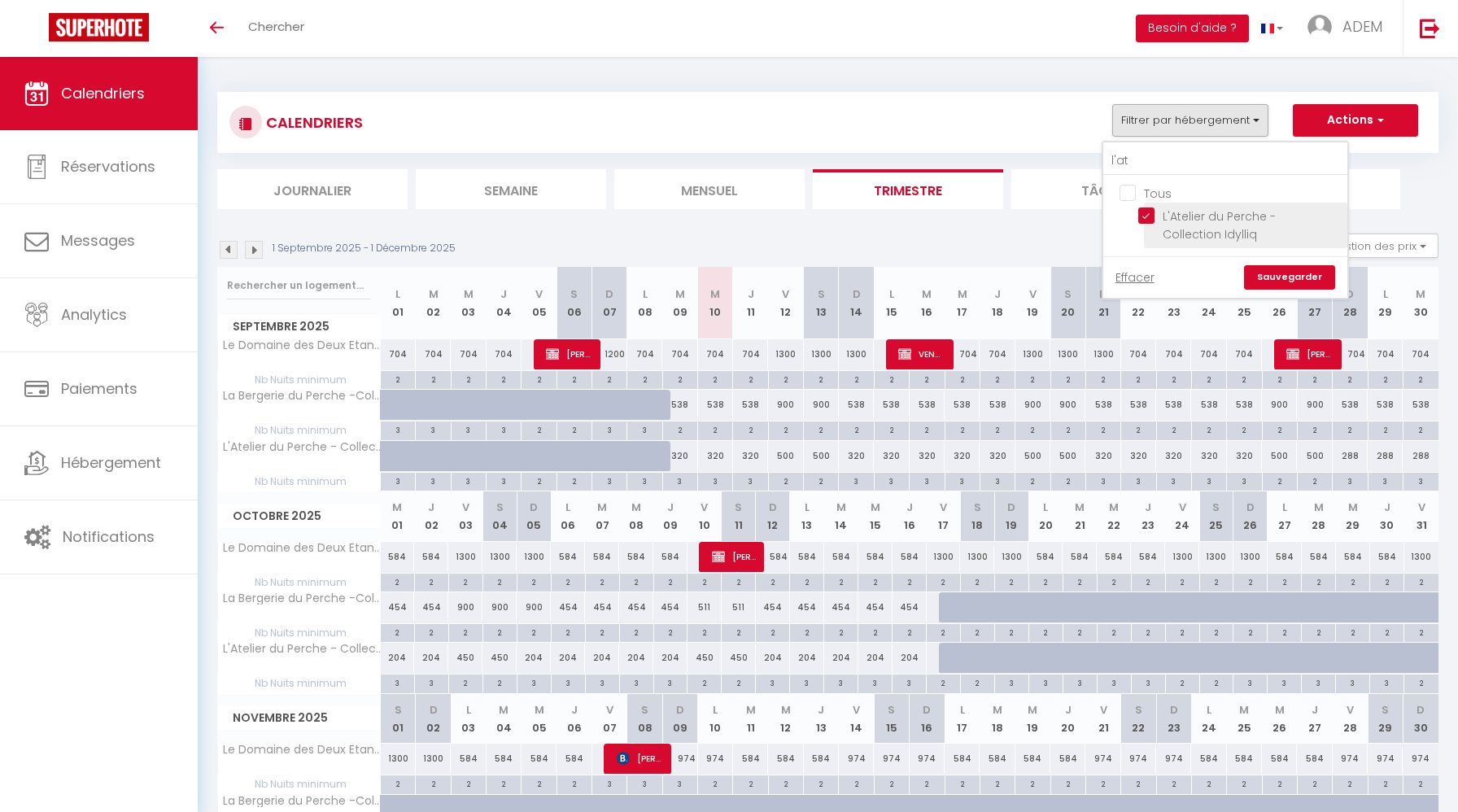
click at [1140, 218] on input "L'Atelier du Perche - Collection Idylliq" at bounding box center [1239, 216] width 203 height 16
checkbox input "false"
click at [1115, 159] on input "l'at" at bounding box center [1225, 161] width 244 height 29
type input "vét"
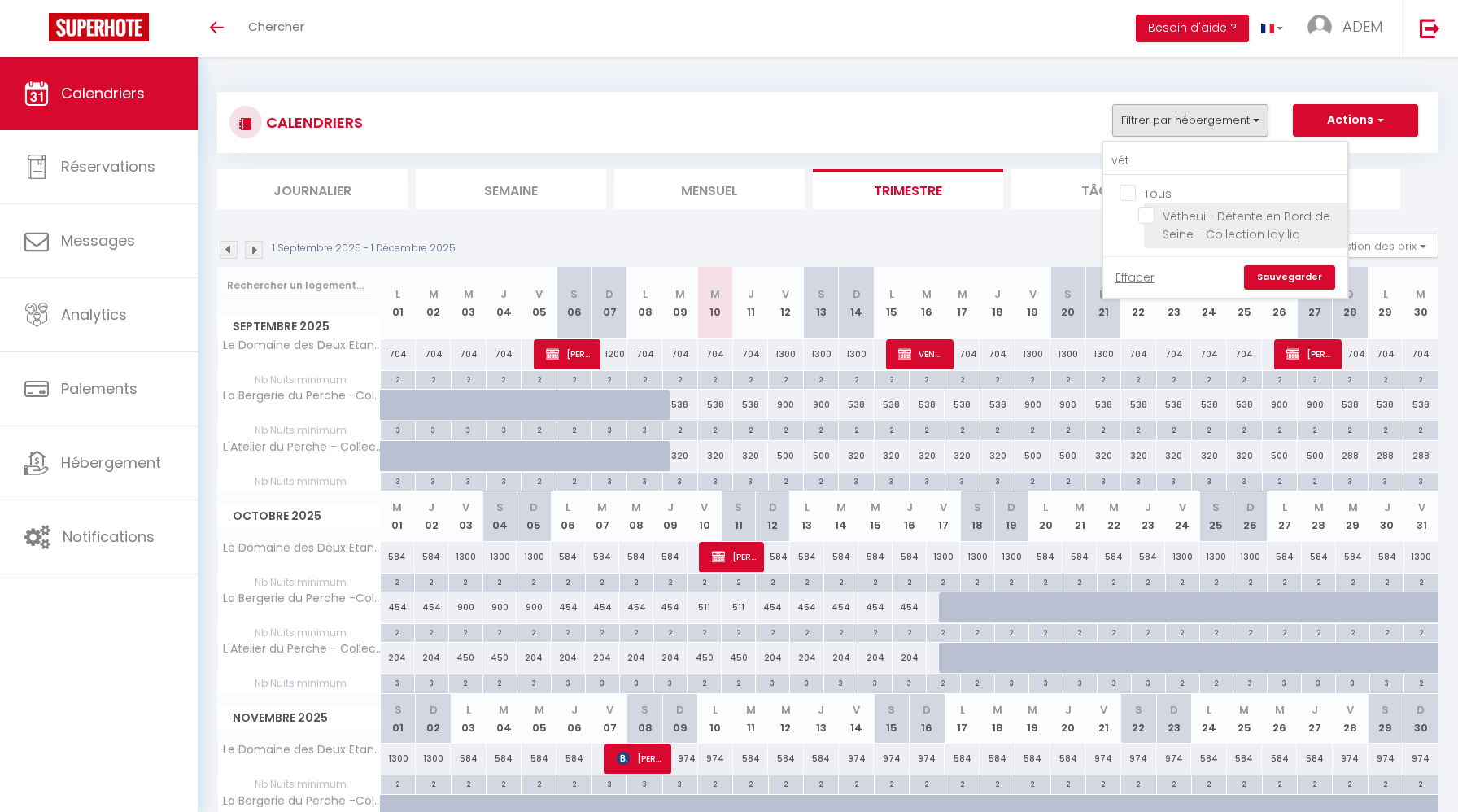
click at [1142, 210] on input "Vétheuil · Détente en Bord de Seine - Collection Idylliq" at bounding box center [1239, 216] width 203 height 16
checkbox input "true"
click at [1271, 273] on link "Sauvegarder" at bounding box center [1289, 277] width 91 height 24
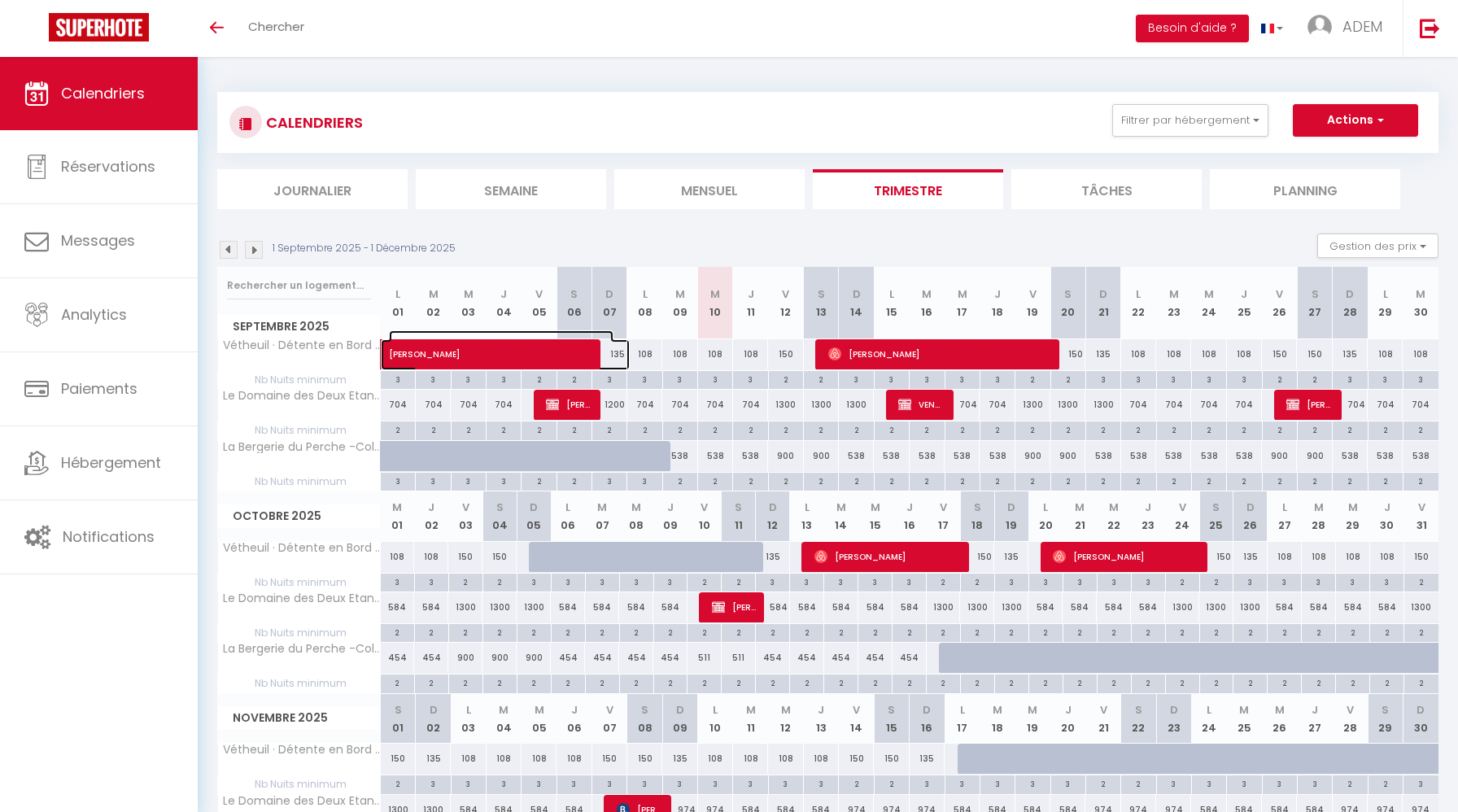
click at [494, 360] on span "Thomas Scherzer" at bounding box center [501, 346] width 224 height 31
select select "OK"
select select "29881"
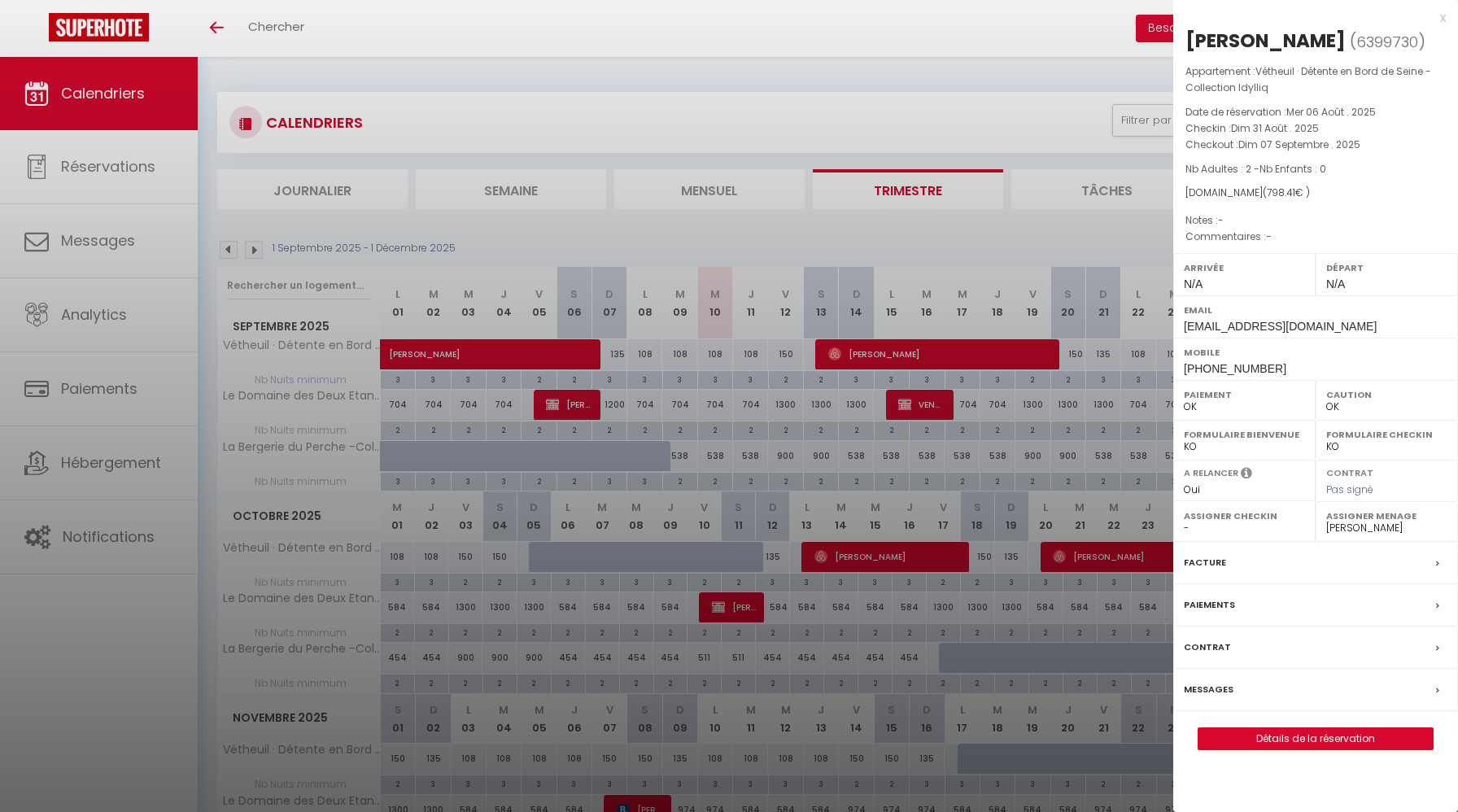
click at [777, 82] on div at bounding box center [729, 406] width 1458 height 812
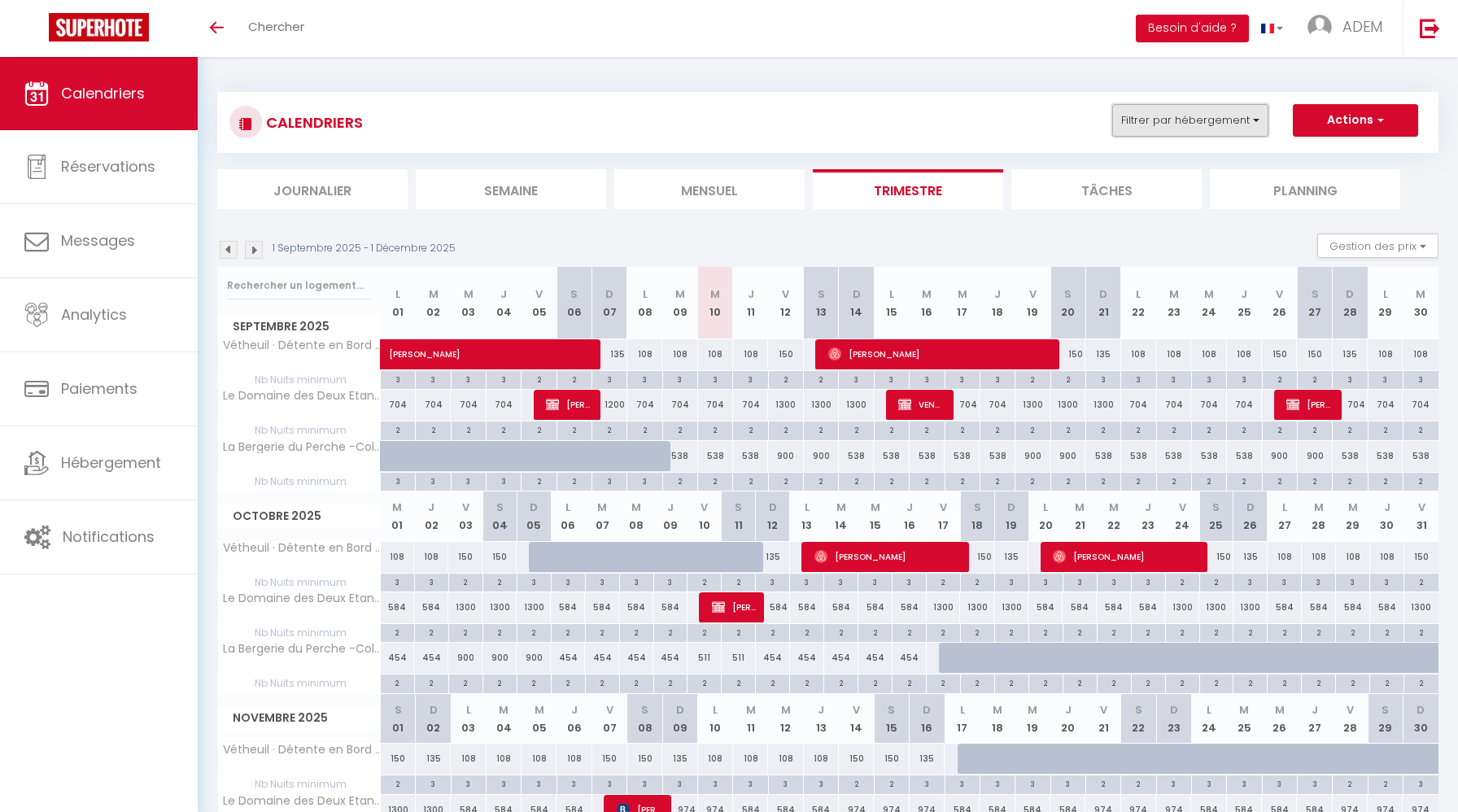
click at [1178, 119] on button "Filtrer par hébergement" at bounding box center [1190, 121] width 156 height 33
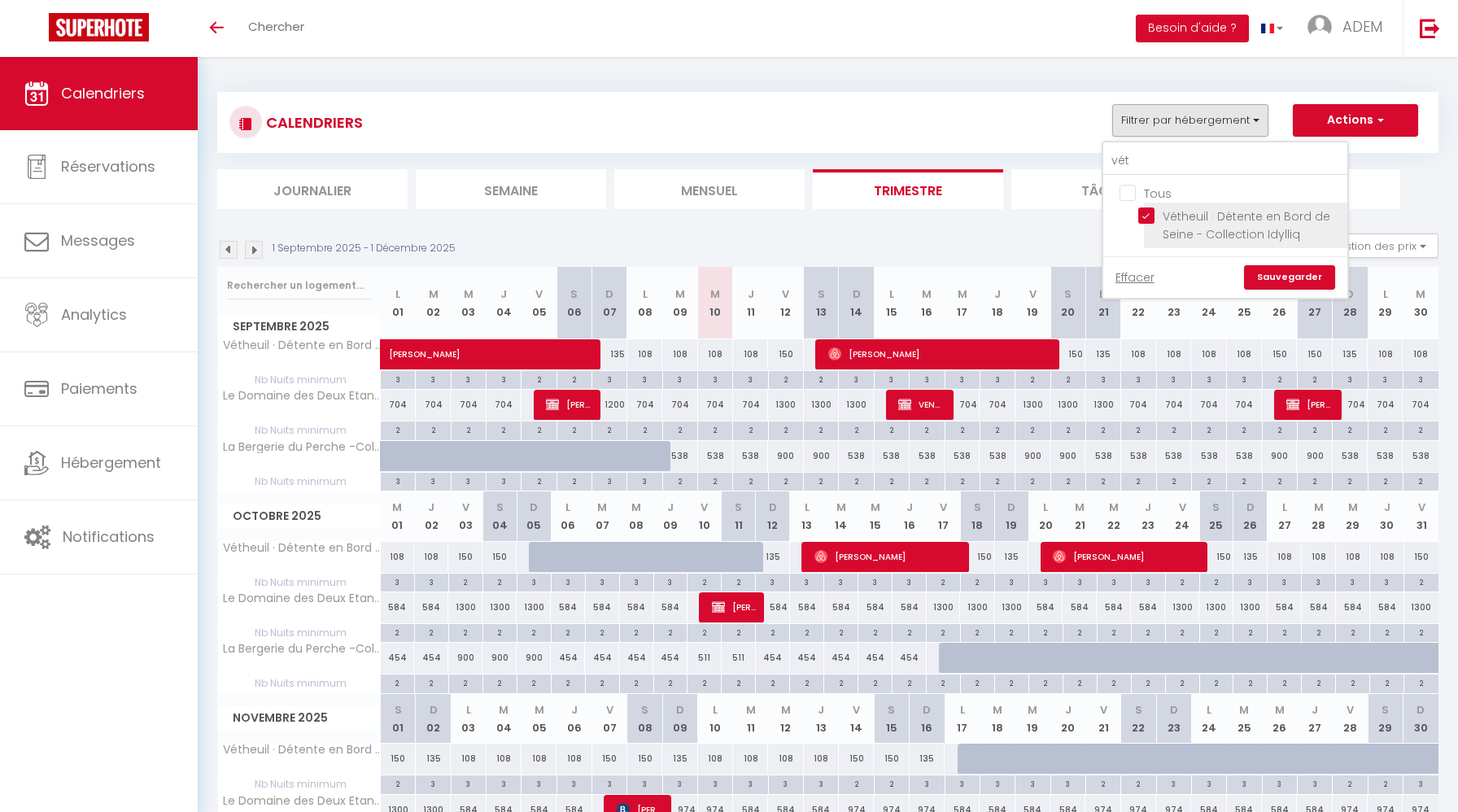
click at [1151, 216] on input "Vétheuil · Détente en Bord de Seine - Collection Idylliq" at bounding box center [1239, 216] width 203 height 16
checkbox input "false"
click at [1120, 162] on input "vét" at bounding box center [1225, 161] width 244 height 29
type input "l'at"
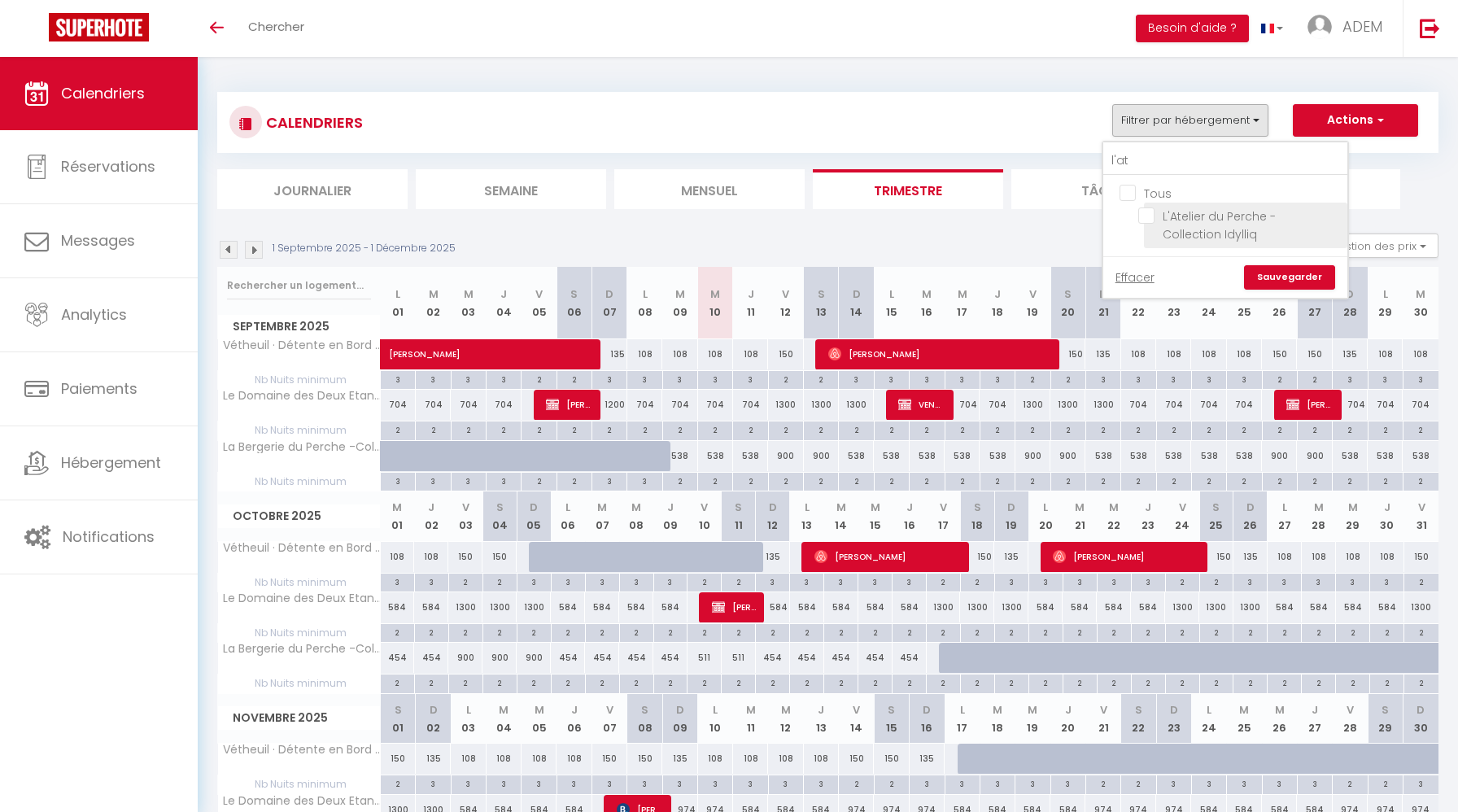
click at [1150, 219] on input "L'Atelier du Perche - Collection Idylliq" at bounding box center [1239, 216] width 203 height 16
checkbox input "true"
click at [1281, 269] on link "Sauvegarder" at bounding box center [1289, 277] width 91 height 24
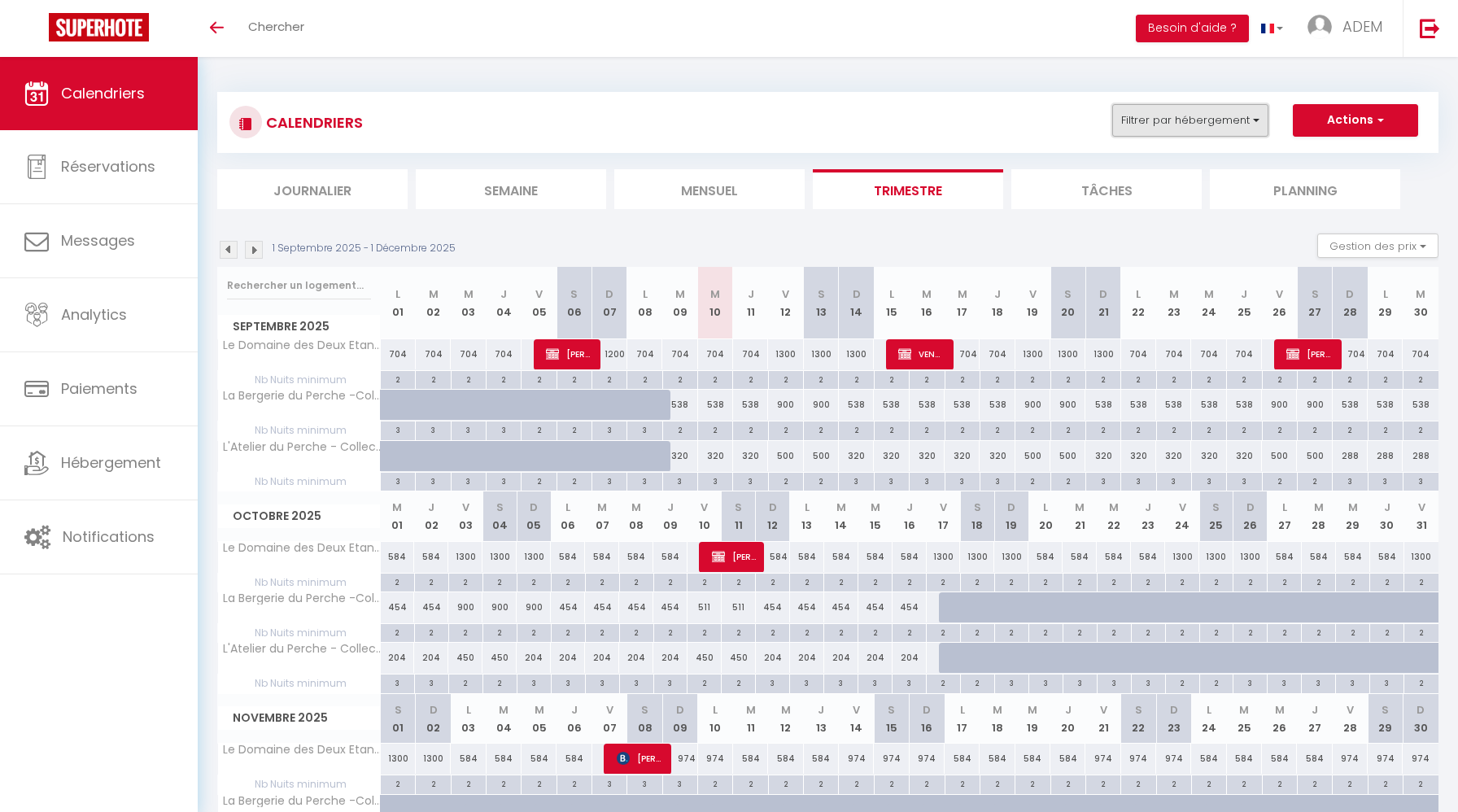
click at [1162, 129] on button "Filtrer par hébergement" at bounding box center [1190, 121] width 156 height 33
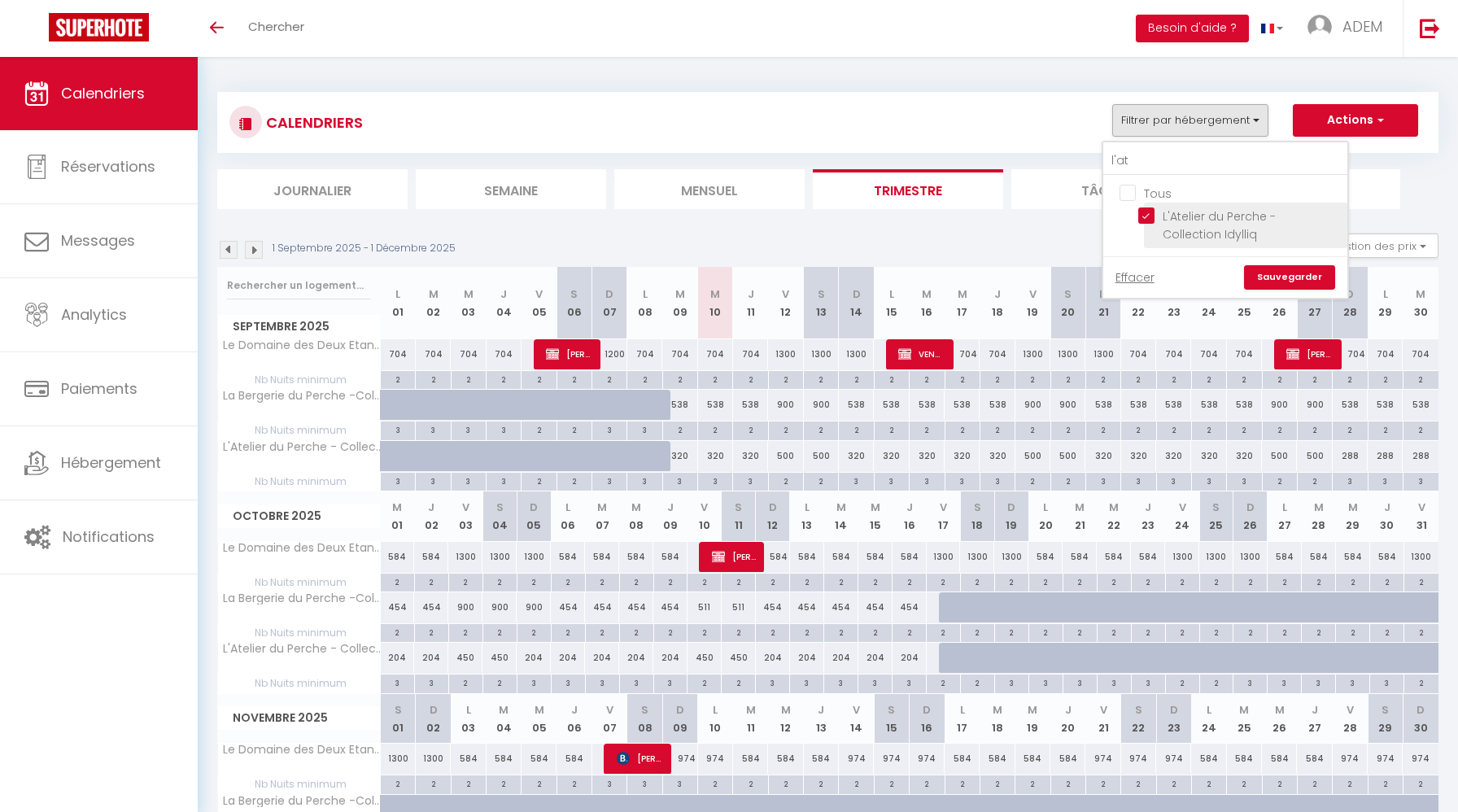
click at [1145, 209] on input "L'Atelier du Perche - Collection Idylliq" at bounding box center [1239, 216] width 203 height 16
checkbox input "false"
click at [1121, 156] on input "l'at" at bounding box center [1225, 161] width 244 height 29
type input "hav"
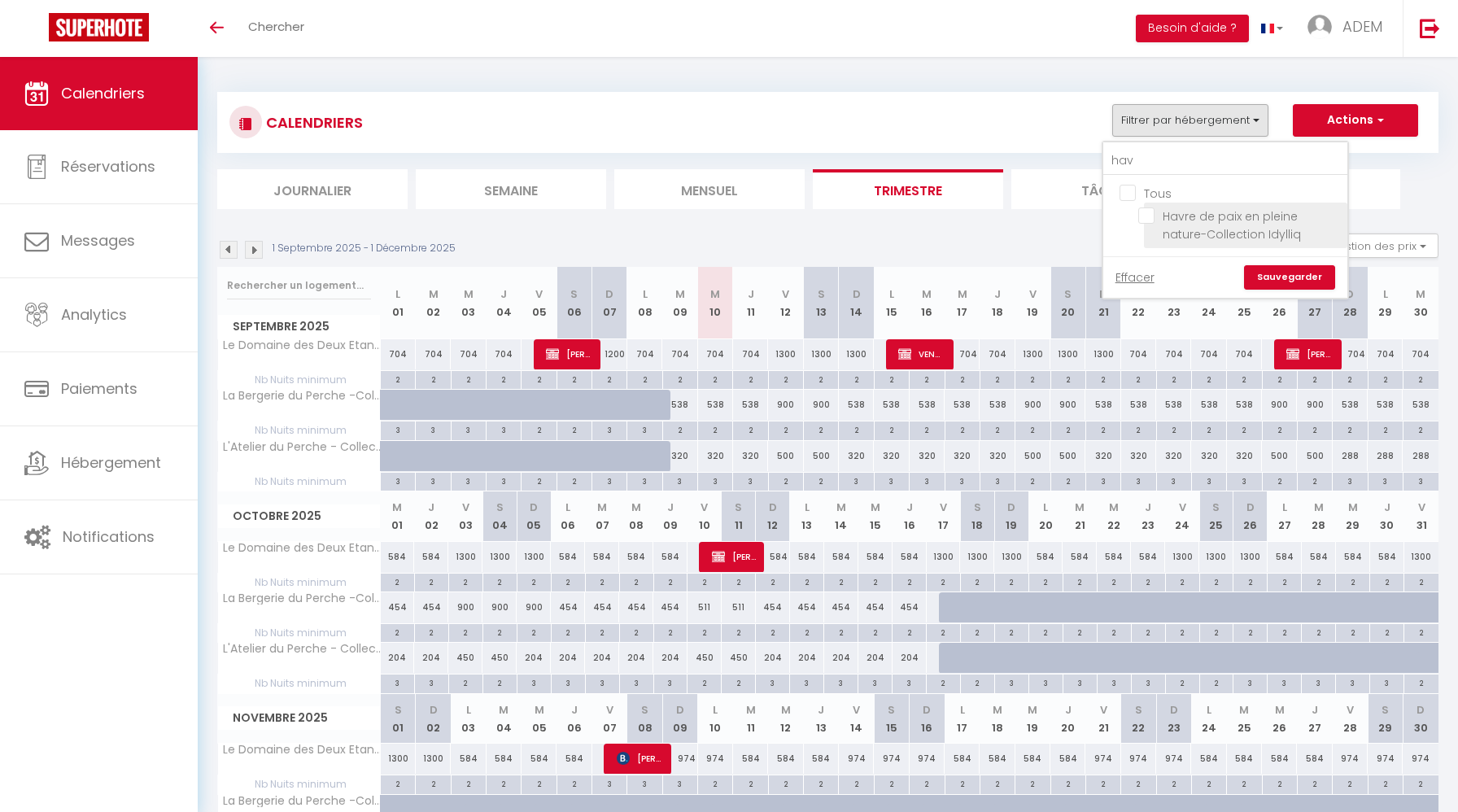
click at [1146, 217] on input "Havre de paix en pleine nature-Collection Idylliq" at bounding box center [1239, 216] width 203 height 16
checkbox input "true"
click at [1278, 281] on link "Sauvegarder" at bounding box center [1289, 277] width 91 height 24
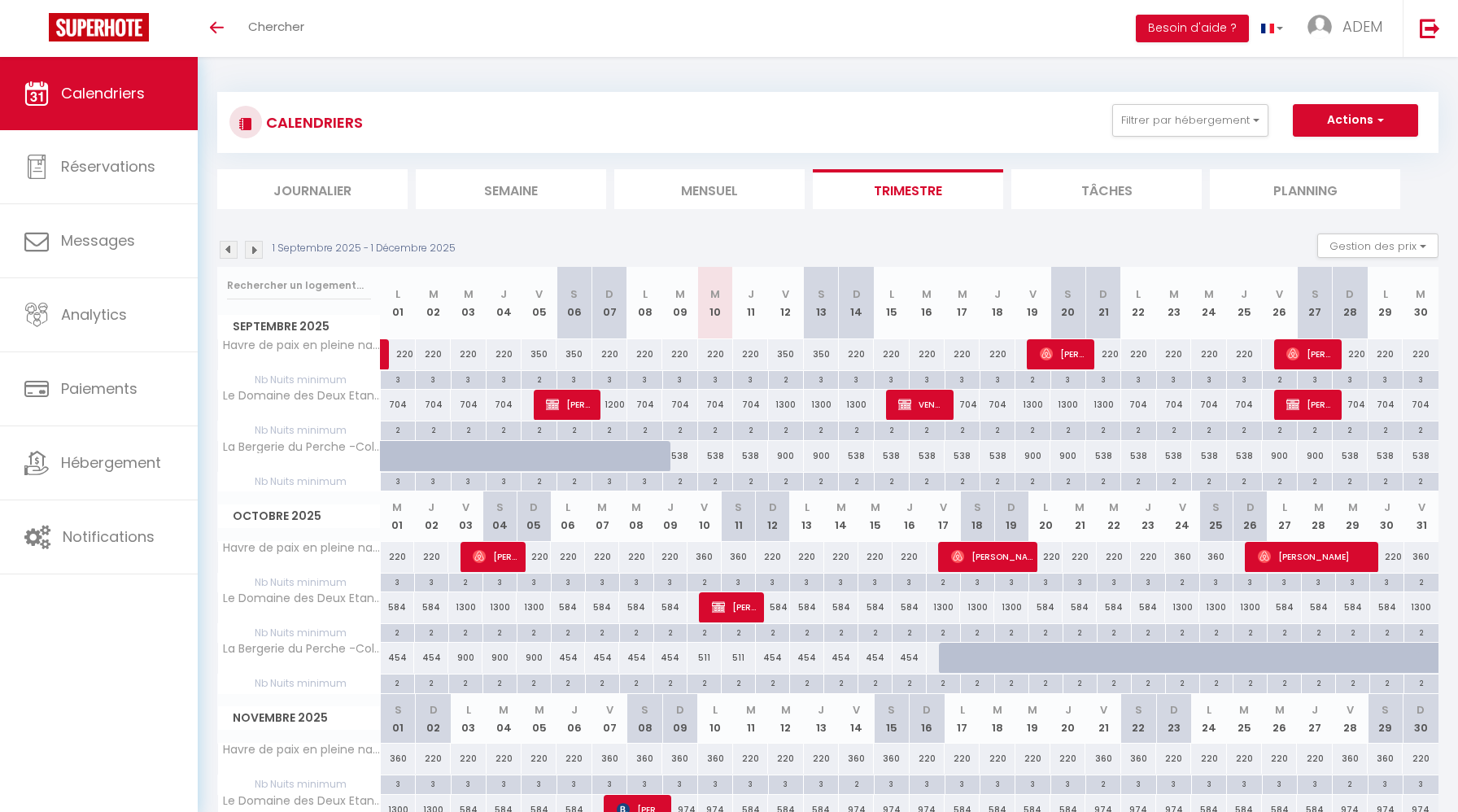
scroll to position [46, 0]
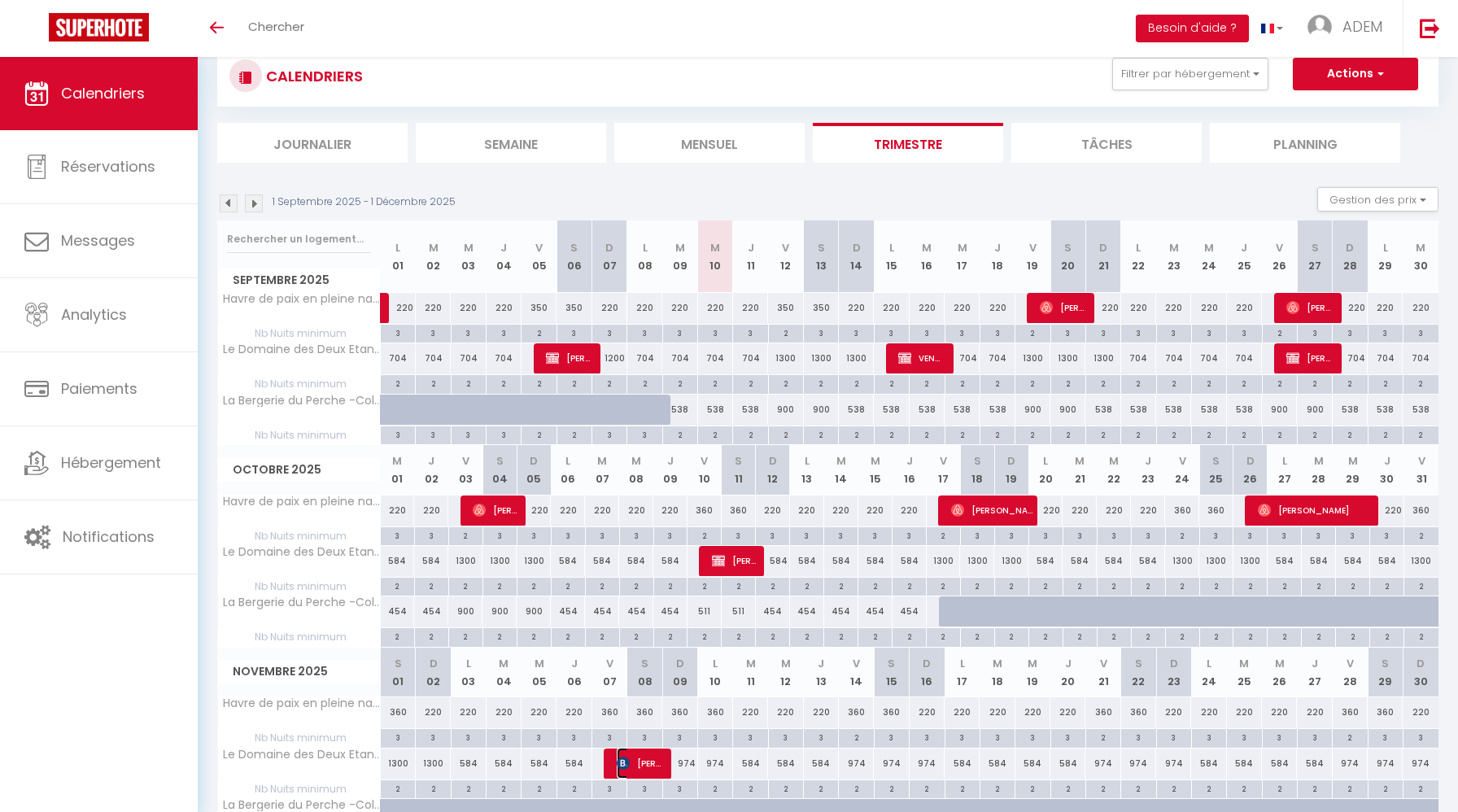
click at [646, 764] on span "[PERSON_NAME]" at bounding box center [640, 763] width 46 height 31
select select "KO"
select select
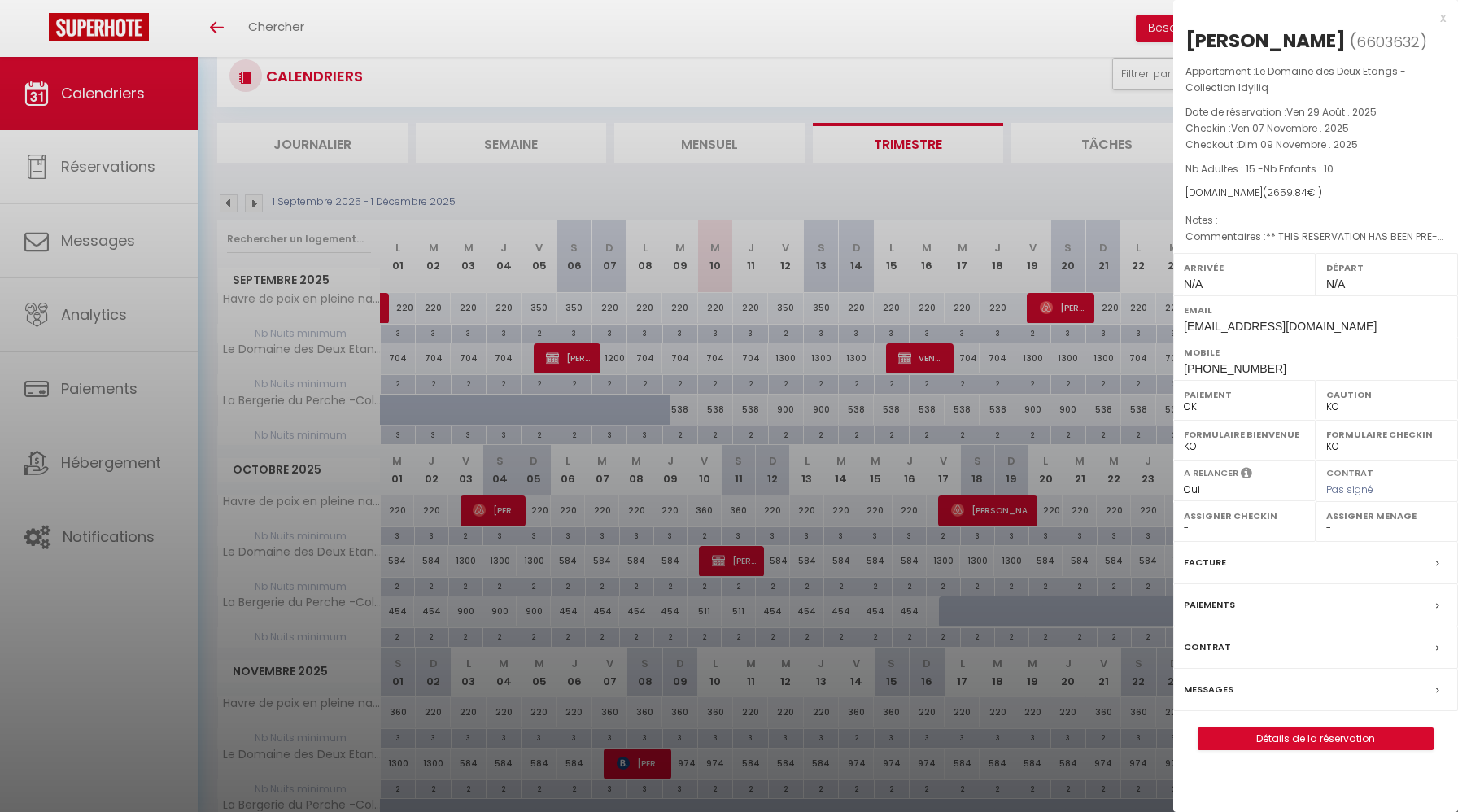
click at [1443, 19] on div "x" at bounding box center [1309, 18] width 272 height 20
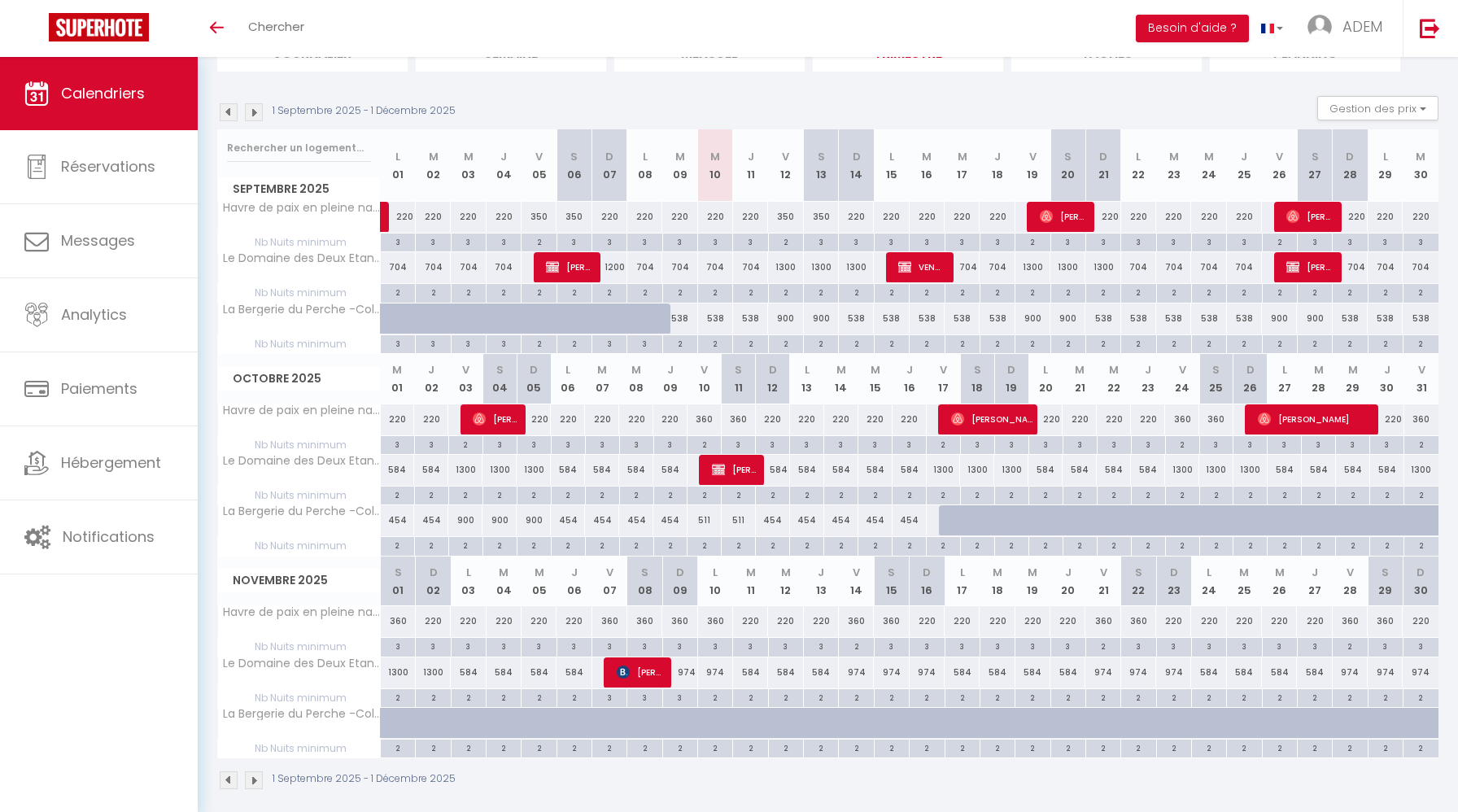
scroll to position [0, 0]
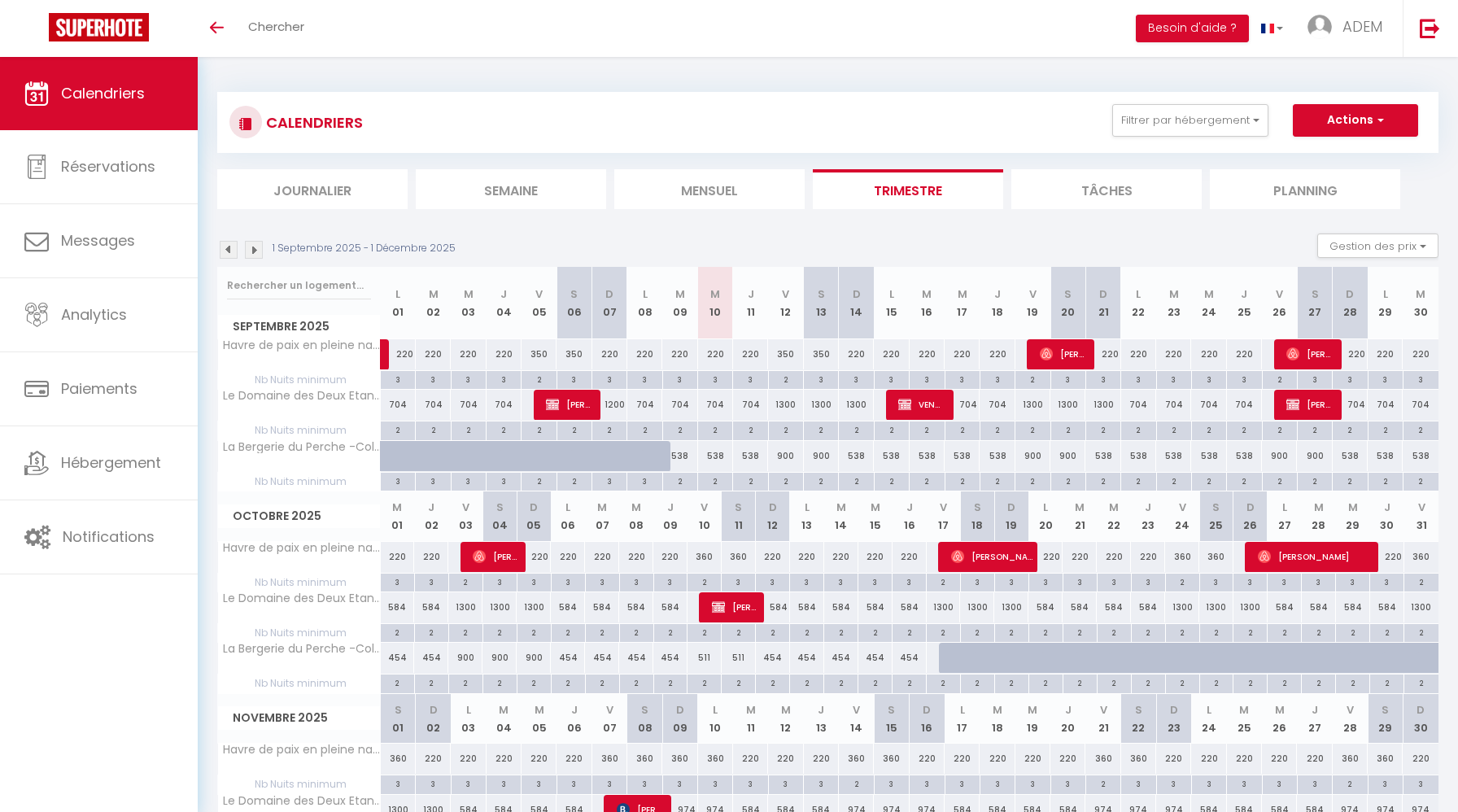
click at [1229, 99] on div "CALENDRIERS Filtrer par hébergement hav Tous Havre de paix en pleine nature-Col…" at bounding box center [827, 122] width 1221 height 61
click at [1225, 111] on button "Filtrer par hébergement" at bounding box center [1190, 121] width 156 height 33
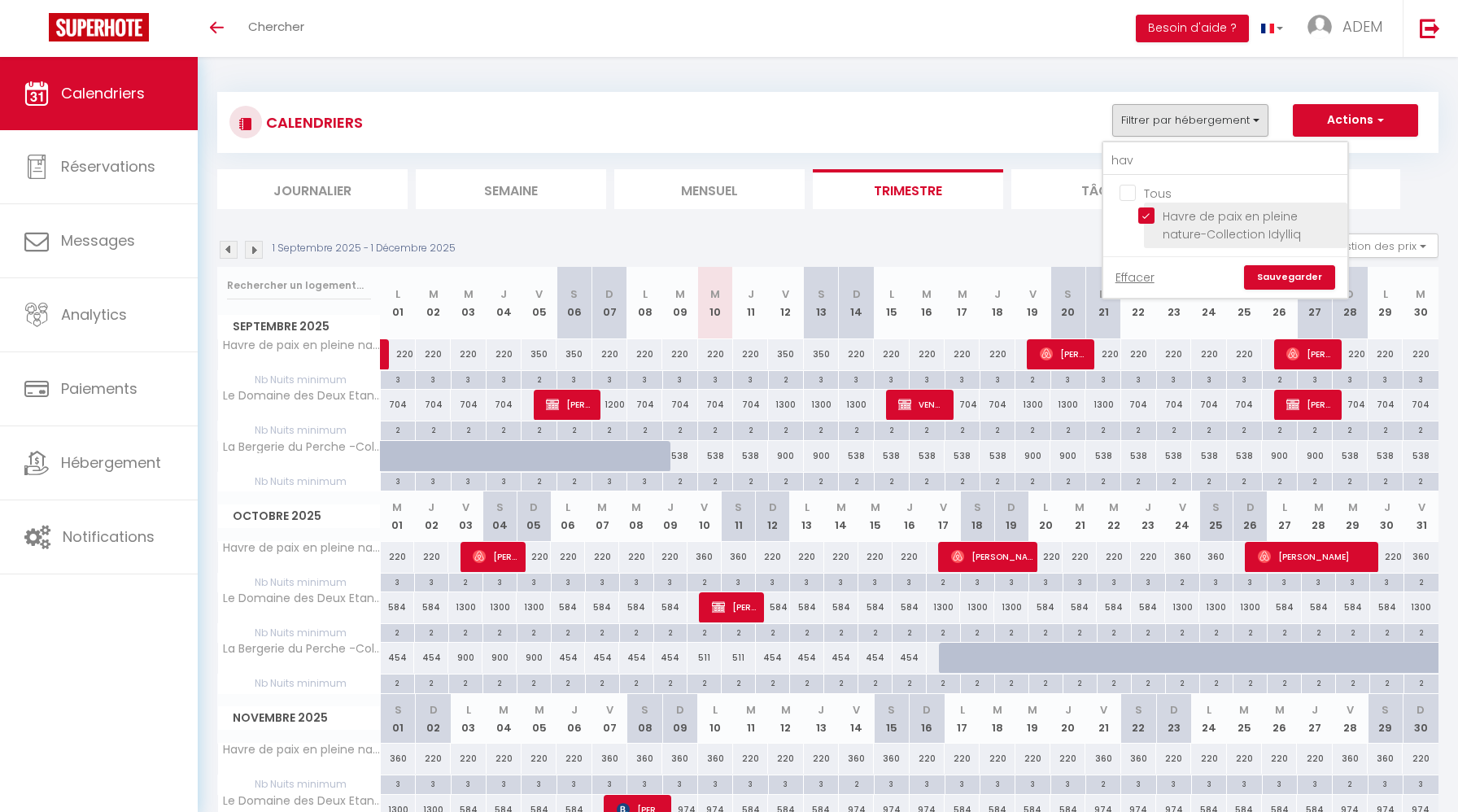
click at [1144, 210] on input "Havre de paix en pleine nature-Collection Idylliq" at bounding box center [1239, 216] width 203 height 16
checkbox input "false"
click at [1126, 161] on input "hav" at bounding box center [1225, 161] width 244 height 29
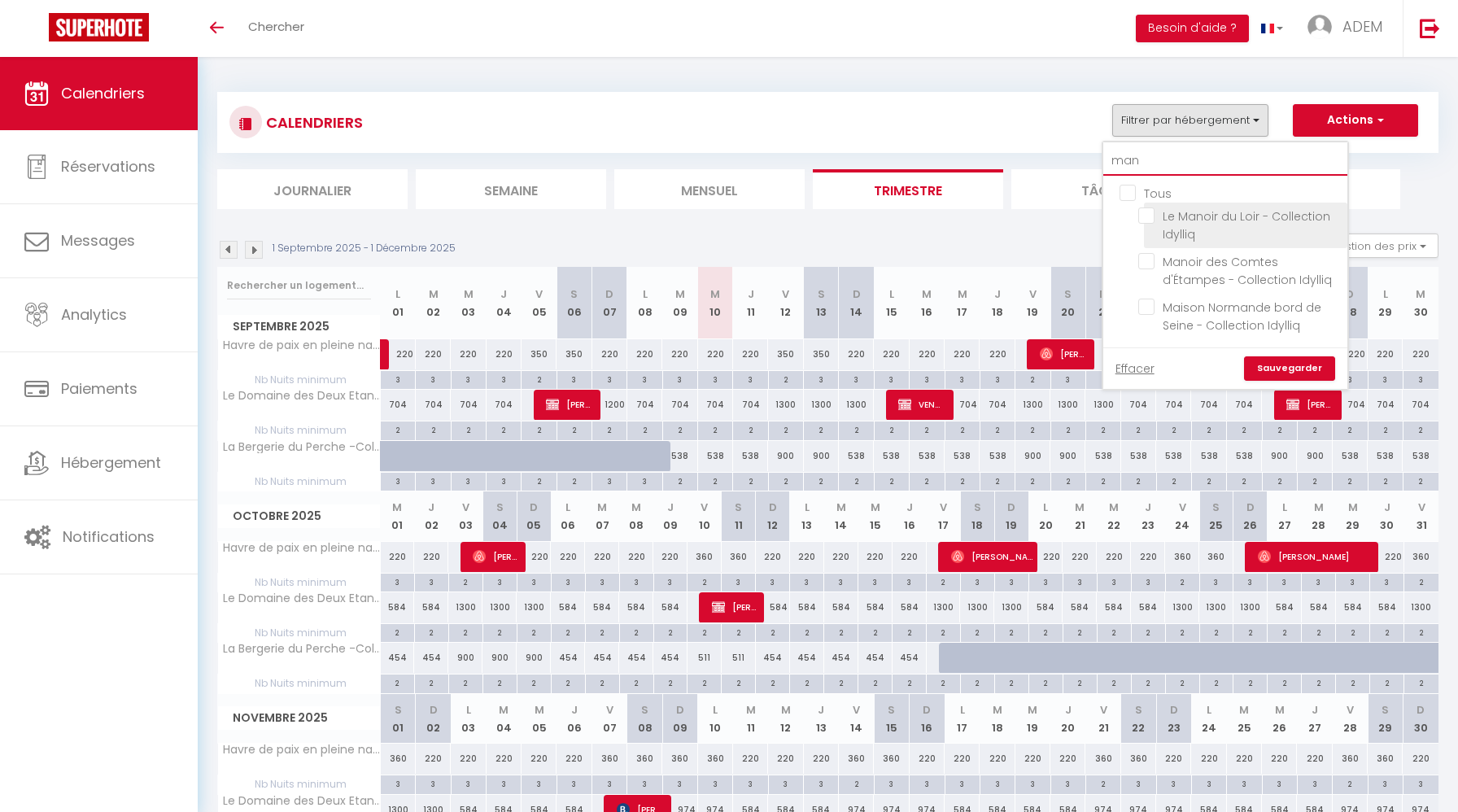
type input "man"
click at [1146, 216] on input "Le Manoir du Loir - Collection Idylliq" at bounding box center [1239, 216] width 203 height 16
checkbox input "true"
click at [1283, 361] on link "Sauvegarder" at bounding box center [1289, 368] width 91 height 24
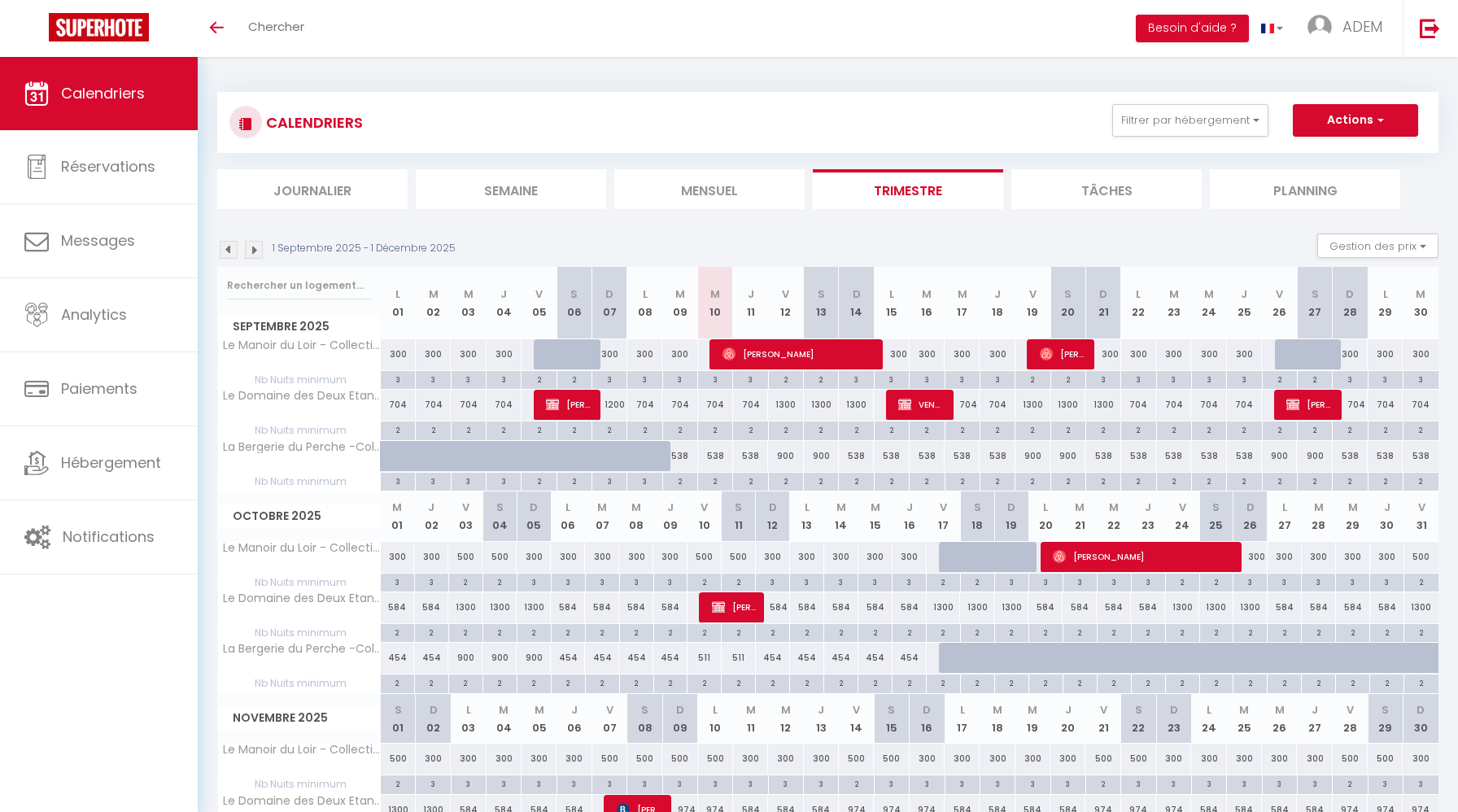
click at [1259, 556] on div "300" at bounding box center [1250, 556] width 34 height 30
type input "300"
type input "Dim 26 Octobre 2025"
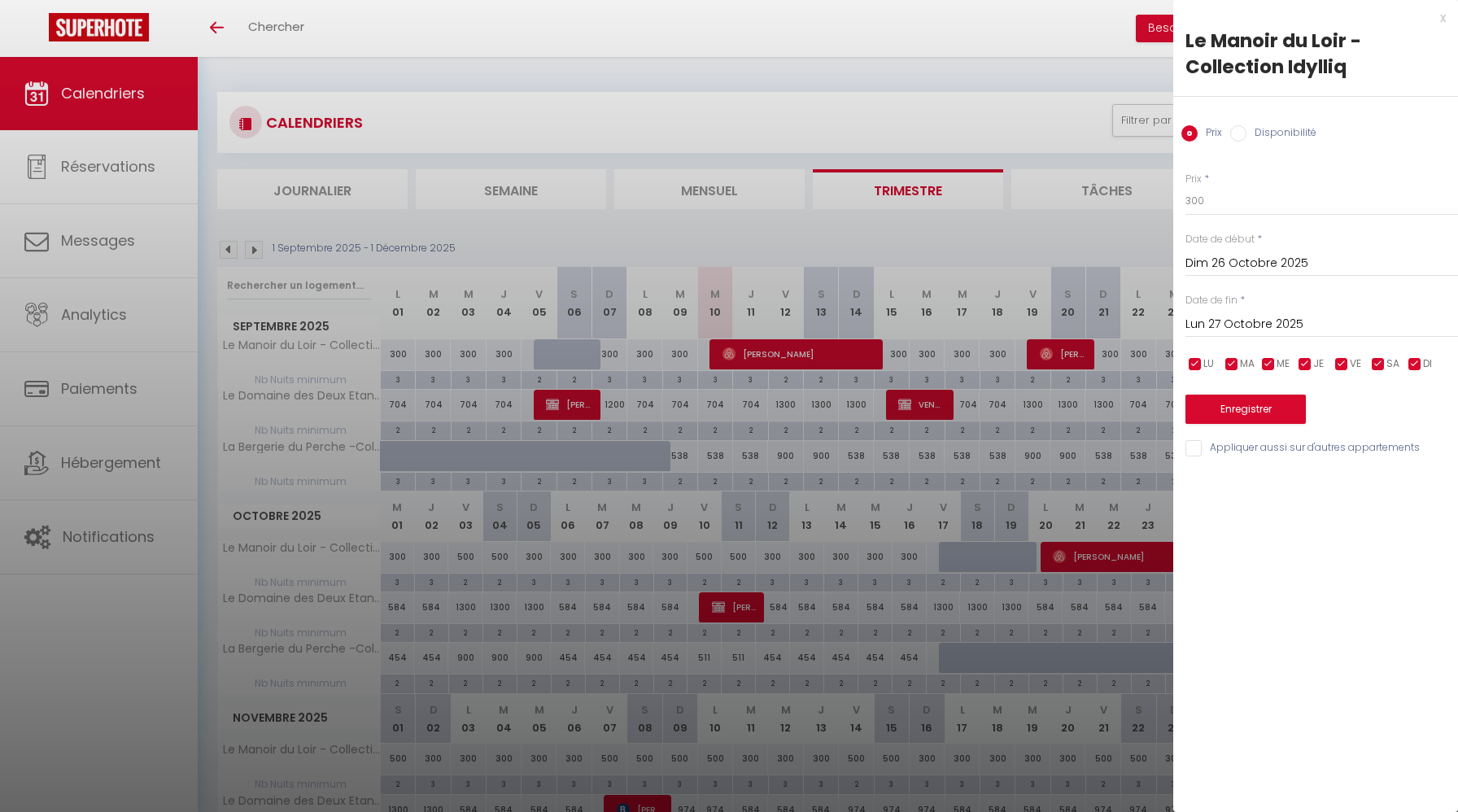
click at [1281, 328] on input "Lun 27 Octobre 2025" at bounding box center [1322, 324] width 272 height 21
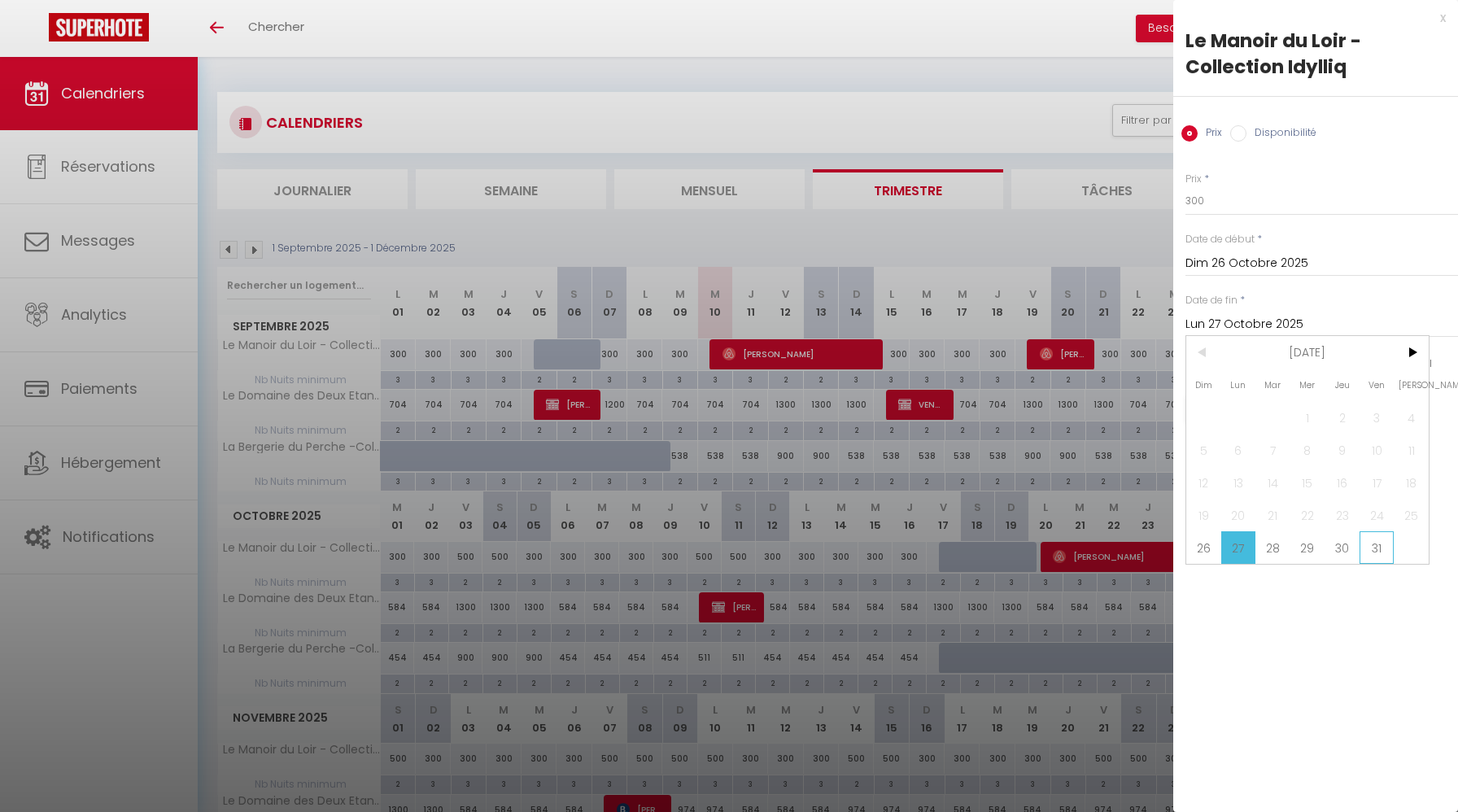
click at [1386, 547] on span "31" at bounding box center [1376, 548] width 35 height 33
type input "Ven 31 Octobre 2025"
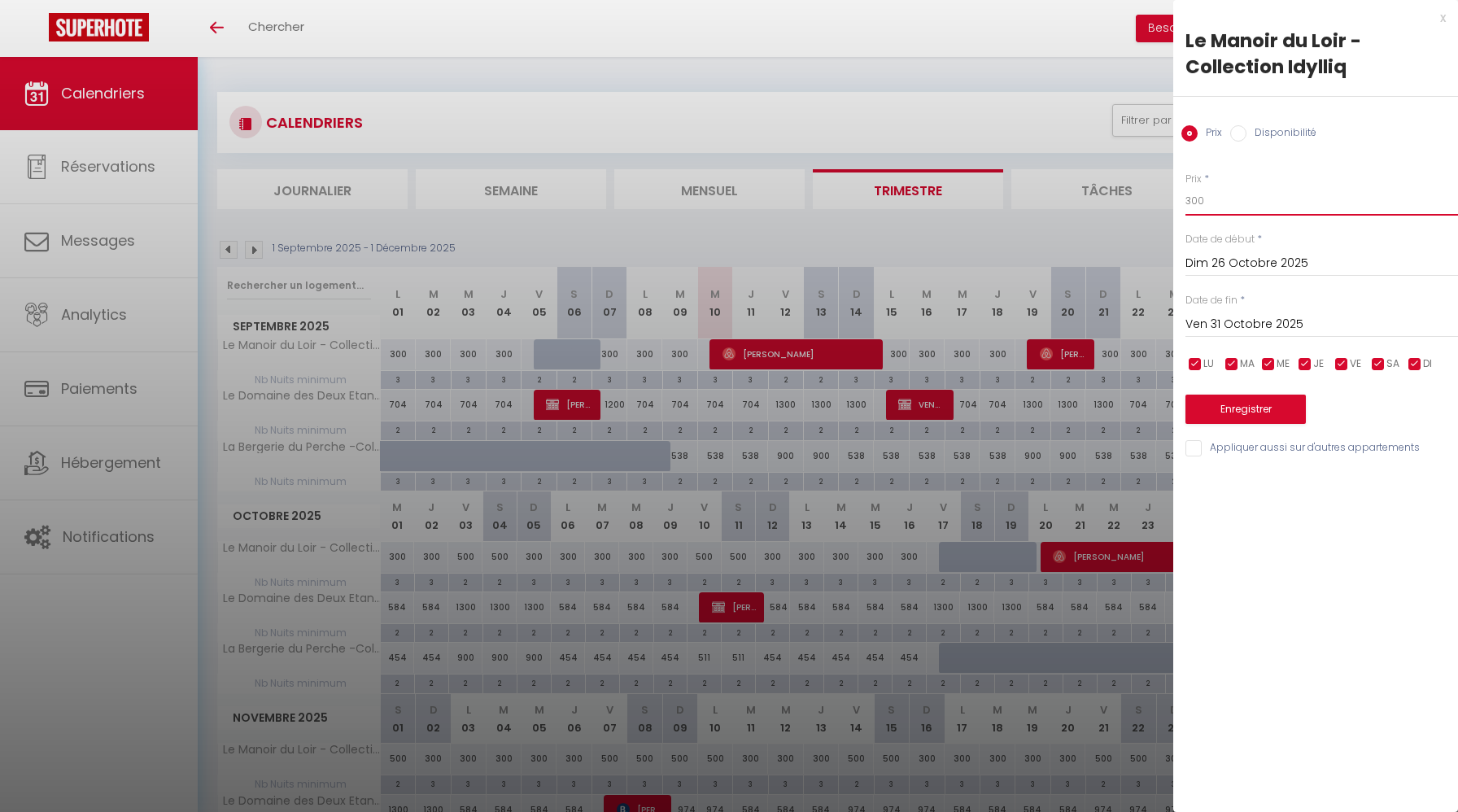
click at [1289, 205] on input "300" at bounding box center [1322, 201] width 272 height 29
type input "350"
click at [1235, 416] on button "Enregistrer" at bounding box center [1246, 409] width 121 height 29
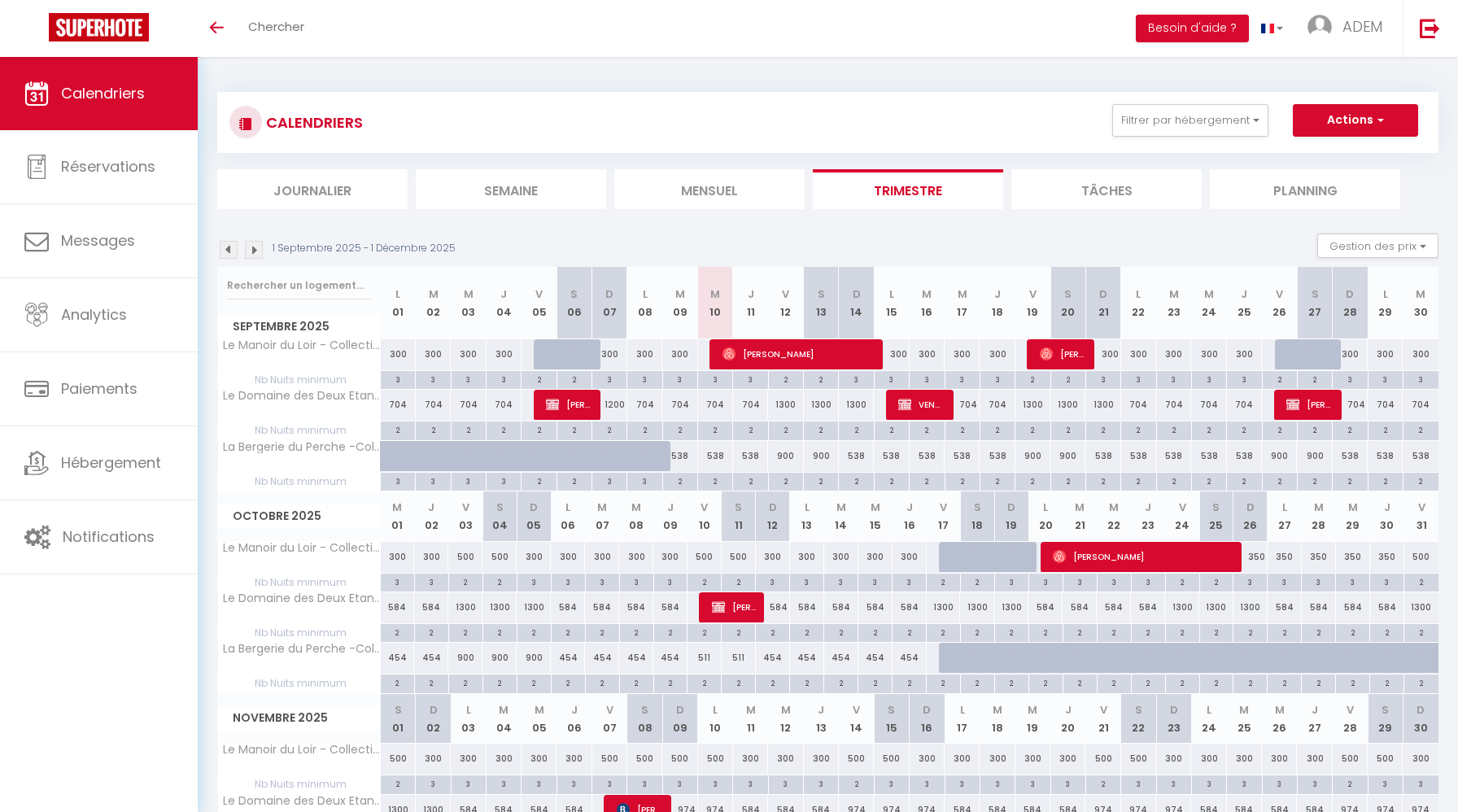
click at [1421, 553] on div "500" at bounding box center [1422, 556] width 34 height 30
type input "500"
type input "Ven 31 Octobre 2025"
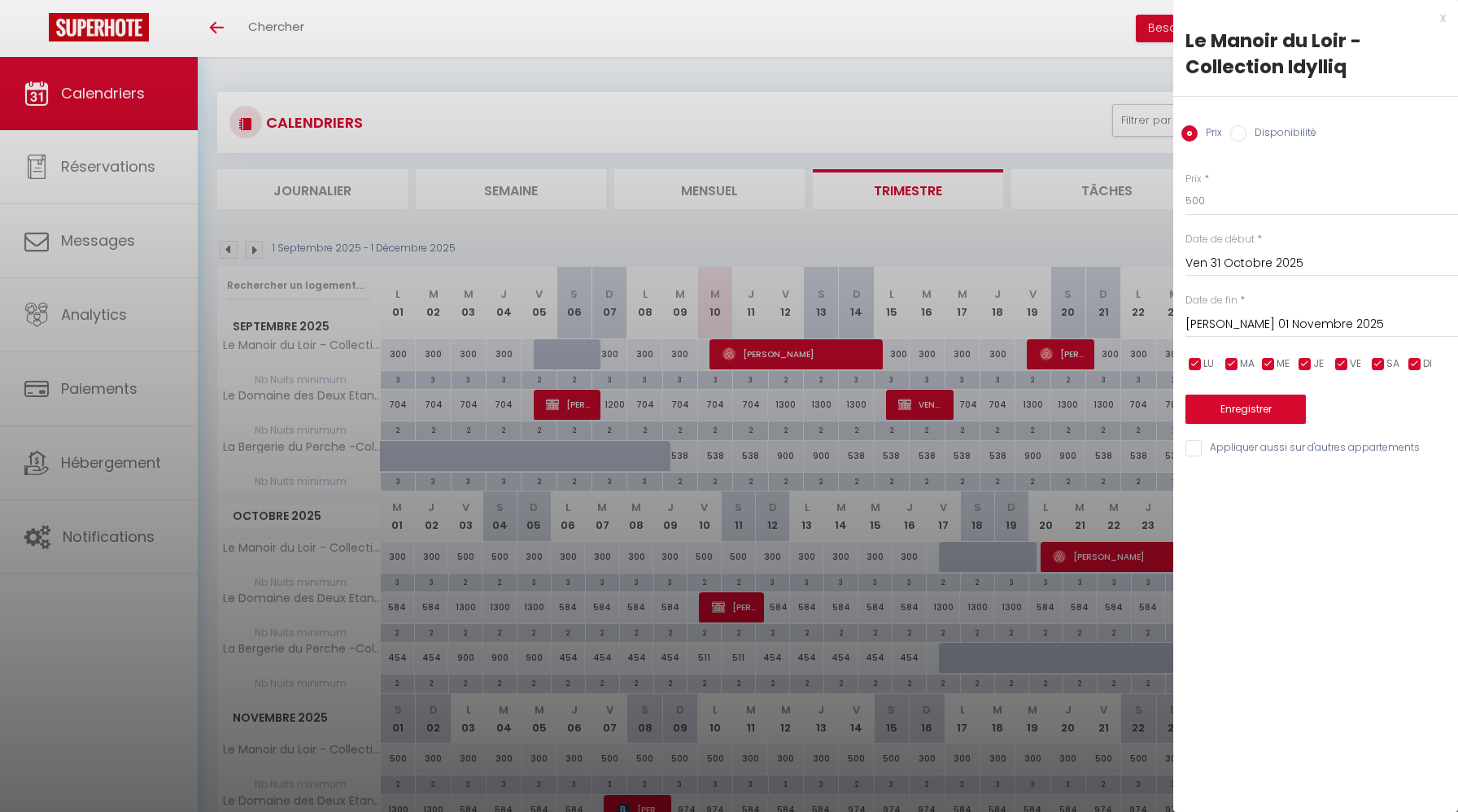
click at [1280, 327] on input "Sam 01 Novembre 2025" at bounding box center [1322, 324] width 272 height 21
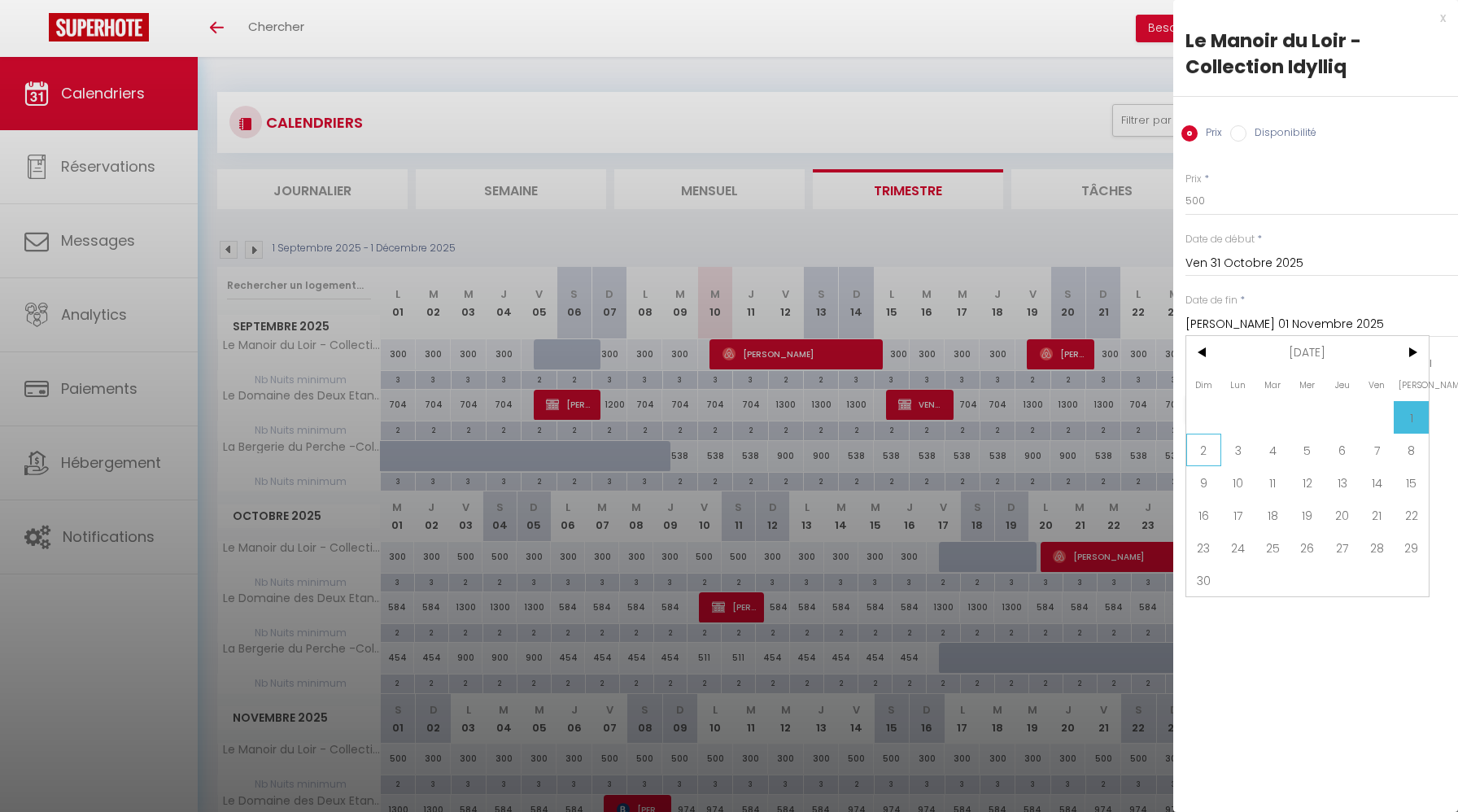
click at [1202, 461] on span "2" at bounding box center [1203, 450] width 35 height 33
type input "Dim 02 Novembre 2025"
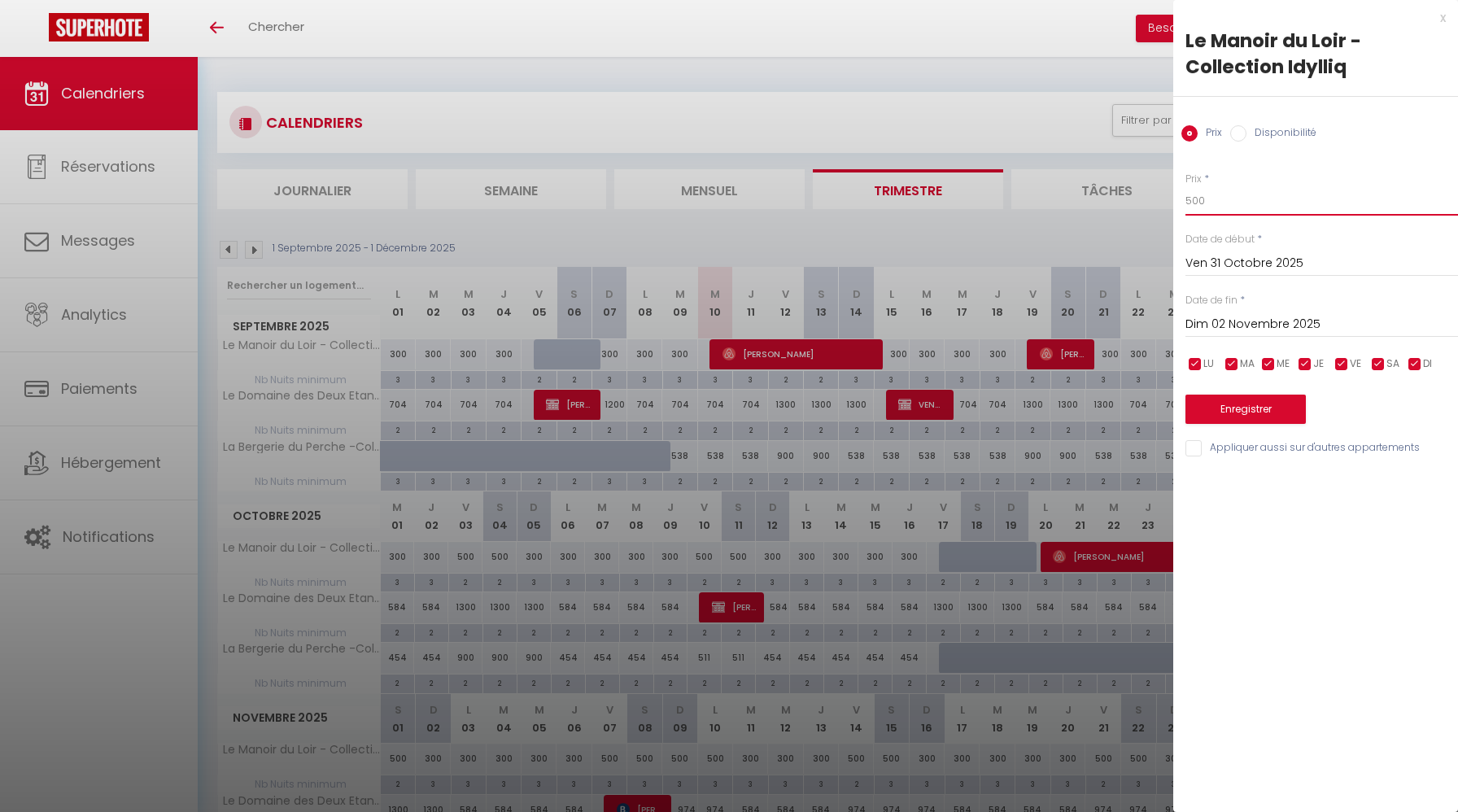
click at [1209, 210] on input "500" at bounding box center [1322, 201] width 272 height 29
type input "550"
click at [1268, 407] on button "Enregistrer" at bounding box center [1246, 409] width 121 height 29
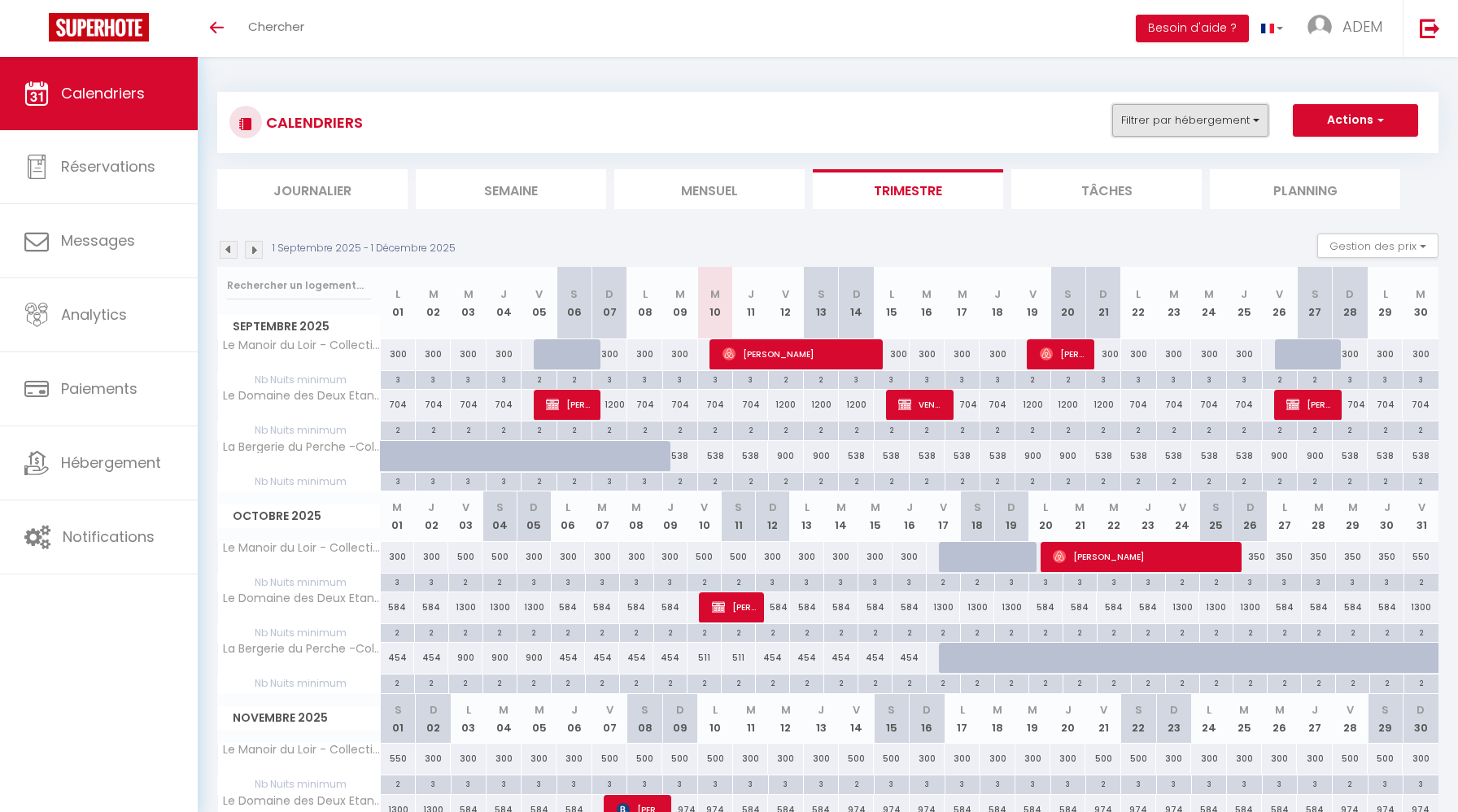
click at [1188, 134] on button "Filtrer par hébergement" at bounding box center [1190, 121] width 156 height 33
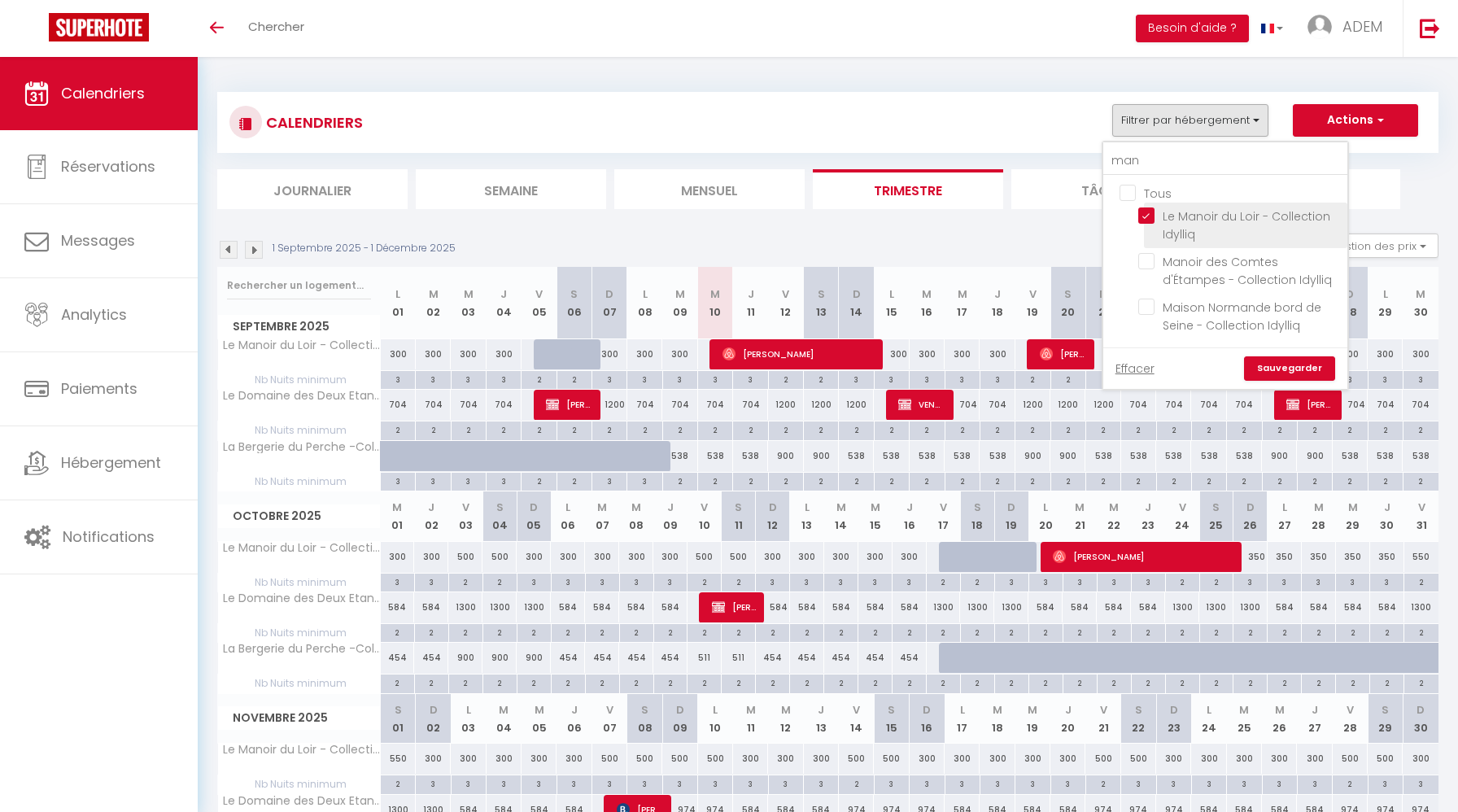
click at [1151, 217] on input "Le Manoir du Loir - Collection Idylliq" at bounding box center [1239, 216] width 203 height 16
checkbox input "false"
click at [1130, 163] on input "man" at bounding box center [1225, 161] width 244 height 29
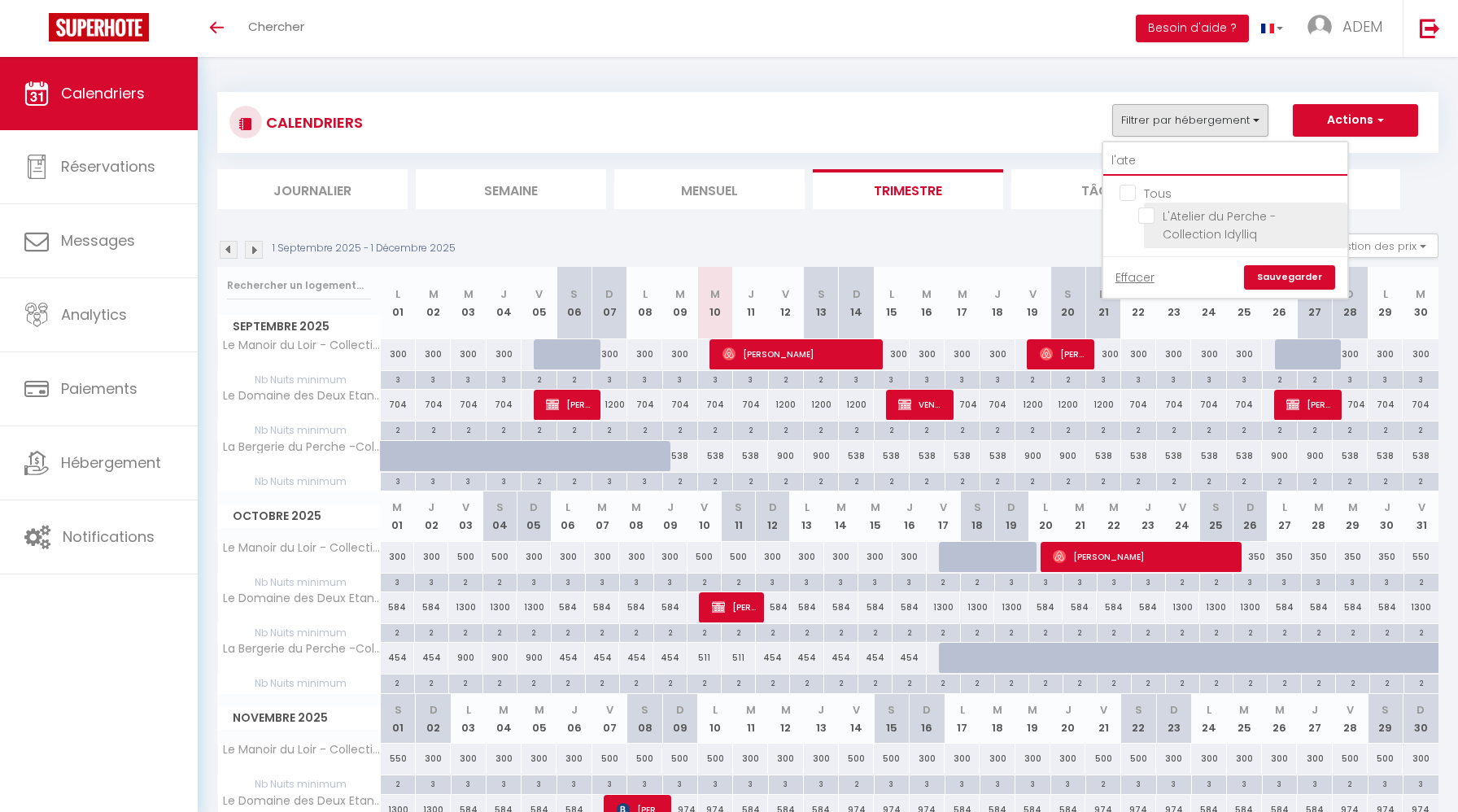
type input "l'ate"
click at [1151, 224] on li "L'Atelier du Perche - Collection Idylliq" at bounding box center [1246, 225] width 203 height 45
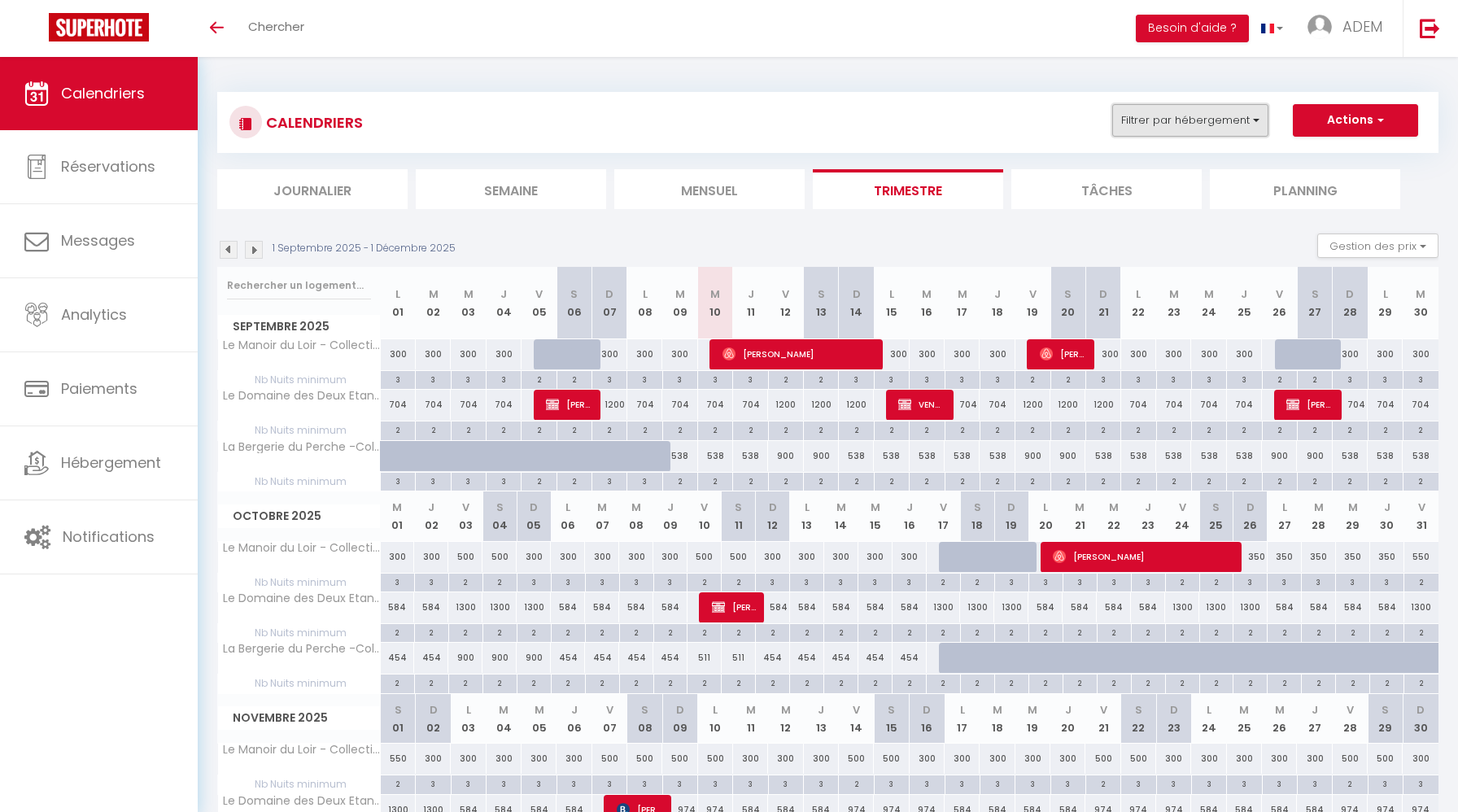
click at [1198, 108] on button "Filtrer par hébergement" at bounding box center [1190, 121] width 156 height 33
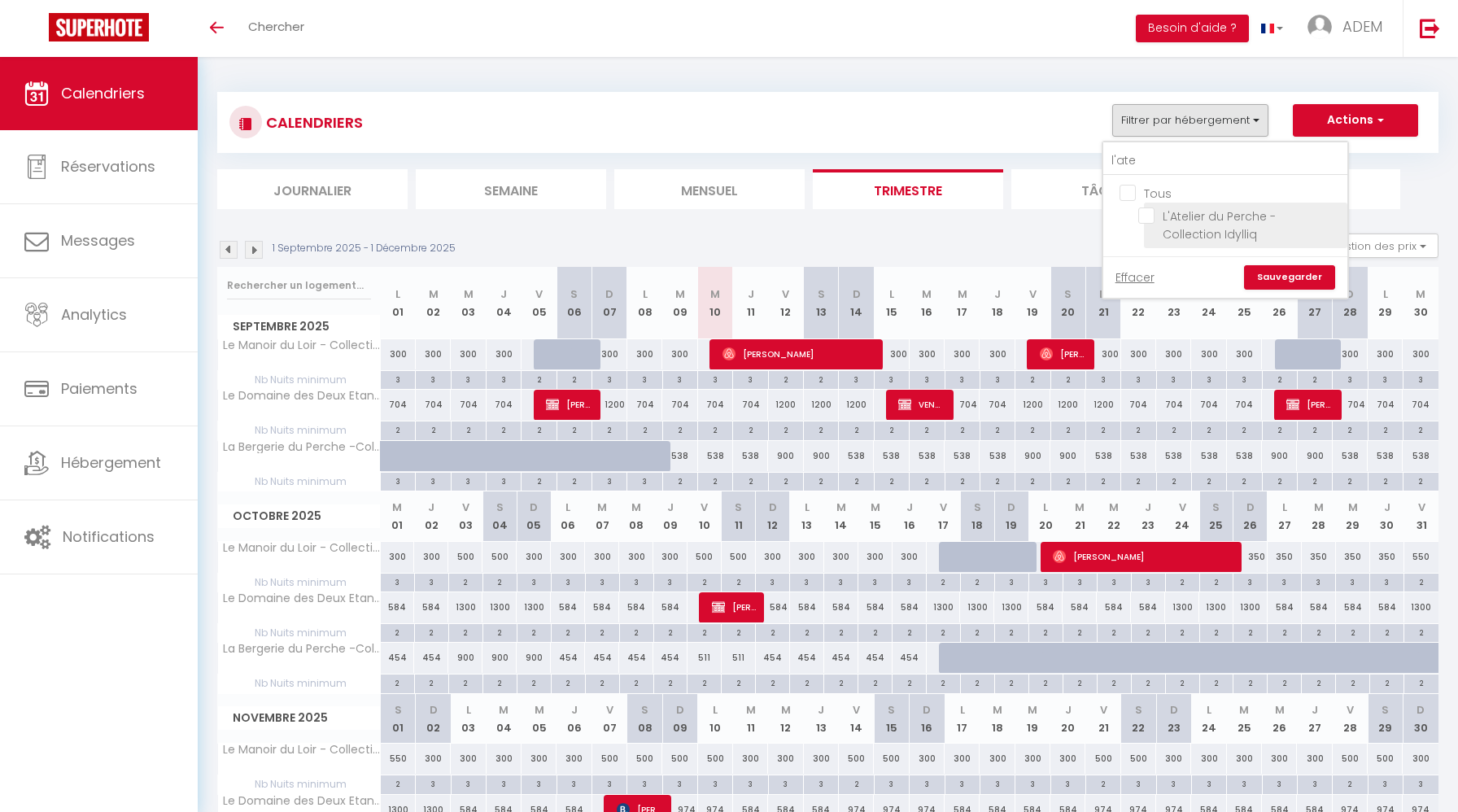
click at [1148, 213] on input "L'Atelier du Perche - Collection Idylliq" at bounding box center [1239, 216] width 203 height 16
checkbox input "true"
click at [1276, 272] on link "Sauvegarder" at bounding box center [1289, 277] width 91 height 24
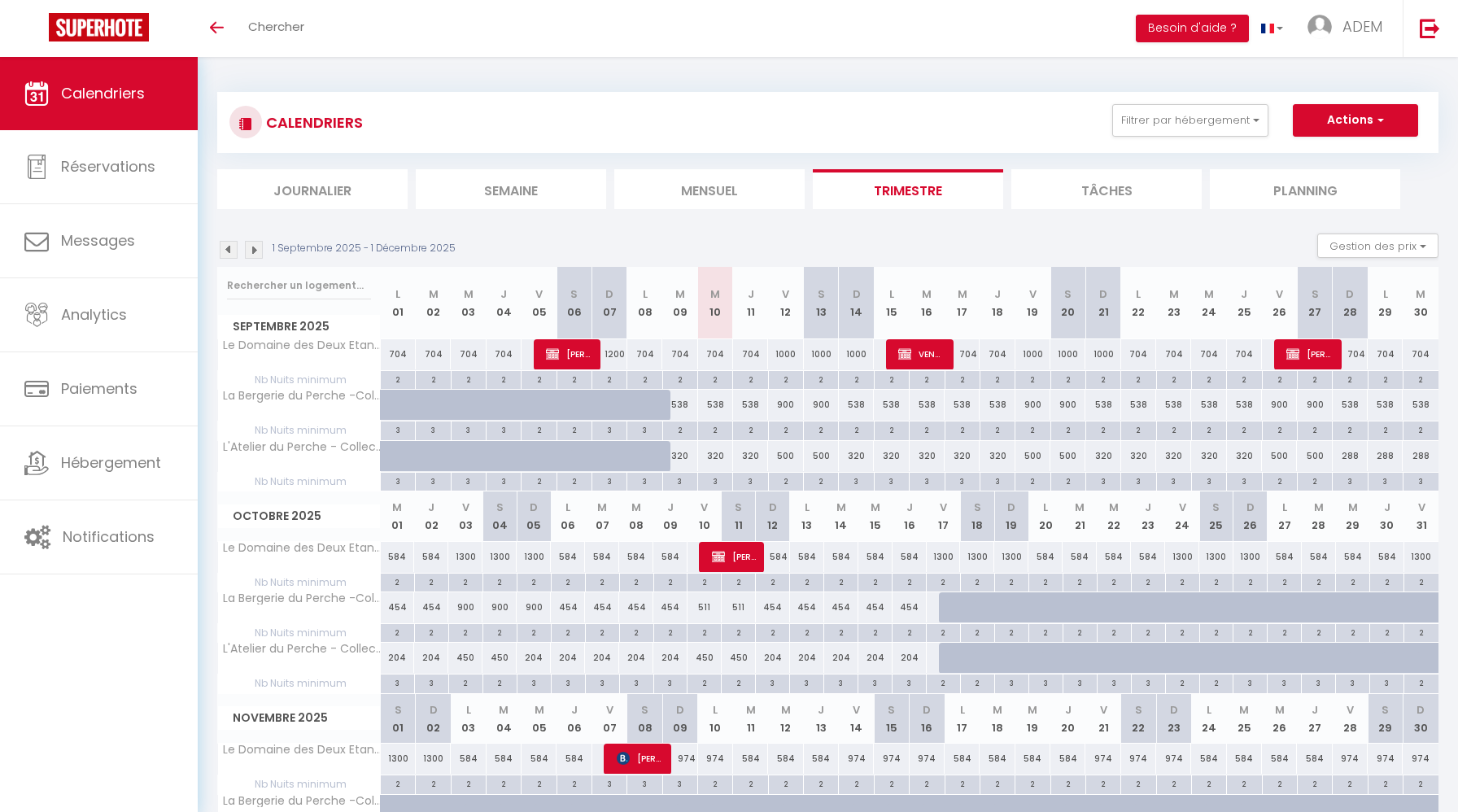
scroll to position [151, 0]
